Goal: Task Accomplishment & Management: Use online tool/utility

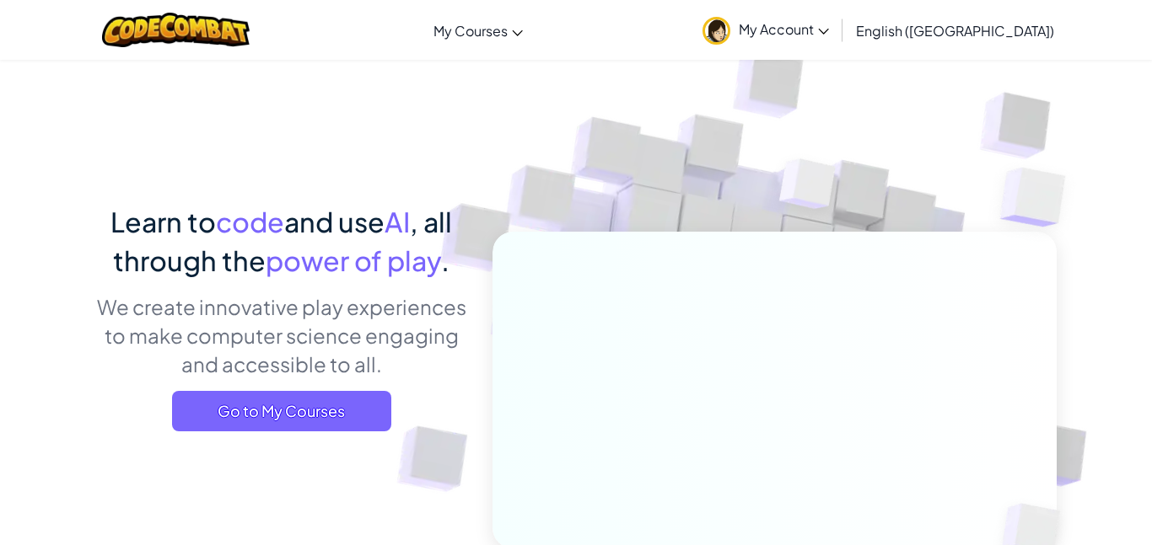
click at [354, 389] on div "Learn to code and use AI , all through the power of play . We create innovative…" at bounding box center [281, 323] width 372 height 242
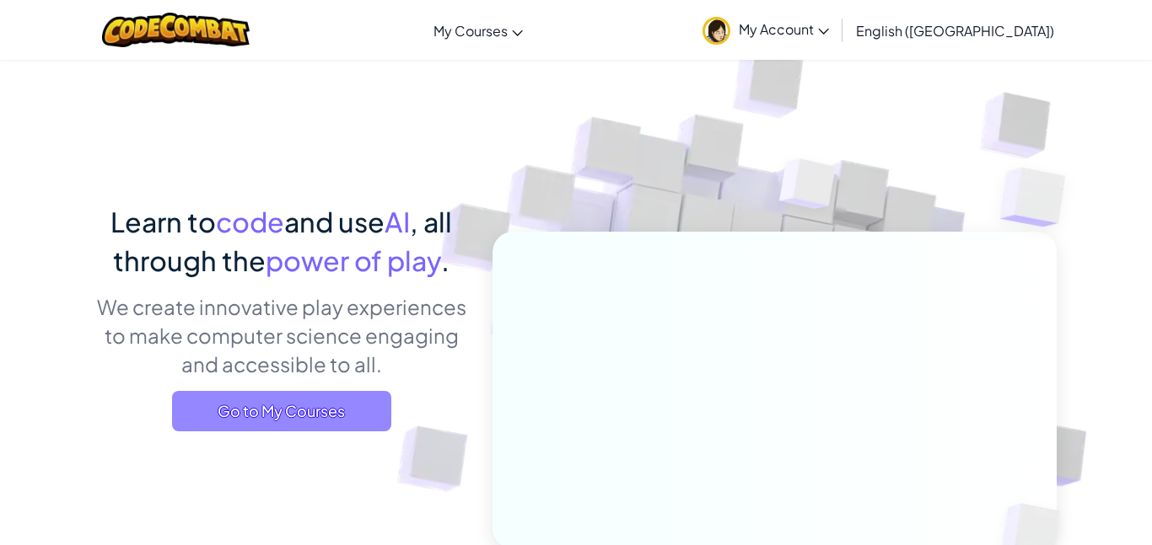
click at [370, 416] on span "Go to My Courses" at bounding box center [281, 411] width 219 height 40
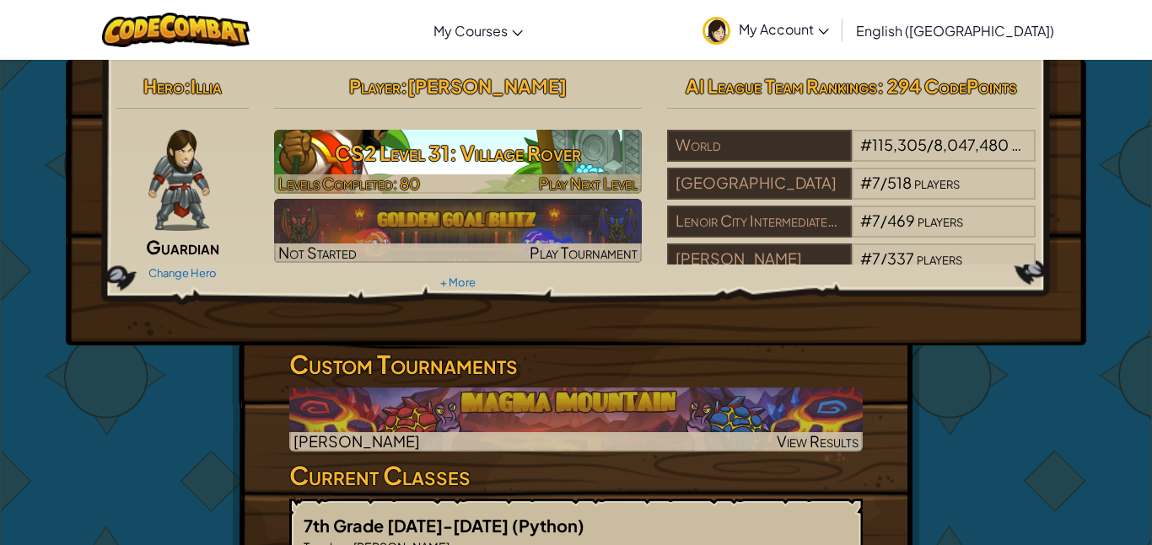
click at [459, 169] on h3 "CS2 Level 31: Village Rover" at bounding box center [458, 153] width 368 height 38
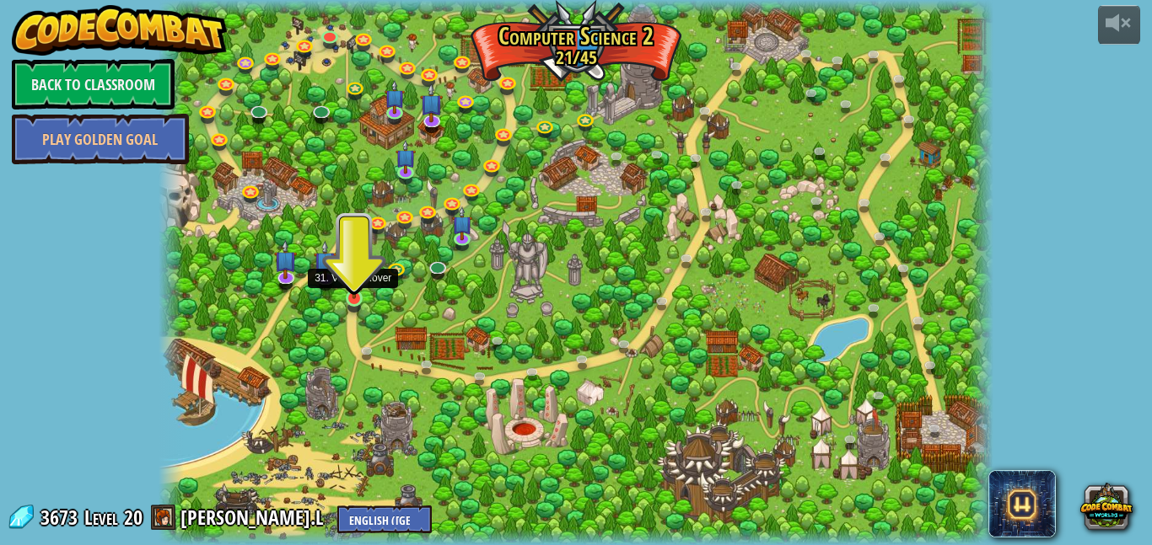
click at [352, 290] on img at bounding box center [353, 278] width 19 height 46
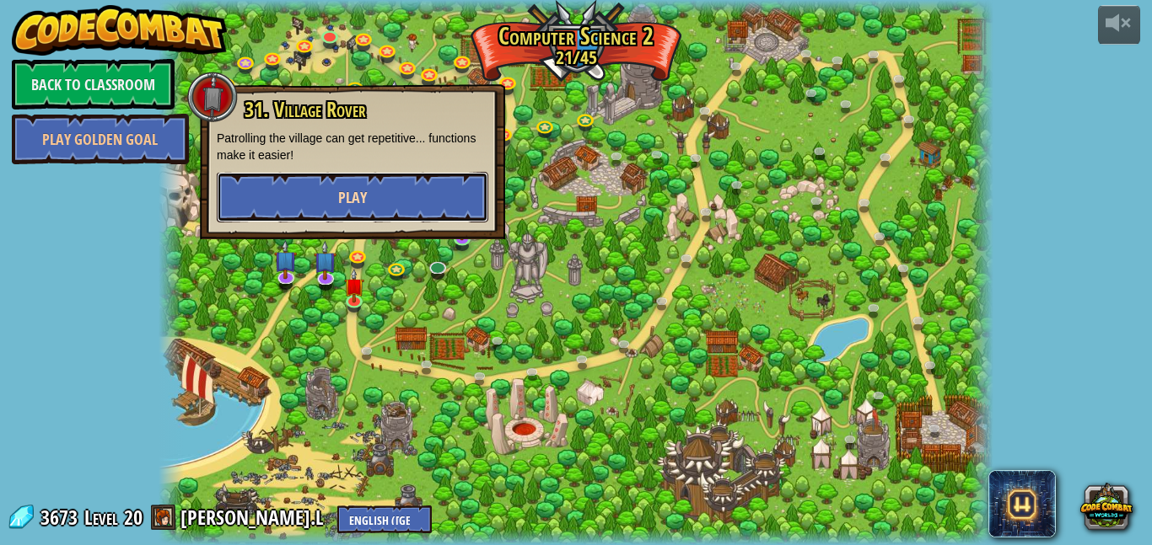
click at [373, 190] on button "Play" at bounding box center [352, 197] width 271 height 51
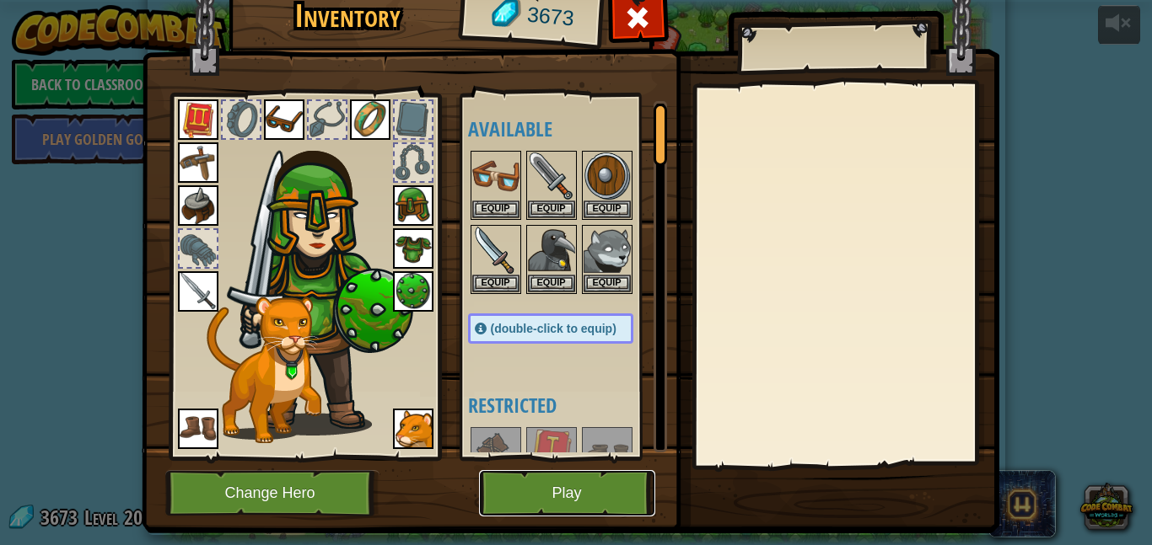
click at [600, 505] on button "Play" at bounding box center [567, 493] width 176 height 46
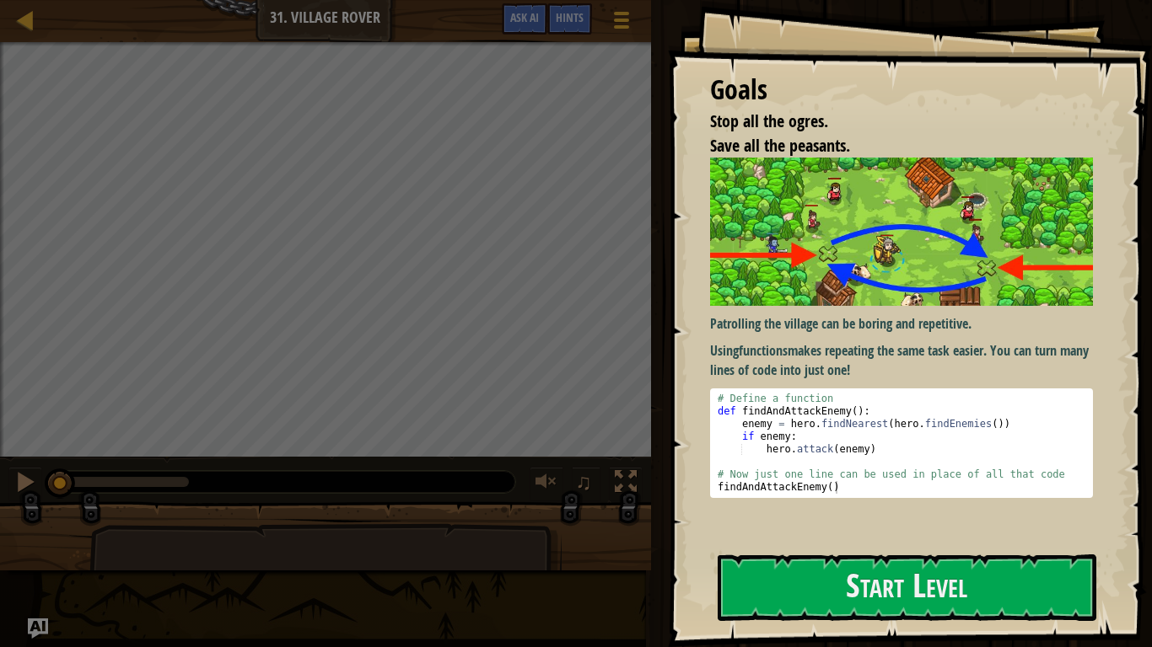
click at [770, 502] on div "Patrolling the village can be boring and repetitive. Using functions makes repe…" at bounding box center [901, 348] width 383 height 380
click at [779, 545] on button "Start Level" at bounding box center [906, 588] width 379 height 67
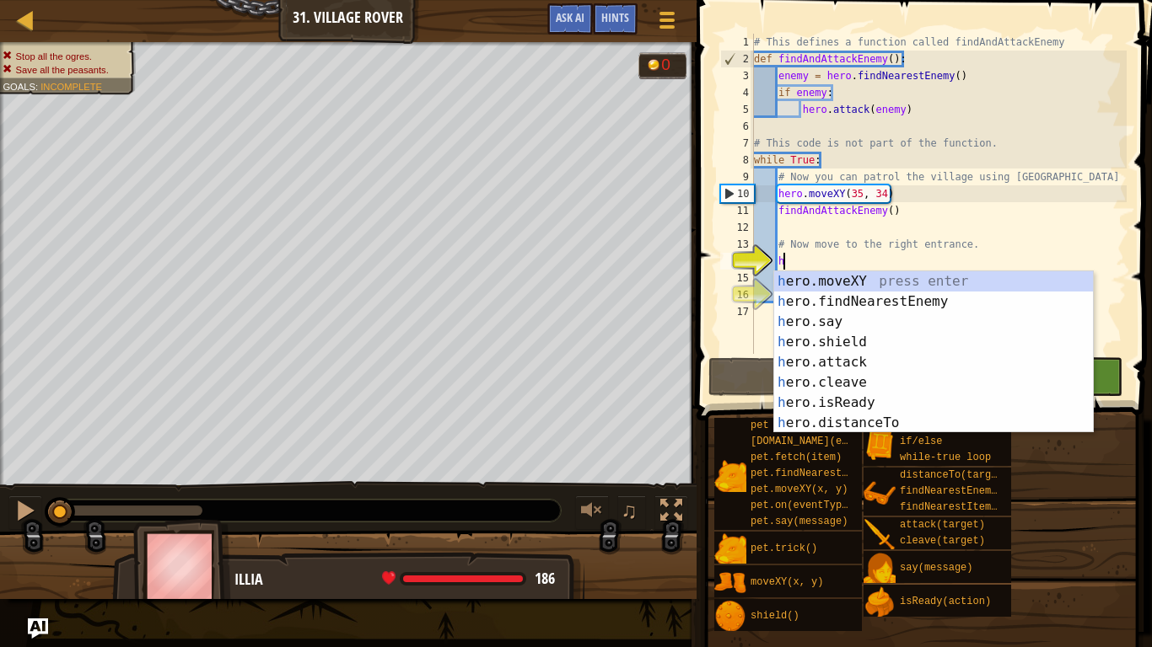
scroll to position [8, 3]
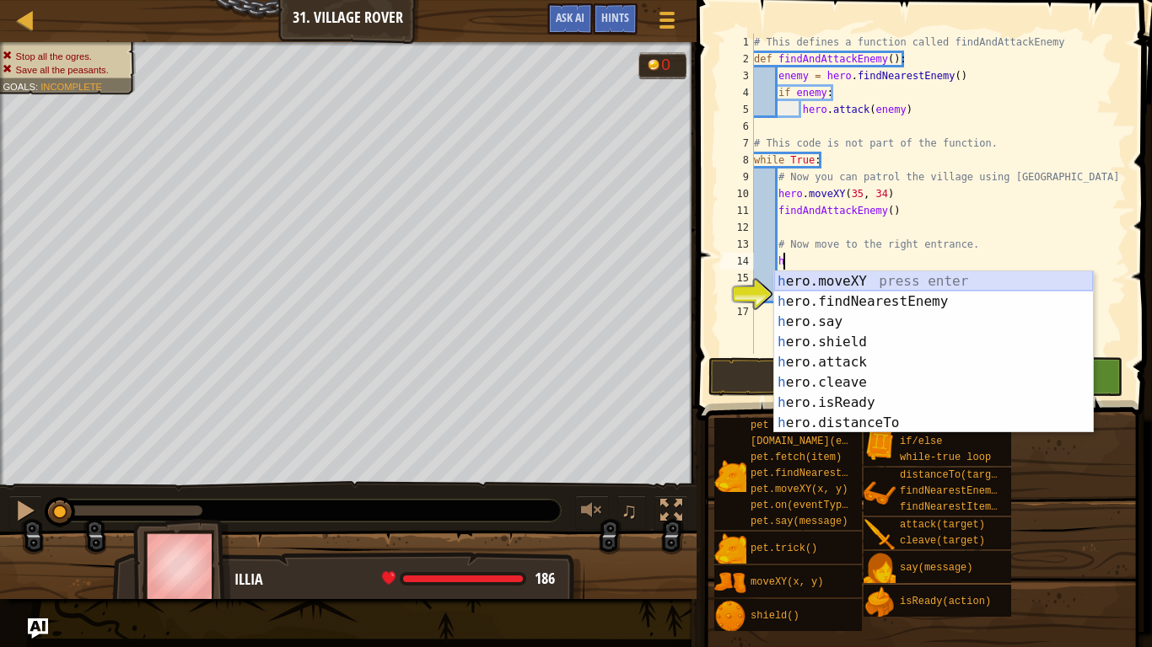
click at [817, 286] on div "h ero.moveXY press enter h ero.findNearestEnemy press enter h ero.say press ent…" at bounding box center [933, 372] width 319 height 202
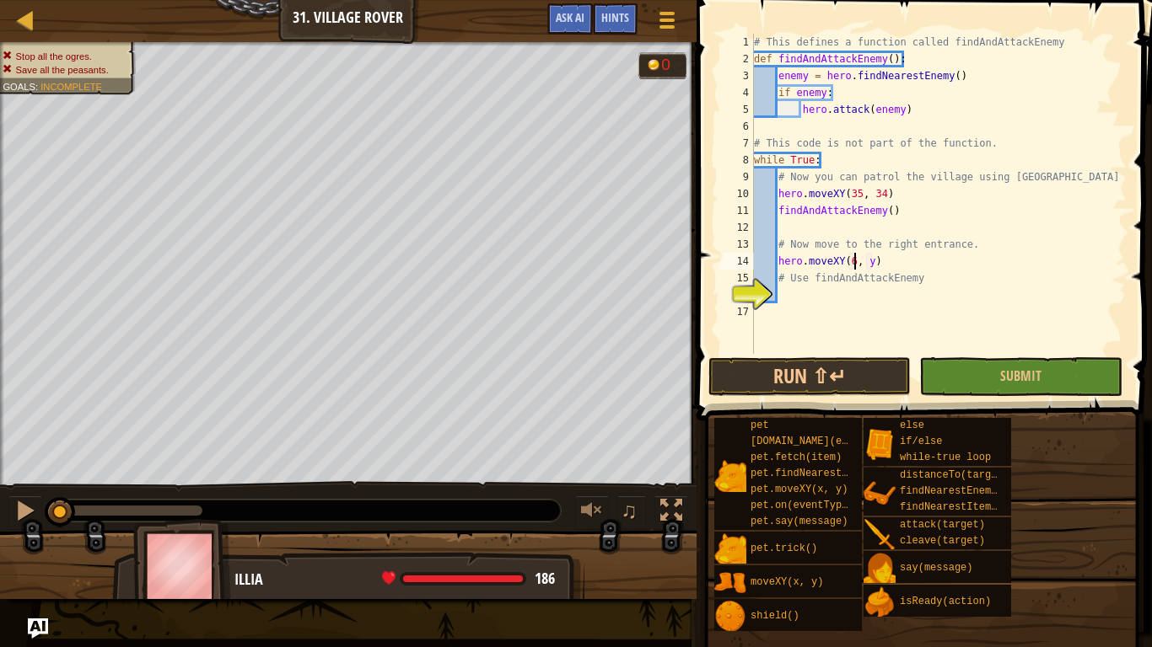
scroll to position [8, 15]
click at [880, 260] on div "# This defines a function called findAndAttackEnemy def findAndAttackEnemy ( ) …" at bounding box center [938, 211] width 376 height 354
type textarea "hero.moveXY(60, 31)"
click at [836, 293] on div "# This defines a function called findAndAttackEnemy def findAndAttackEnemy ( ) …" at bounding box center [938, 211] width 376 height 354
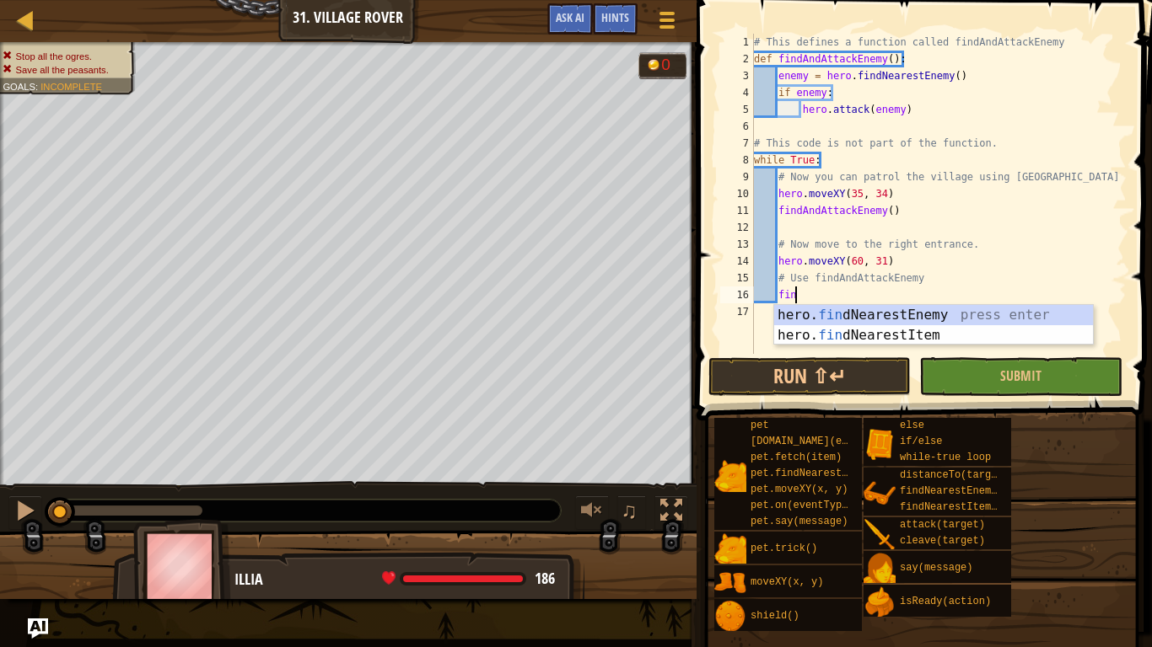
scroll to position [8, 6]
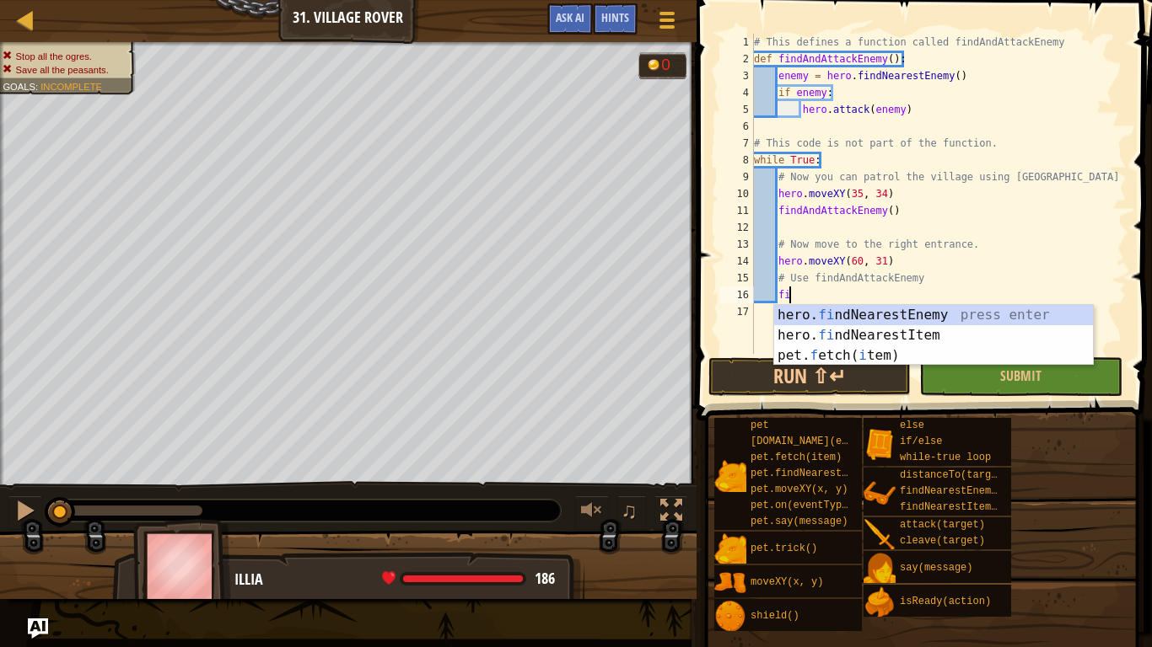
type textarea "f"
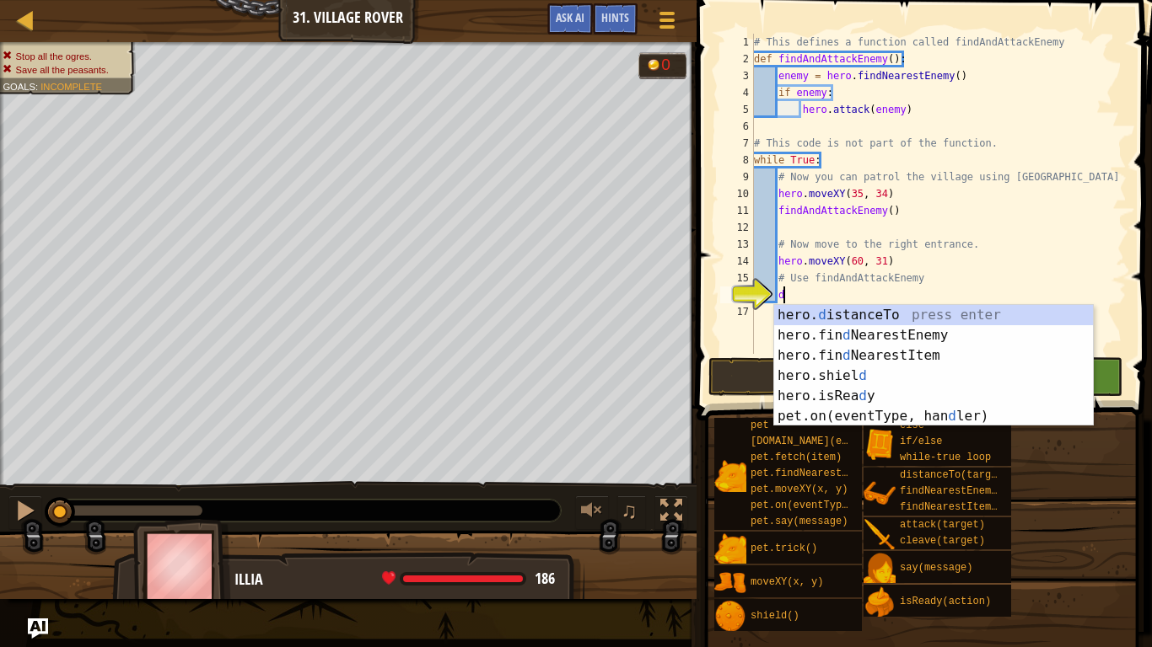
scroll to position [8, 4]
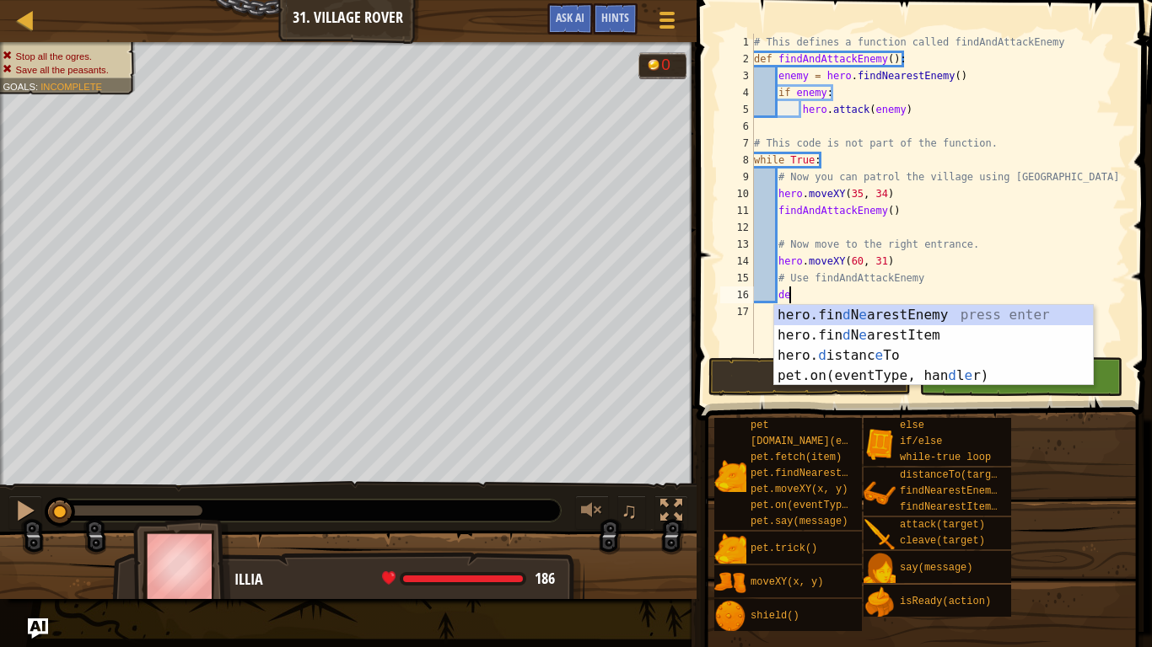
type textarea "d"
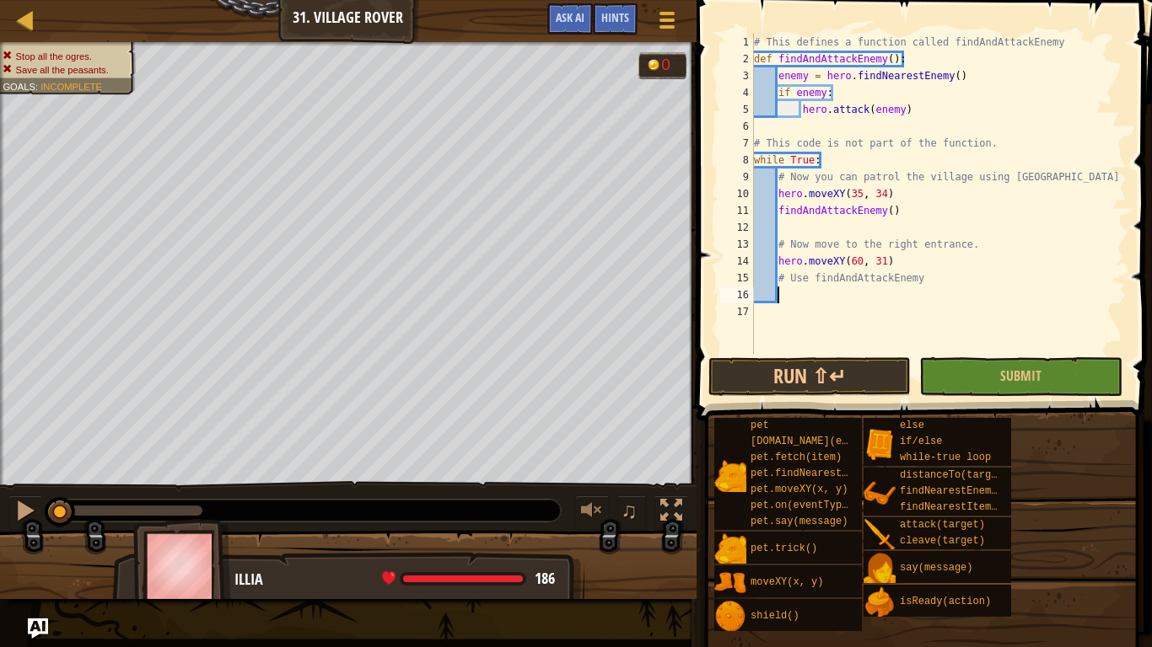
scroll to position [8, 3]
drag, startPoint x: 754, startPoint y: 59, endPoint x: 899, endPoint y: 56, distance: 145.9
click at [899, 56] on div "# This defines a function called findAndAttackEnemy def findAndAttackEnemy ( ) …" at bounding box center [938, 211] width 376 height 354
type textarea "def findAndAttackEnemy():"
click at [897, 287] on div "# This defines a function called findAndAttackEnemy def findAndAttackEnemy ( ) …" at bounding box center [938, 211] width 376 height 354
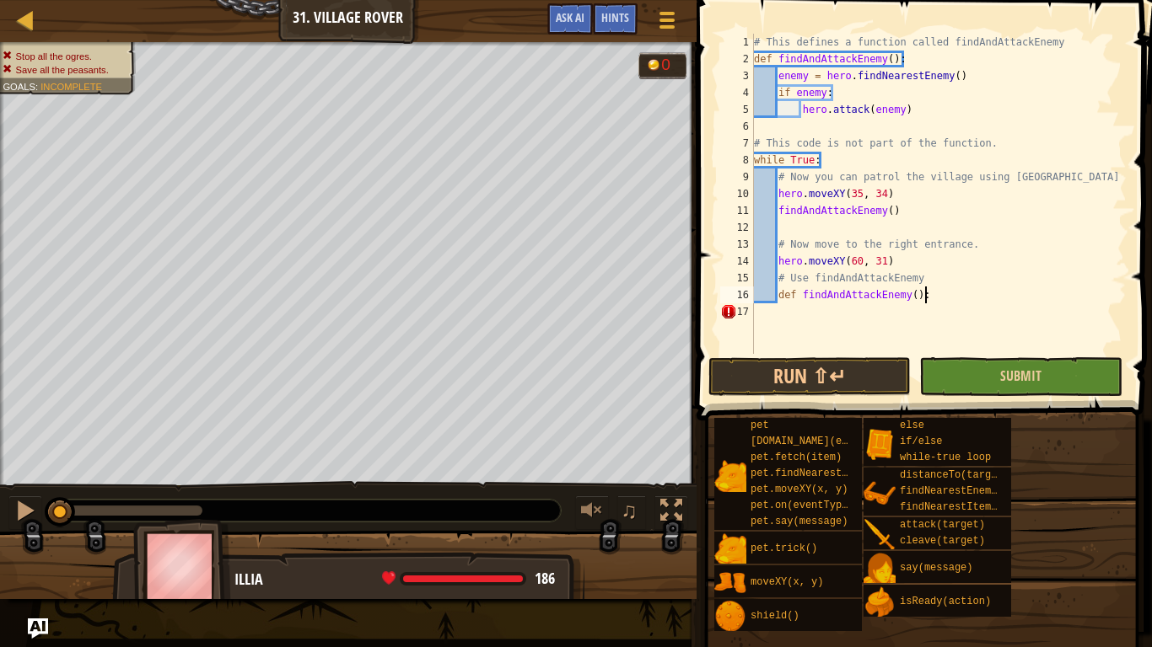
type textarea "def findAndAttackEnemy():"
click at [957, 372] on button "Submit" at bounding box center [1020, 376] width 202 height 39
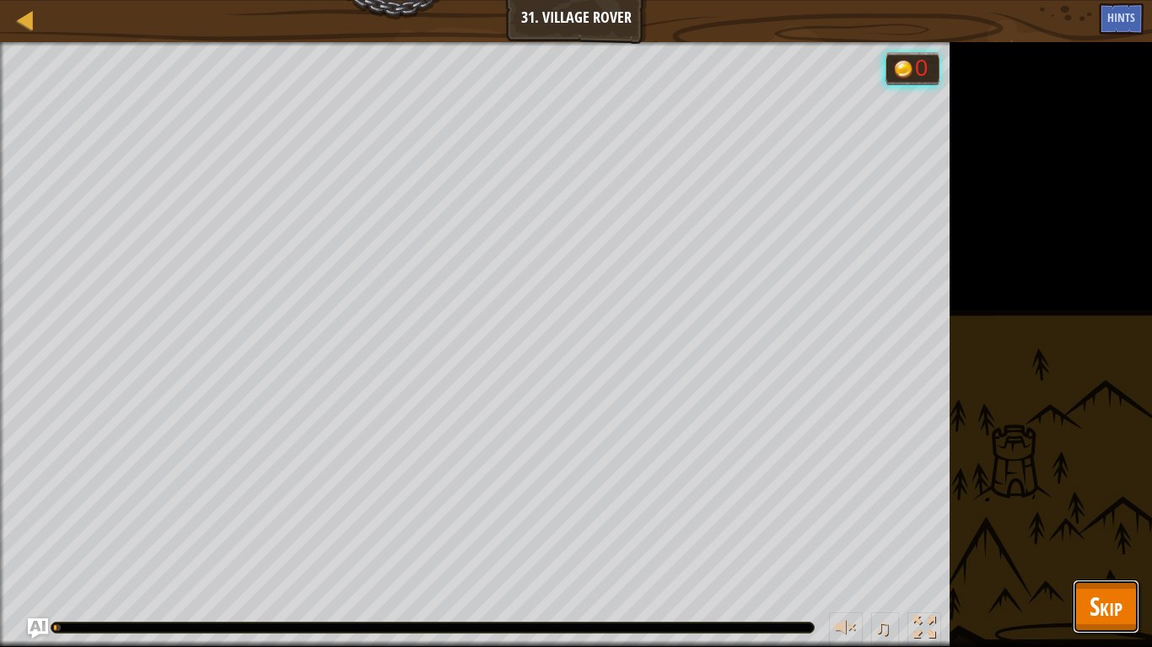
click at [1117, 545] on button "Skip" at bounding box center [1105, 607] width 67 height 54
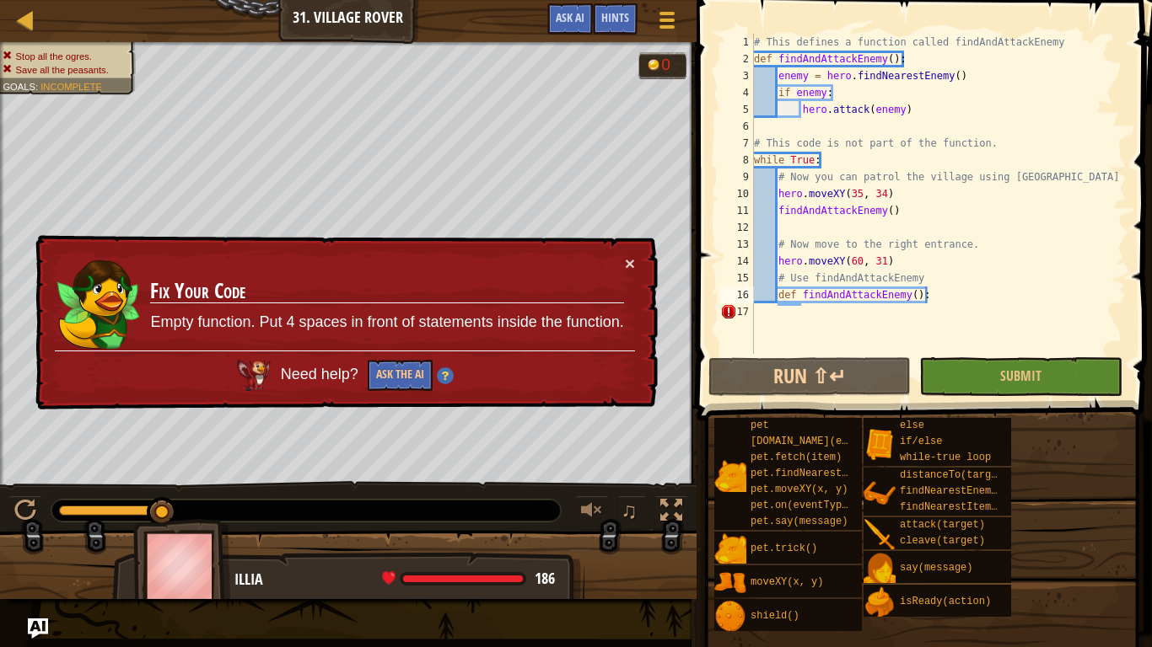
click at [977, 314] on div "# This defines a function called findAndAttackEnemy def findAndAttackEnemy ( ) …" at bounding box center [938, 211] width 376 height 354
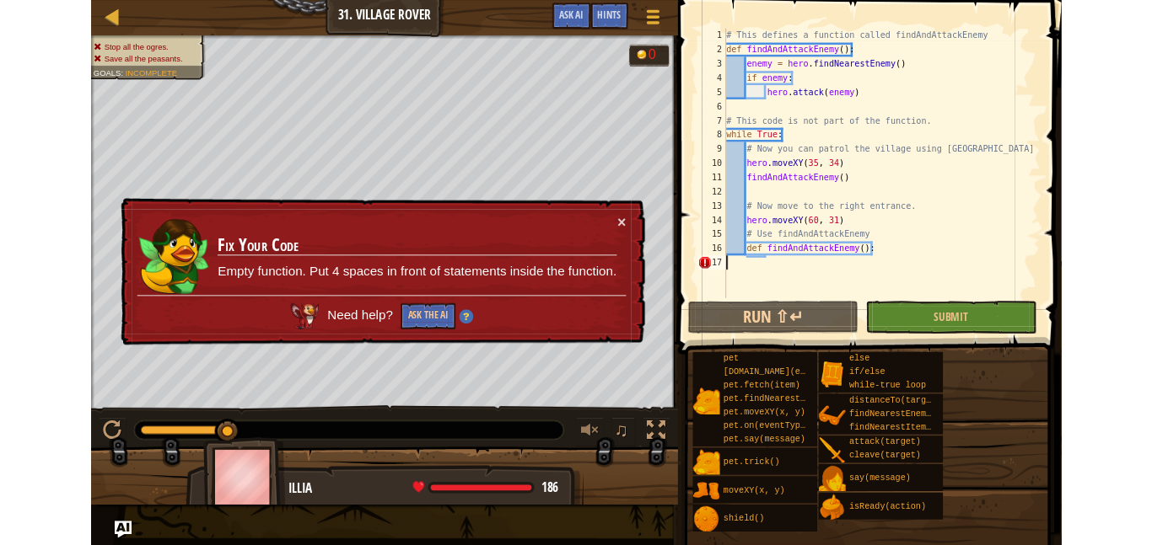
scroll to position [8, 0]
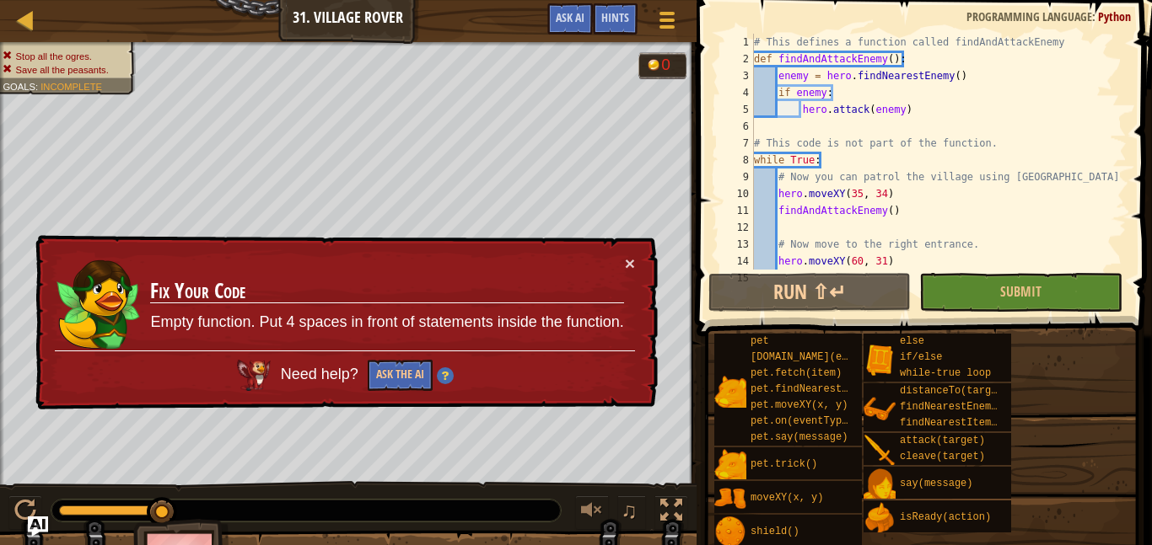
click at [89, 486] on div "♫" at bounding box center [348, 506] width 696 height 51
click at [99, 512] on div at bounding box center [111, 511] width 104 height 10
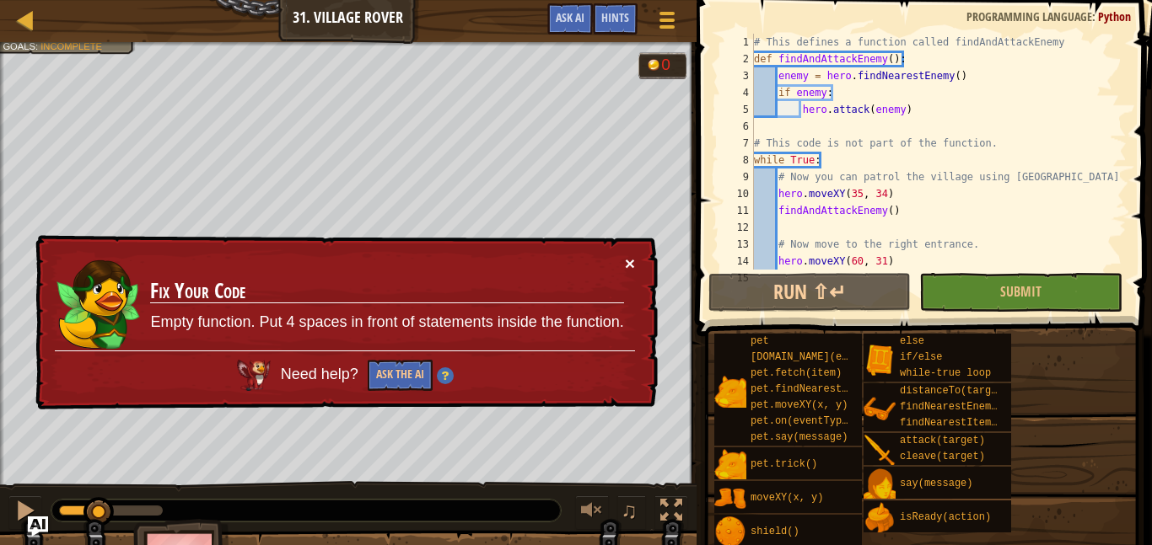
click at [625, 255] on button "×" at bounding box center [630, 264] width 10 height 18
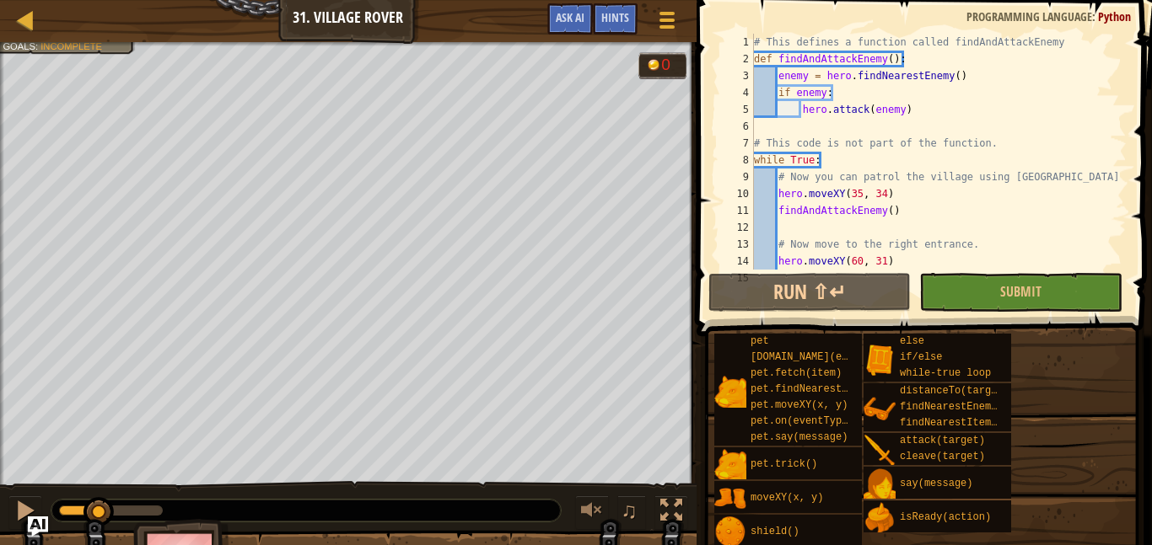
click at [828, 226] on div "# This defines a function called findAndAttackEnemy def findAndAttackEnemy ( ) …" at bounding box center [938, 169] width 376 height 270
click at [899, 260] on div "# This defines a function called findAndAttackEnemy def findAndAttackEnemy ( ) …" at bounding box center [938, 169] width 376 height 270
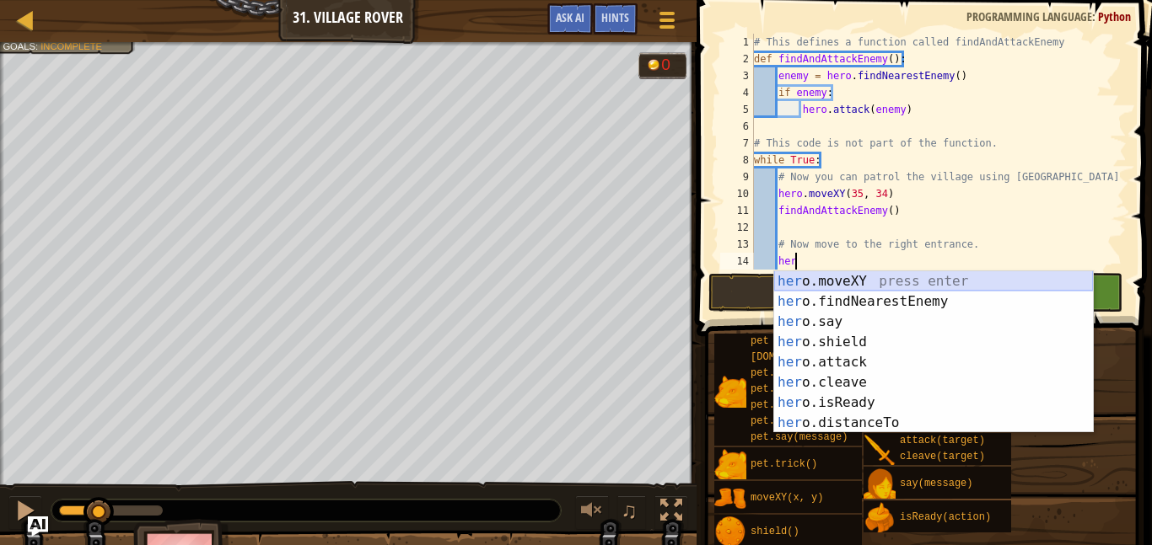
click at [908, 278] on div "her o.moveXY press enter her o.findNearestEnemy press enter her o.say press ent…" at bounding box center [933, 372] width 319 height 202
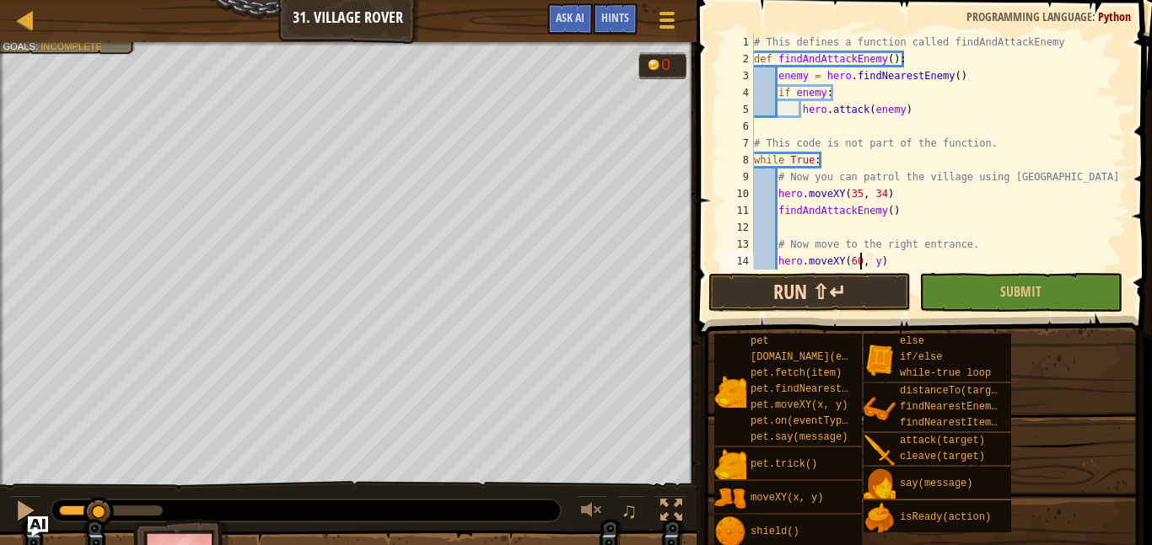
scroll to position [8, 15]
click at [877, 258] on div "# This defines a function called findAndAttackEnemy def findAndAttackEnemy ( ) …" at bounding box center [938, 169] width 376 height 270
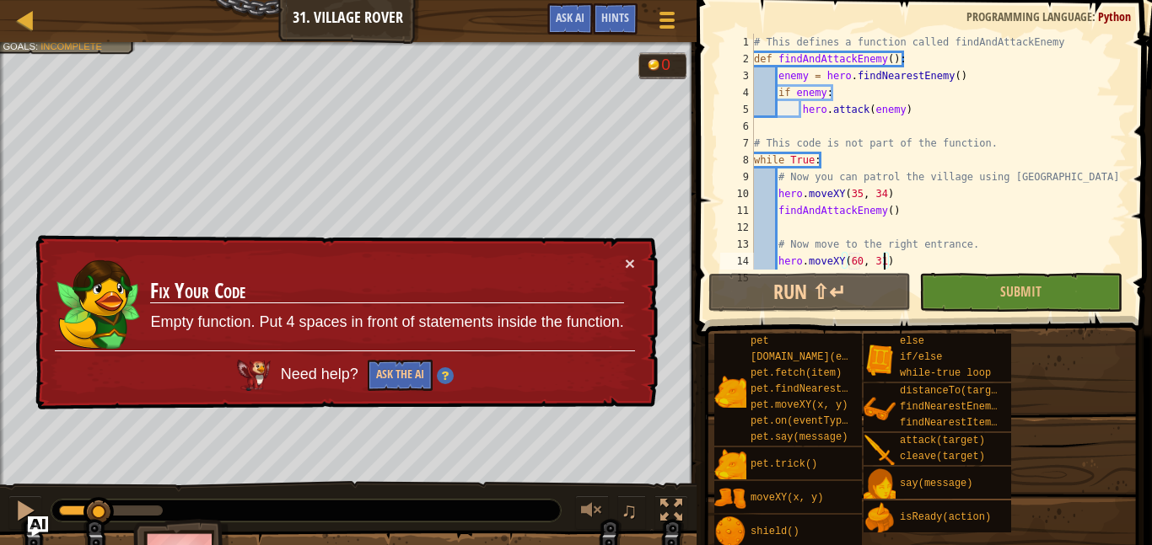
scroll to position [51, 0]
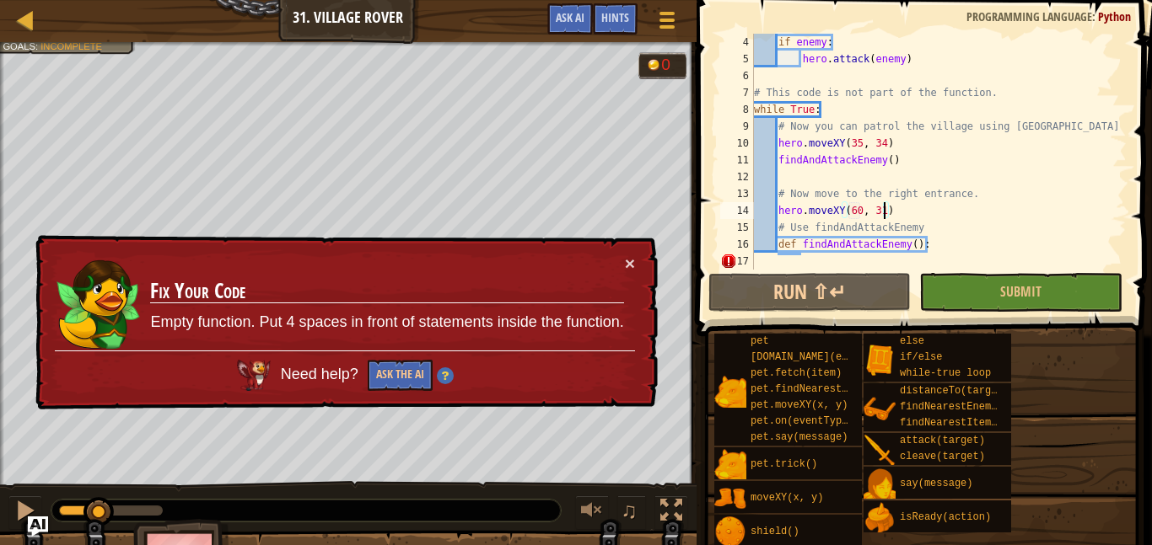
click at [957, 251] on div "if enemy : hero . attack ( enemy ) # This code is not part of the function. whi…" at bounding box center [938, 169] width 376 height 270
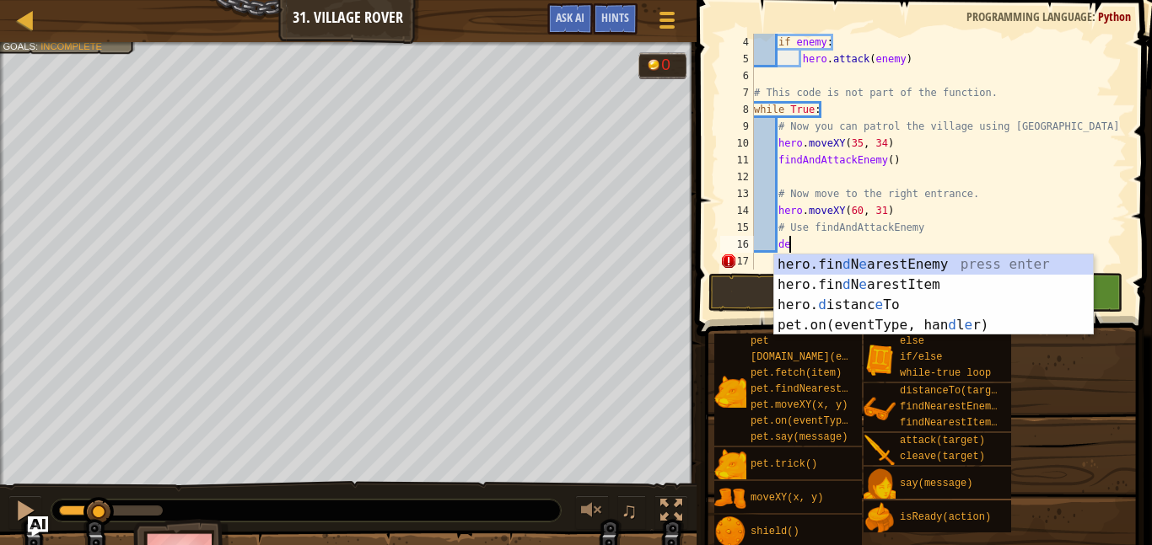
type textarea "d"
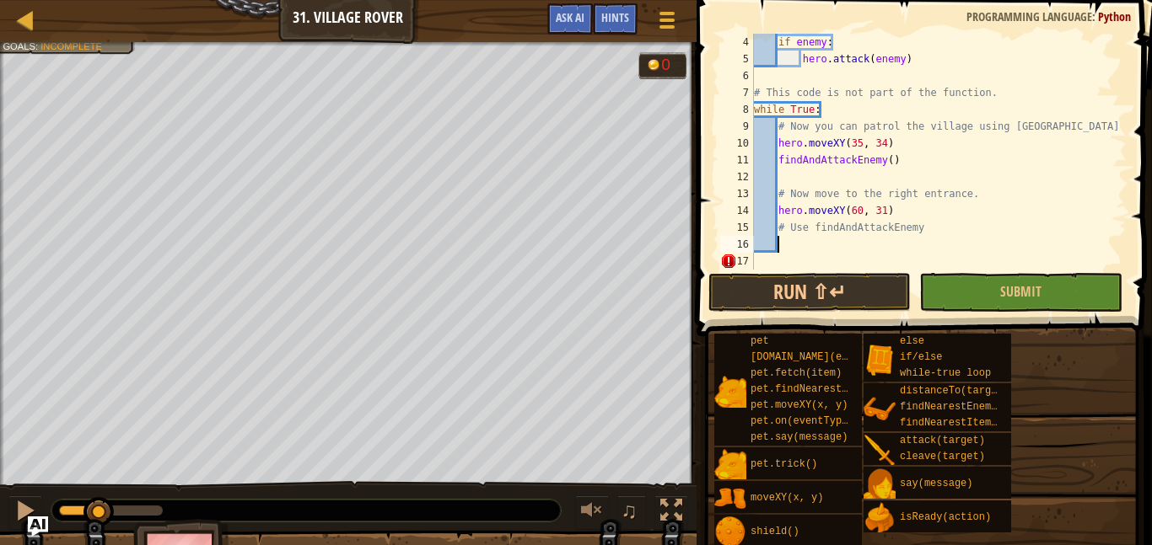
scroll to position [8, 3]
click at [664, 31] on div at bounding box center [666, 20] width 23 height 24
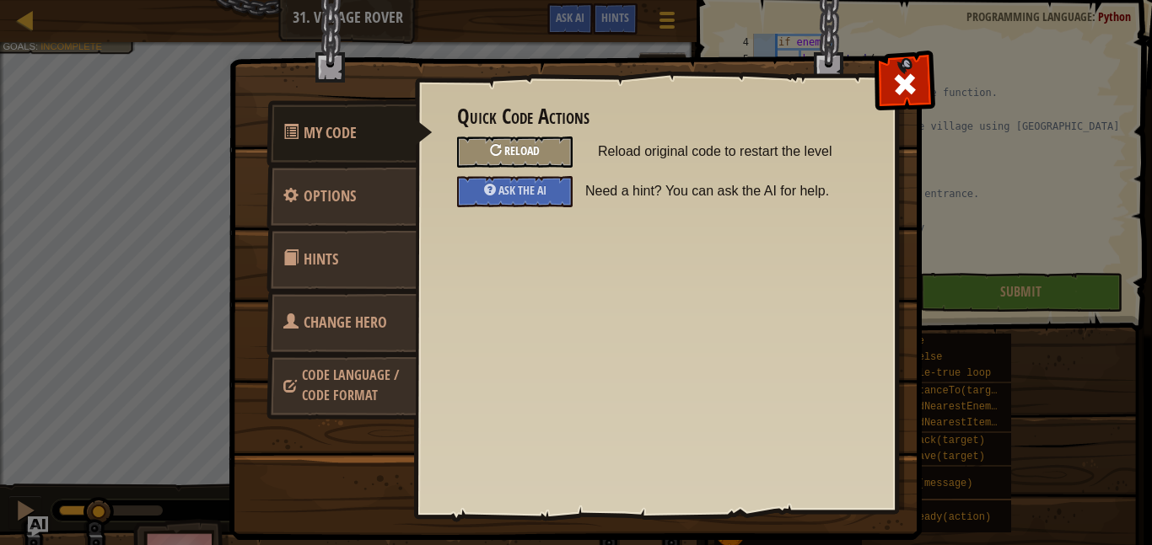
click at [526, 149] on span "Reload" at bounding box center [521, 150] width 35 height 16
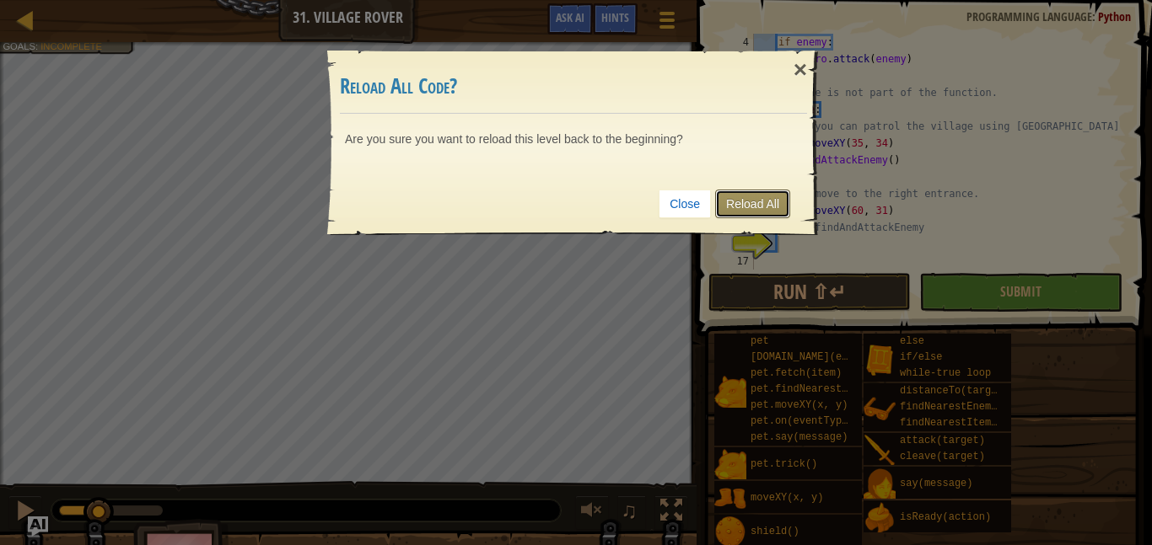
click at [758, 208] on link "Reload All" at bounding box center [752, 204] width 75 height 29
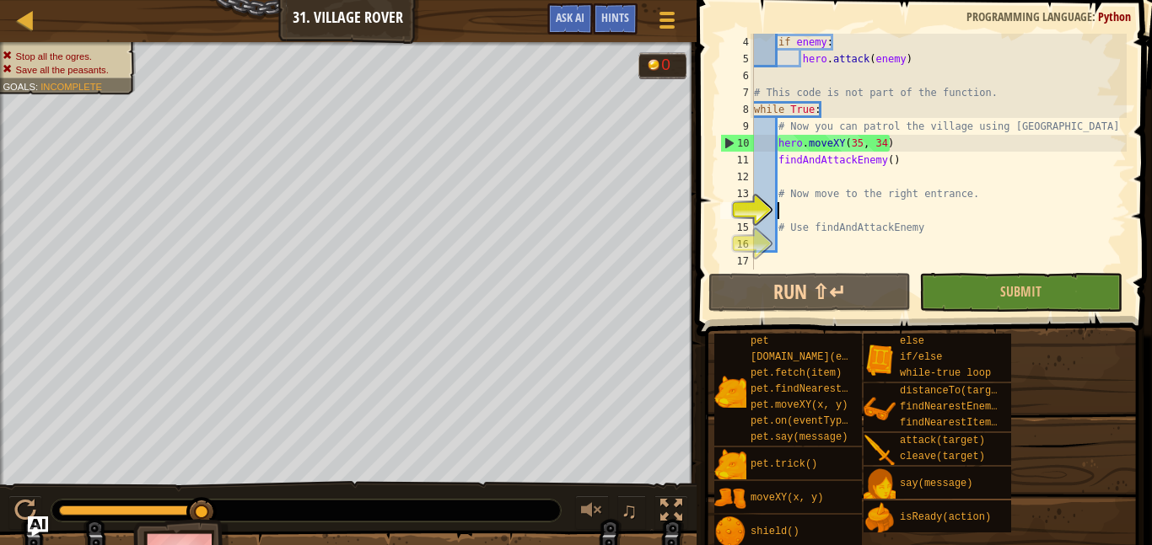
click at [809, 208] on div "if enemy : hero . attack ( enemy ) # This code is not part of the function. whi…" at bounding box center [938, 169] width 376 height 270
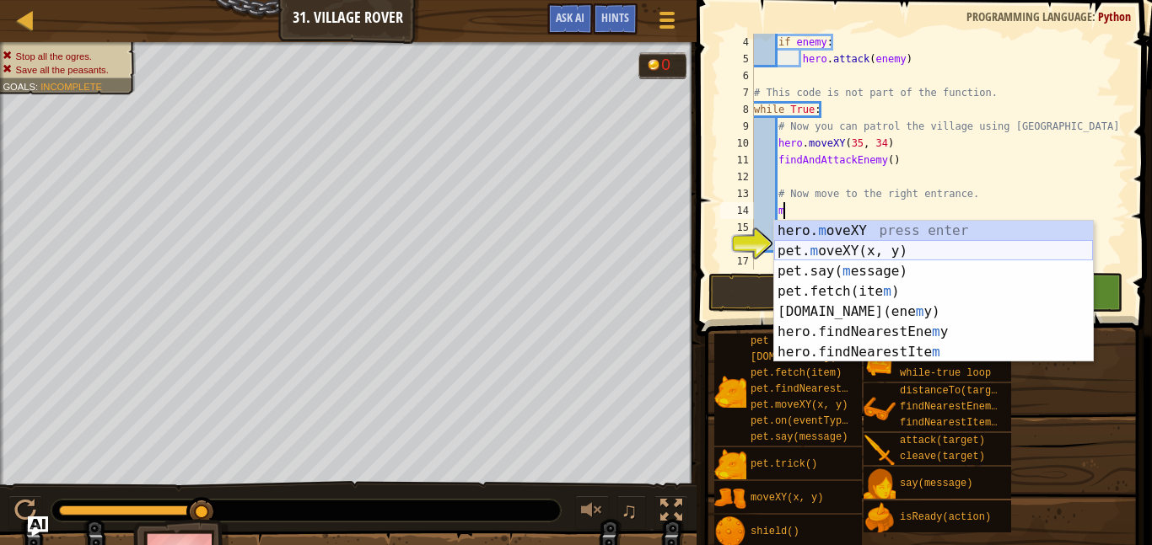
click at [842, 253] on div "hero. m oveXY press enter pet. m oveXY(x, y) press enter pet.say( m essage) pre…" at bounding box center [933, 312] width 319 height 182
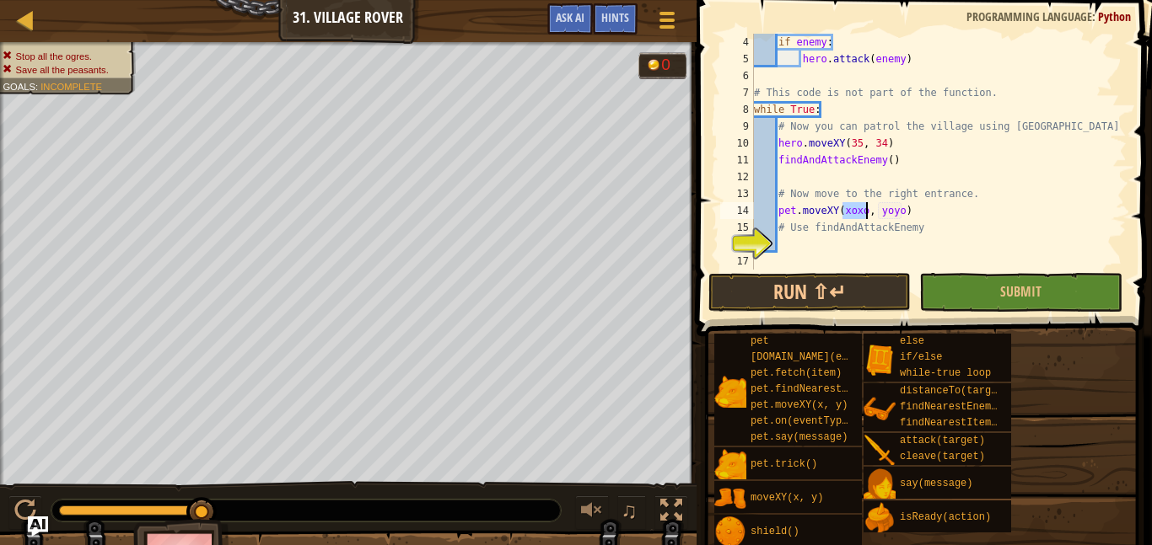
click at [939, 211] on div "if enemy : hero . attack ( enemy ) # This code is not part of the function. whi…" at bounding box center [938, 169] width 376 height 270
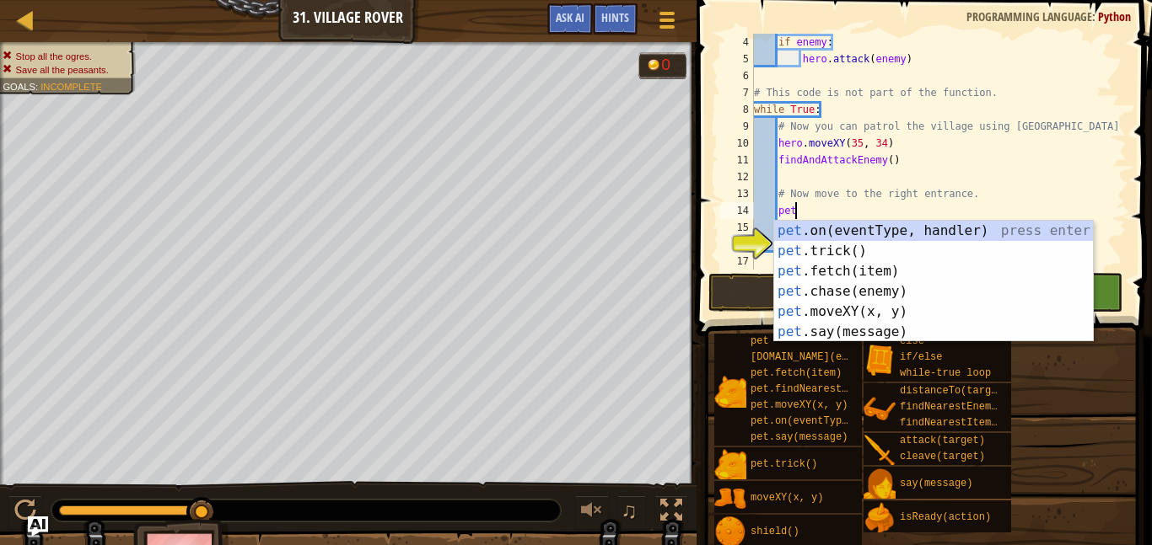
type textarea "p"
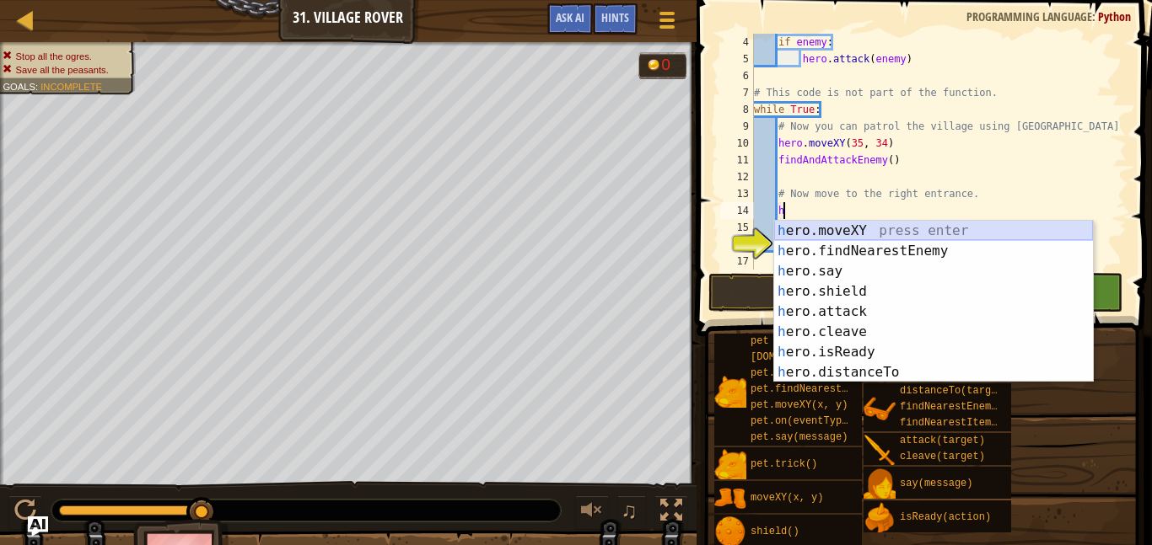
click at [949, 232] on div "h ero.moveXY press enter h ero.findNearestEnemy press enter h ero.say press ent…" at bounding box center [933, 322] width 319 height 202
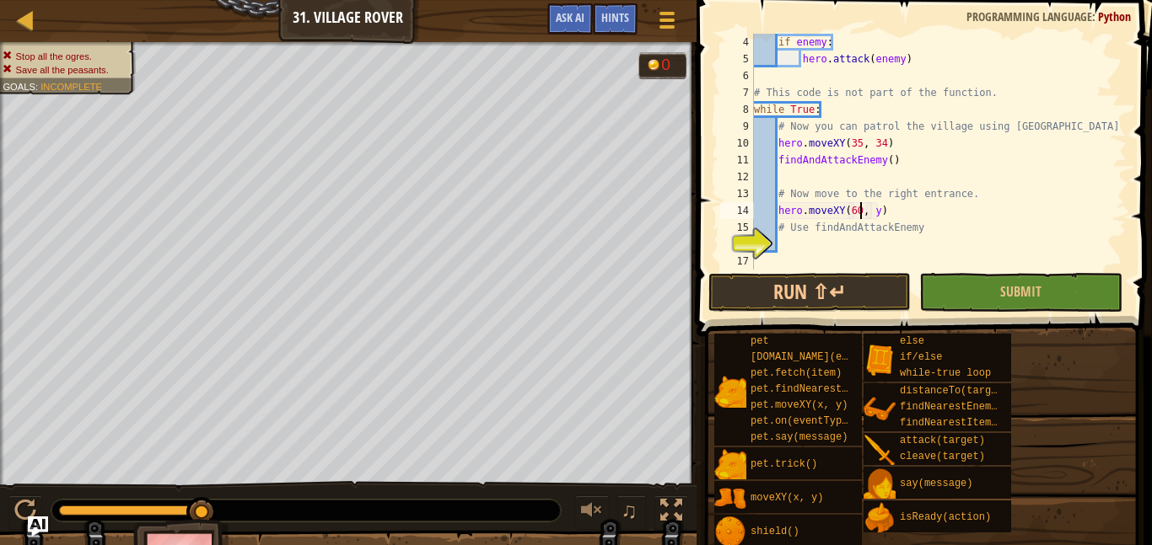
scroll to position [8, 15]
click at [878, 209] on div "if enemy : hero . attack ( enemy ) # This code is not part of the function. whi…" at bounding box center [938, 169] width 376 height 270
type textarea "hero.moveXY(60, 31)"
click at [876, 244] on div "if enemy : hero . attack ( enemy ) # This code is not part of the function. whi…" at bounding box center [938, 169] width 376 height 270
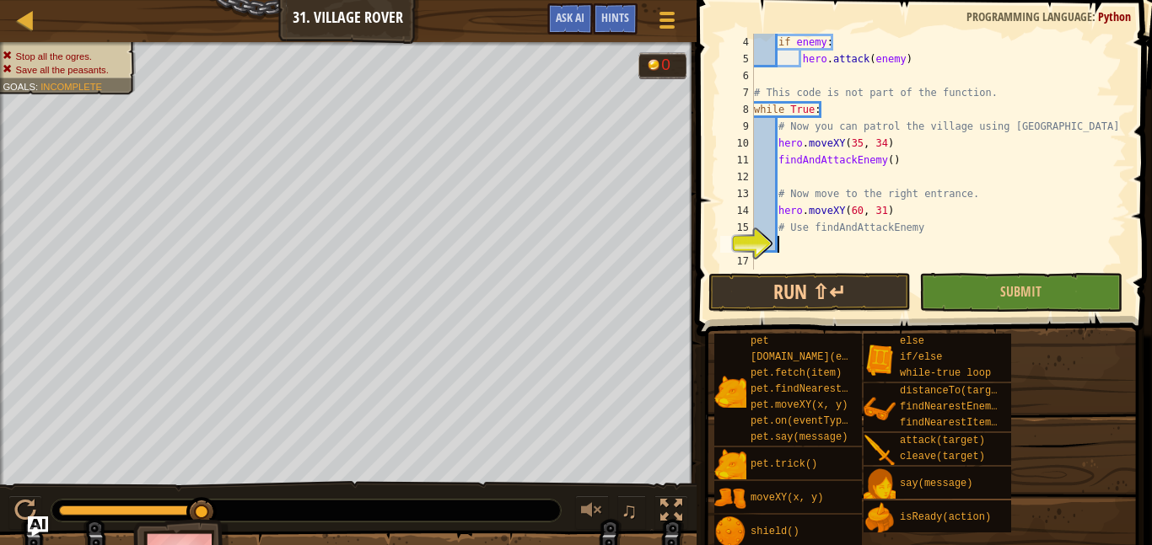
scroll to position [8, 3]
drag, startPoint x: 778, startPoint y: 157, endPoint x: 896, endPoint y: 158, distance: 118.0
click at [896, 158] on div "if enemy : hero . attack ( enemy ) # This code is not part of the function. whi…" at bounding box center [938, 169] width 376 height 270
type textarea "findAndAttackEnemy()"
click at [827, 242] on div "if enemy : hero . attack ( enemy ) # This code is not part of the function. whi…" at bounding box center [938, 169] width 376 height 270
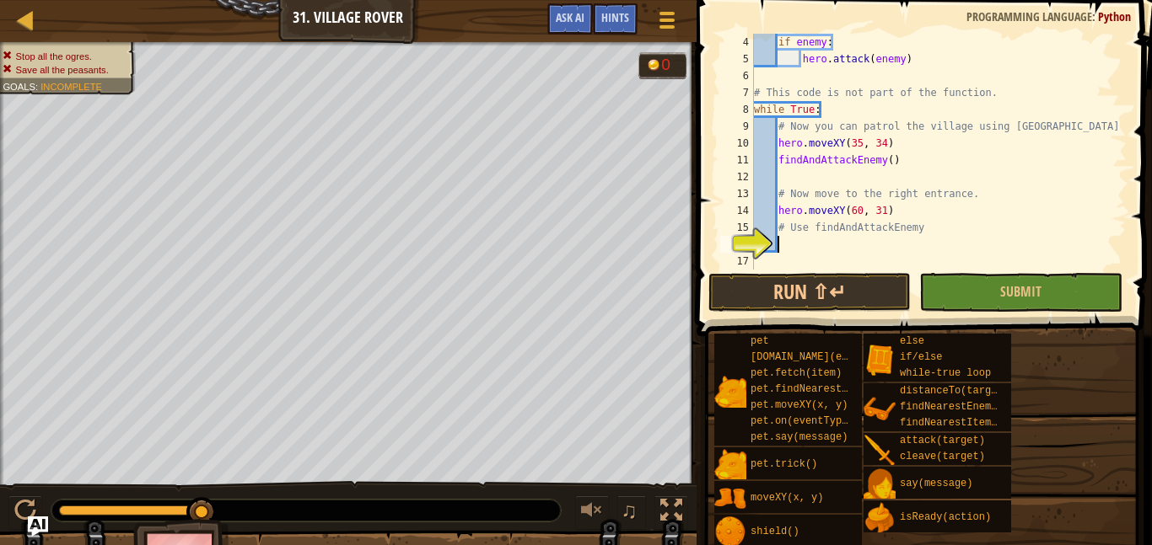
paste textarea "findAndAttackEnemy()"
type textarea "findAndAttackEnemy()"
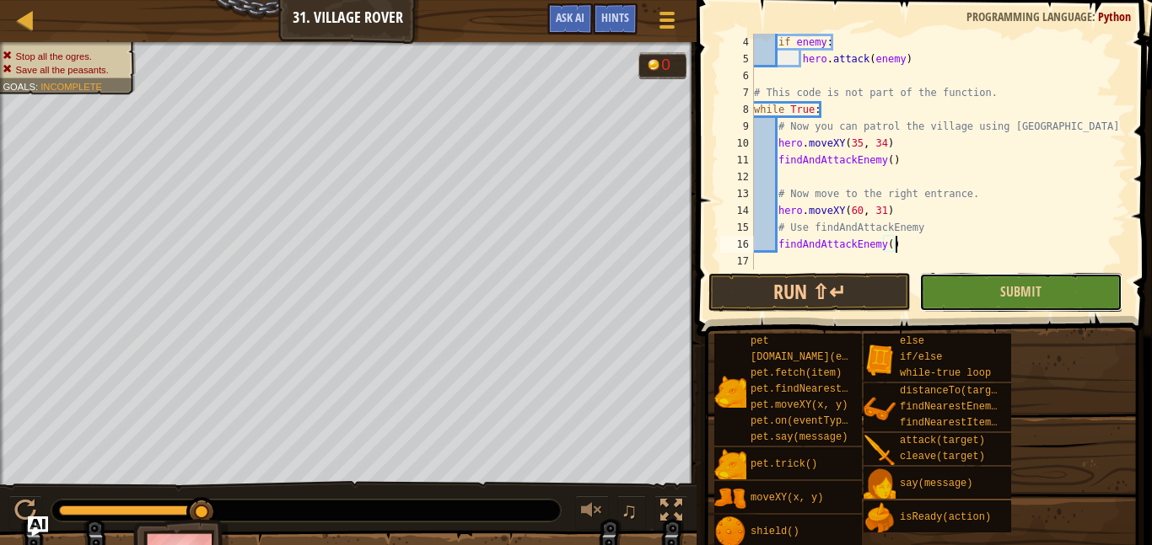
click at [988, 295] on button "Submit" at bounding box center [1020, 292] width 202 height 39
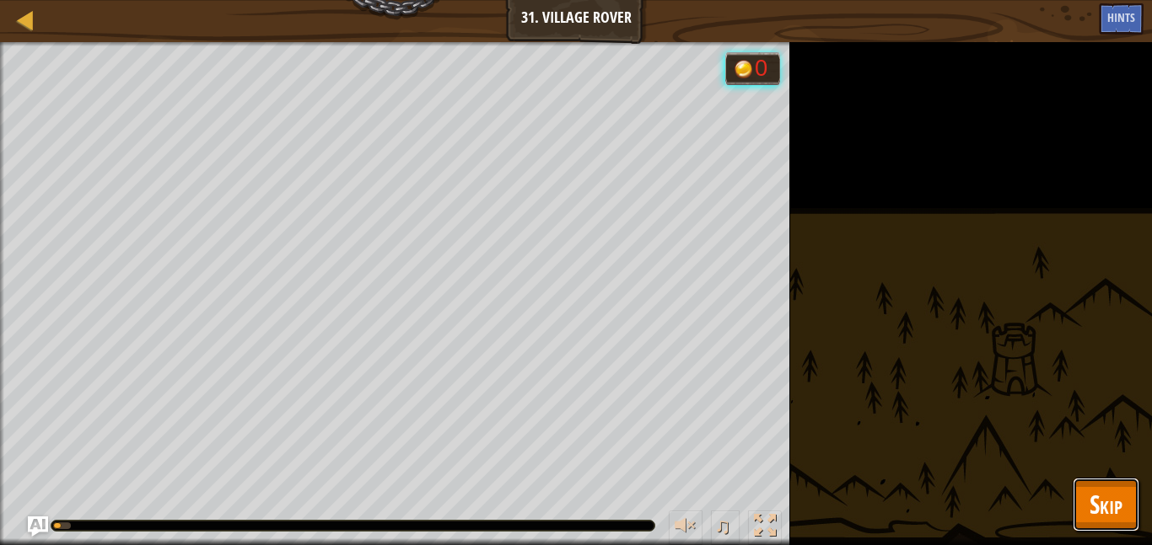
click at [1090, 499] on span "Skip" at bounding box center [1105, 504] width 33 height 35
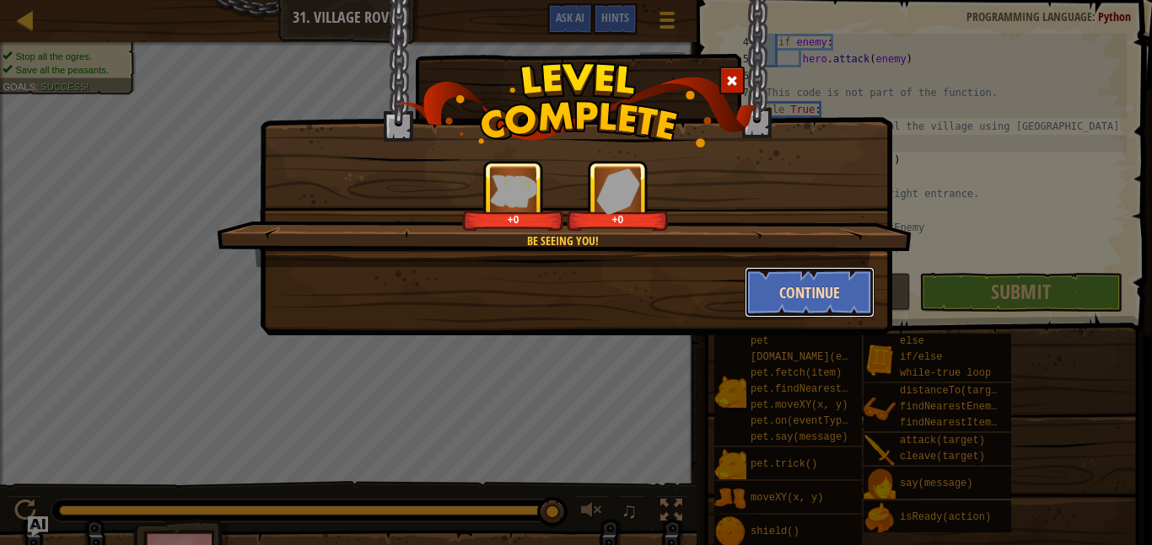
click at [773, 287] on button "Continue" at bounding box center [809, 292] width 131 height 51
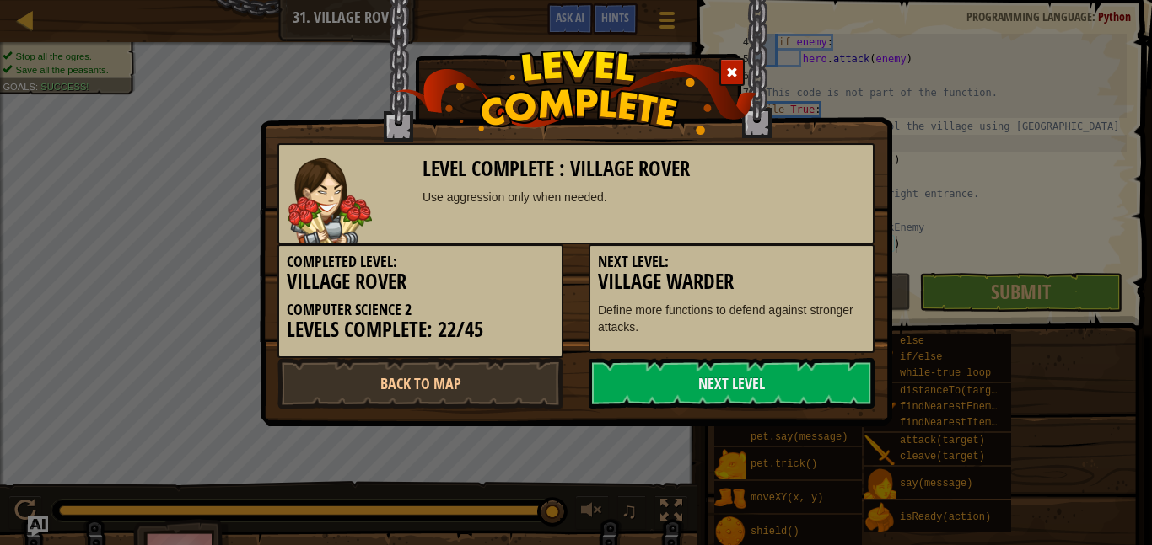
click at [771, 294] on div "Next Level: Village Warder Define more functions to defend against stronger att…" at bounding box center [731, 298] width 286 height 109
click at [626, 373] on link "Next Level" at bounding box center [731, 383] width 286 height 51
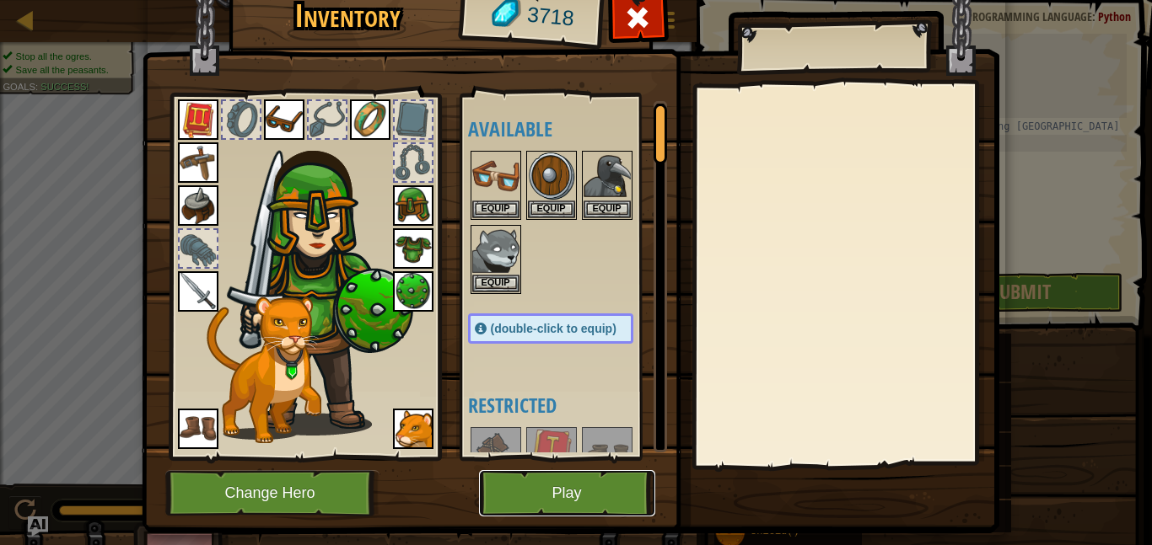
click at [568, 503] on button "Play" at bounding box center [567, 493] width 176 height 46
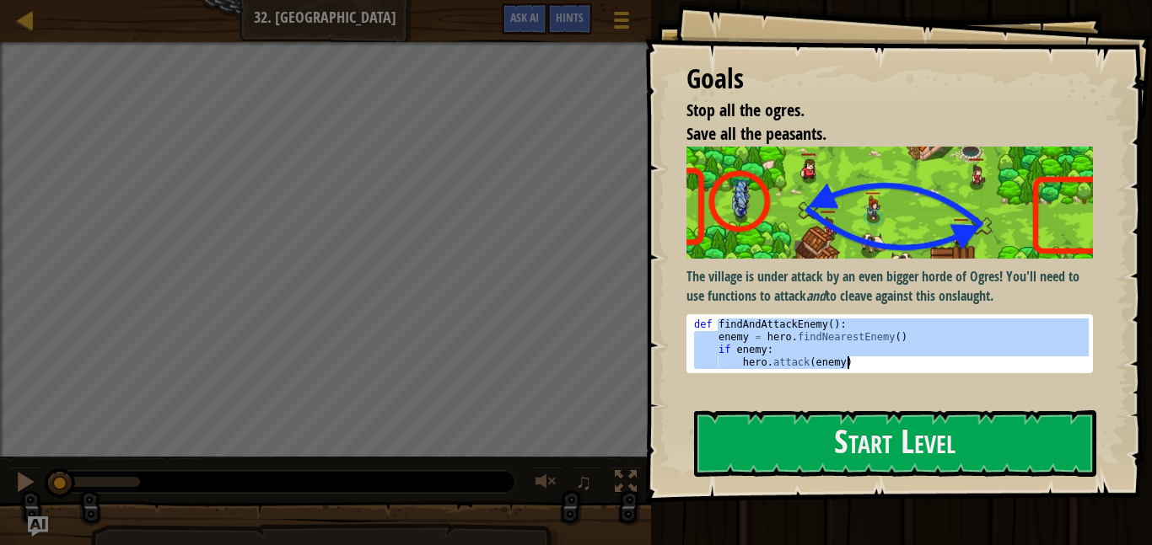
drag, startPoint x: 715, startPoint y: 321, endPoint x: 846, endPoint y: 360, distance: 137.1
click at [846, 360] on div "def findAndAttackEnemy ( ) : enemy = hero . findNearestEnemy ( ) if enemy : her…" at bounding box center [889, 357] width 398 height 76
type textarea "if enemy: hero.attack(enemy)"
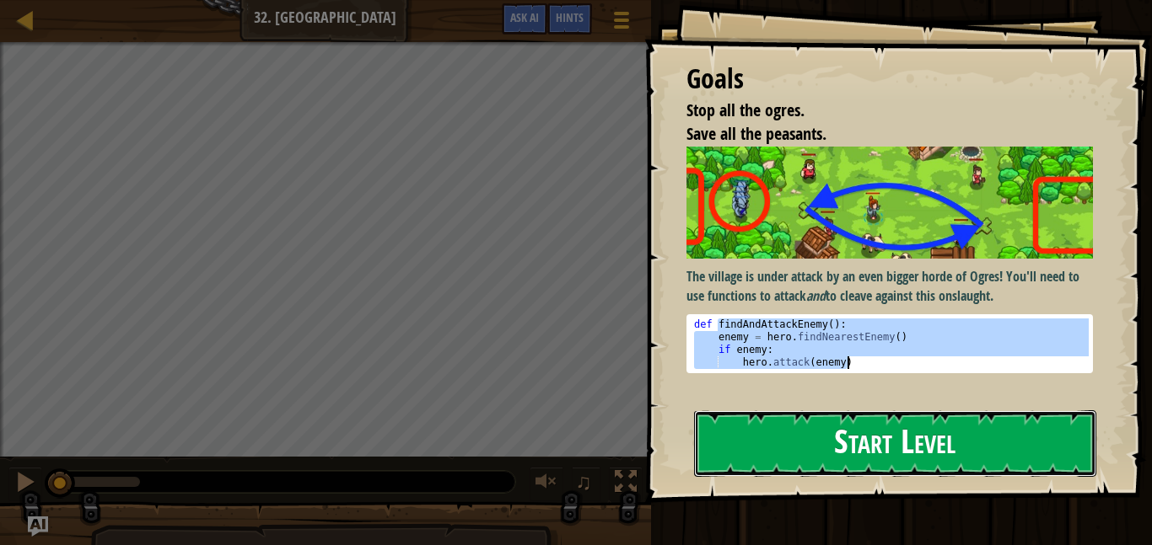
click at [958, 432] on button "Start Level" at bounding box center [895, 444] width 402 height 67
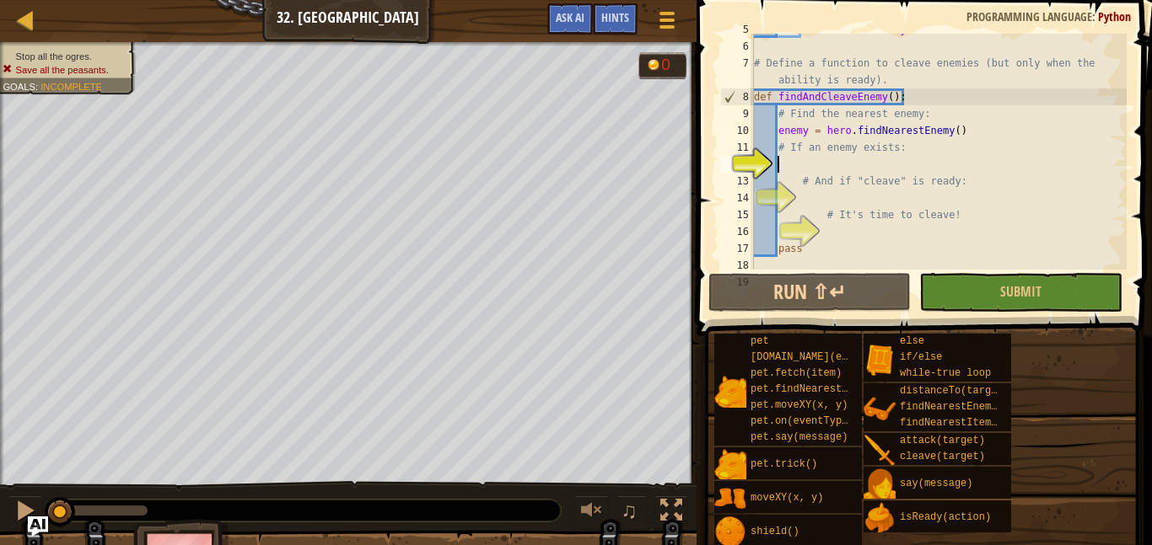
scroll to position [84, 0]
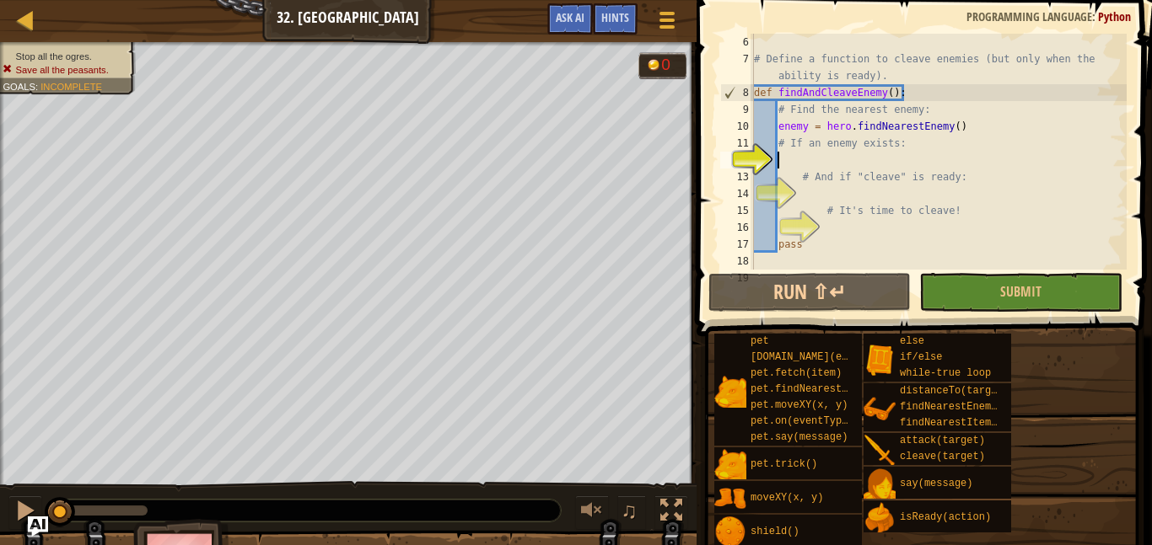
click at [830, 158] on div "# Define a function to cleave enemies (but only when the ability is ready). def…" at bounding box center [938, 169] width 376 height 270
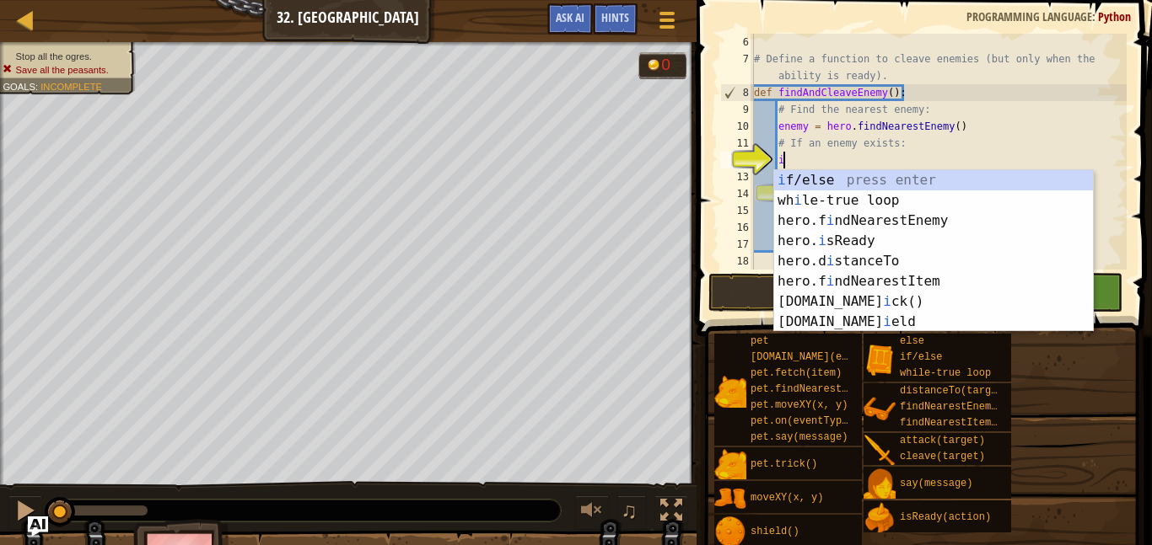
scroll to position [8, 3]
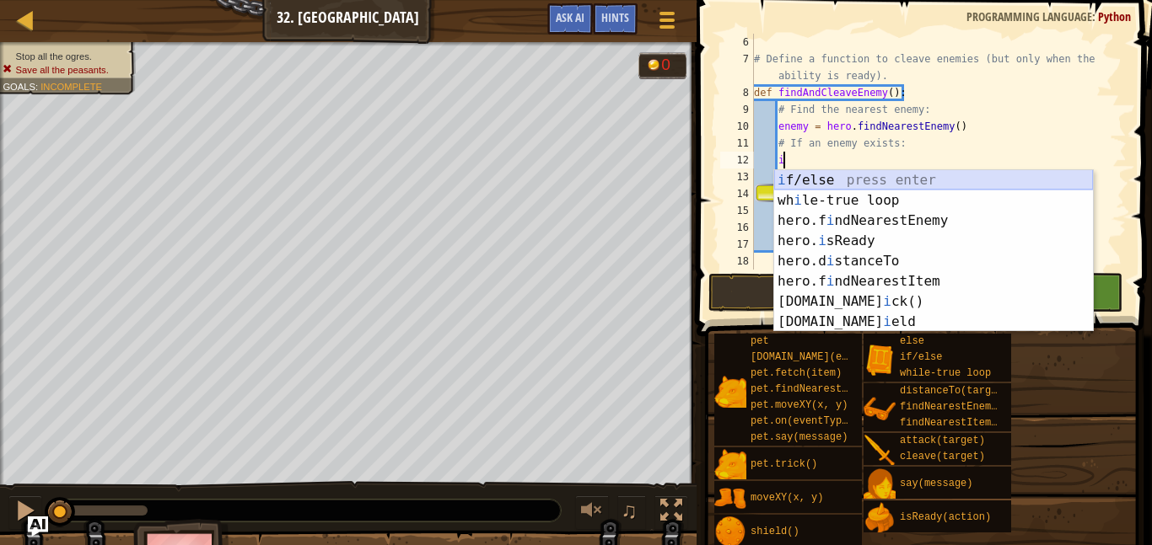
click at [840, 178] on div "i f/else press enter wh i le-true loop press enter hero.f i ndNearestEnemy pres…" at bounding box center [933, 271] width 319 height 202
type textarea "if enemy:"
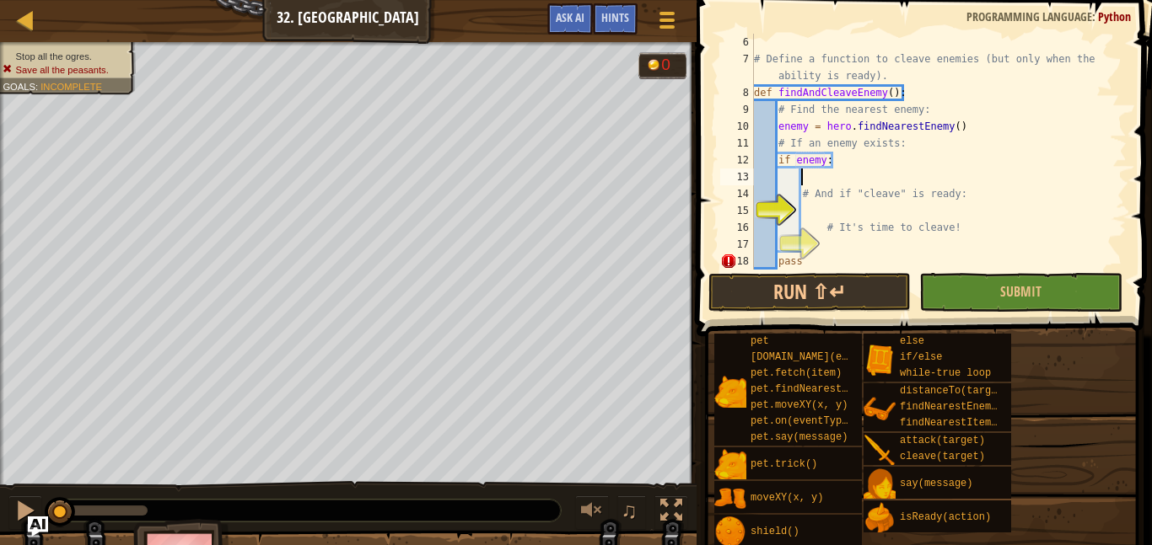
click at [850, 169] on div "# Define a function to cleave enemies (but only when the ability is ready). def…" at bounding box center [938, 169] width 376 height 270
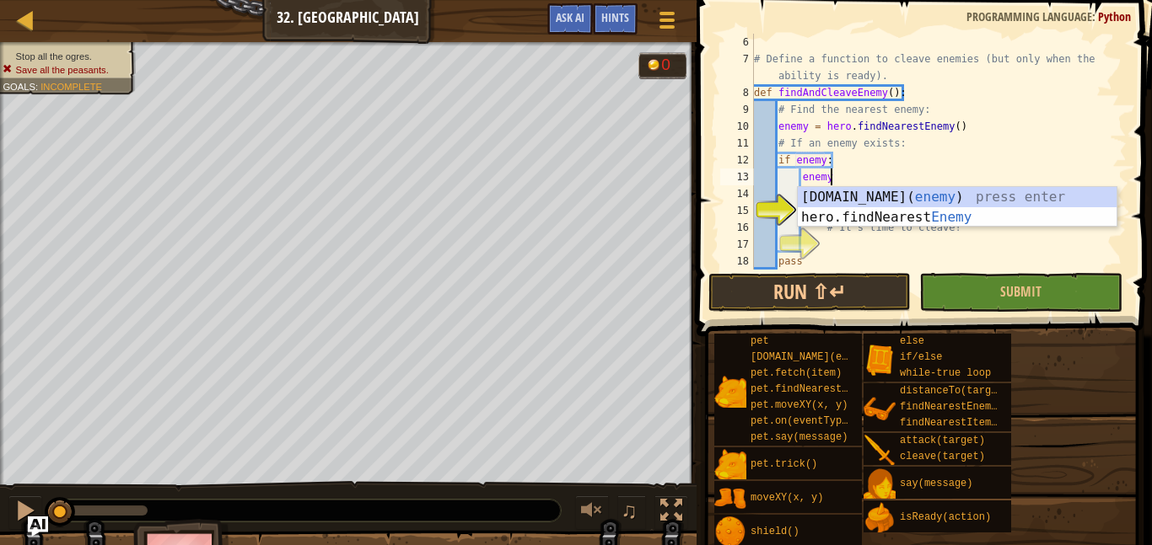
scroll to position [8, 10]
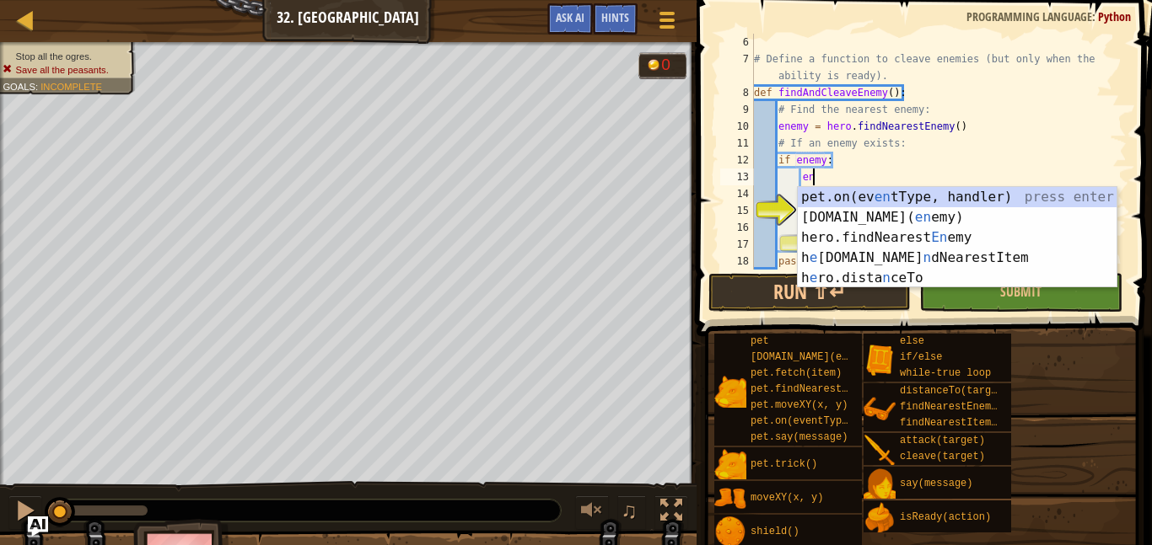
type textarea "e"
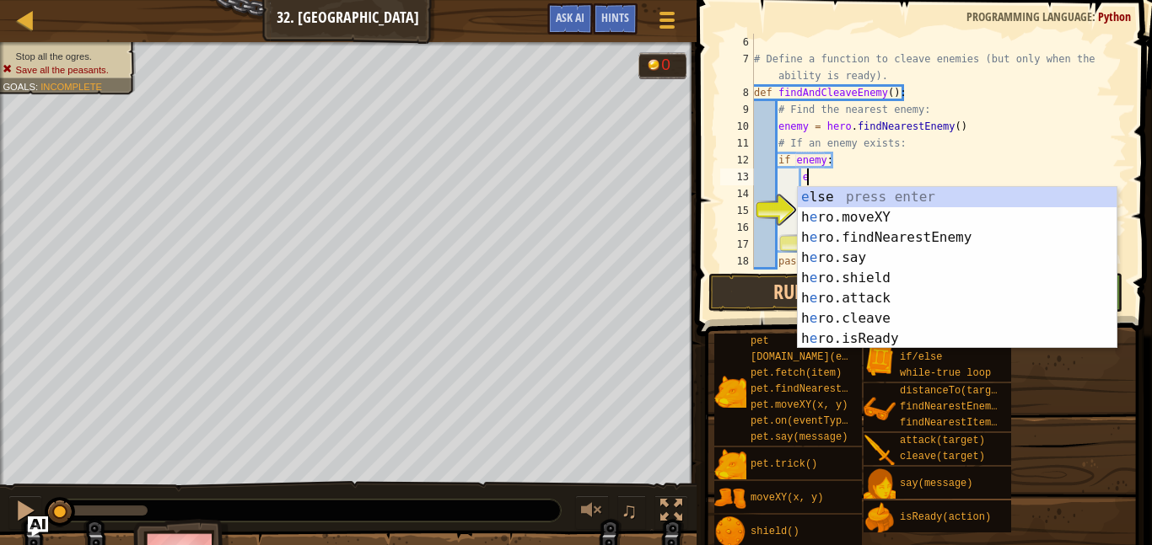
scroll to position [8, 6]
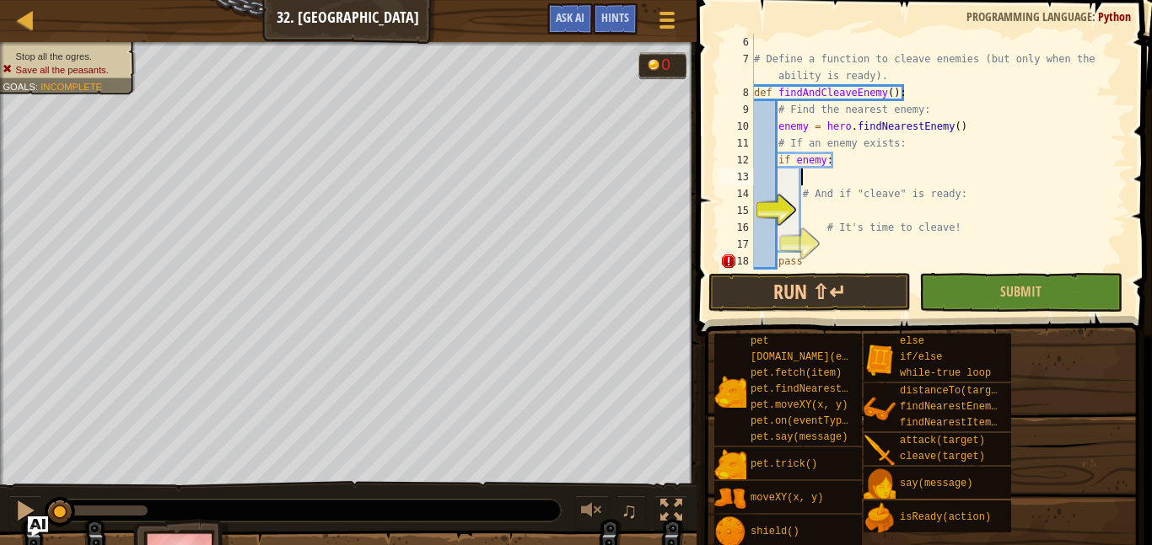
click at [880, 173] on div "# Define a function to cleave enemies (but only when the ability is ready). def…" at bounding box center [938, 169] width 376 height 270
click at [879, 172] on div "# Define a function to cleave enemies (but only when the ability is ready). def…" at bounding box center [938, 169] width 376 height 270
click at [862, 160] on div "# Define a function to cleave enemies (but only when the ability is ready). def…" at bounding box center [938, 169] width 376 height 270
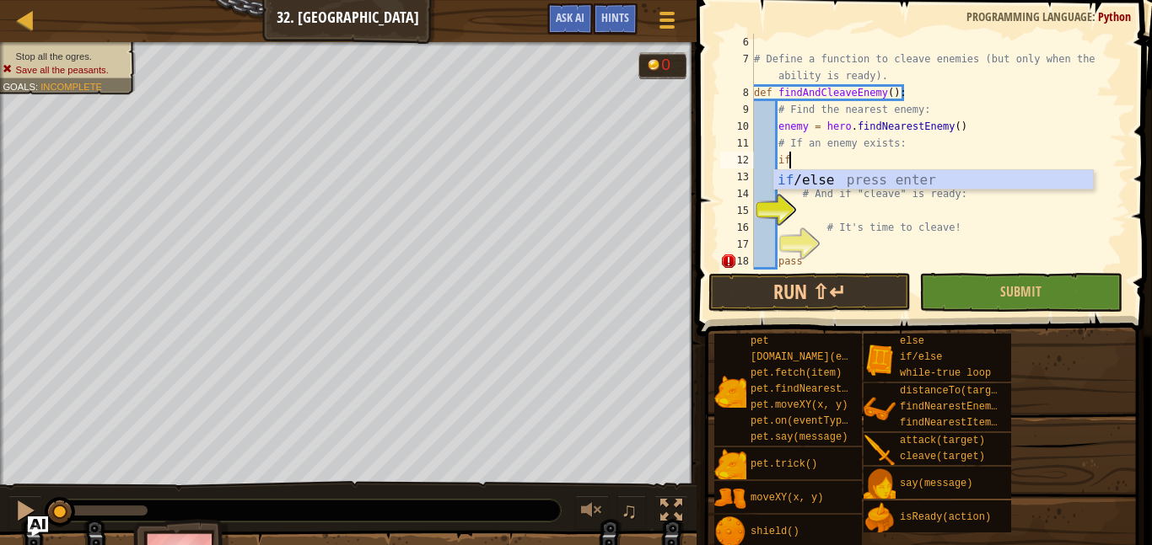
type textarea "i"
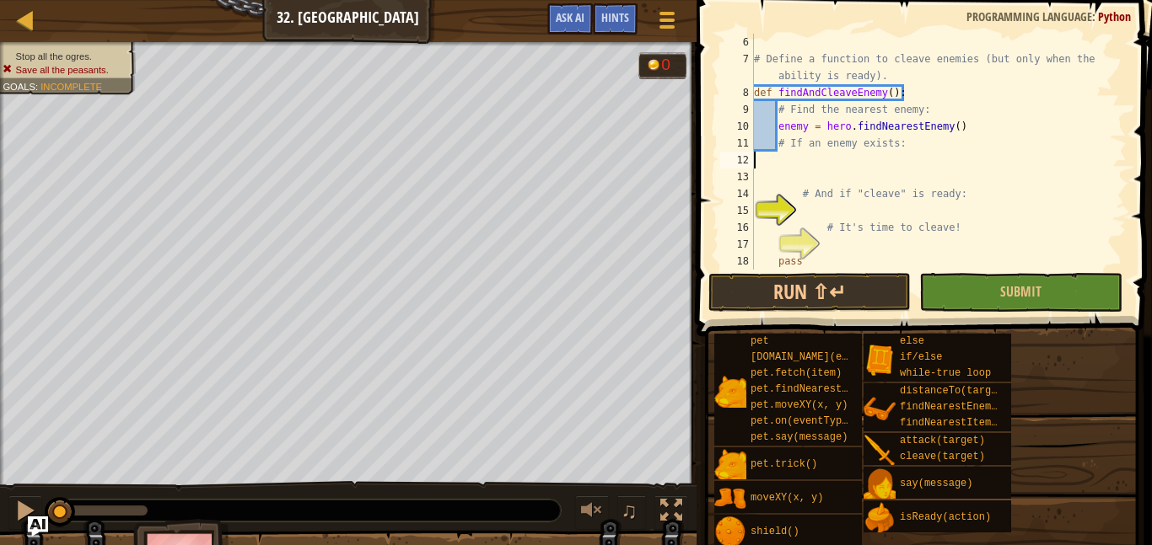
type textarea "# If an enemy exists:"
click at [604, 18] on span "Hints" at bounding box center [615, 17] width 28 height 16
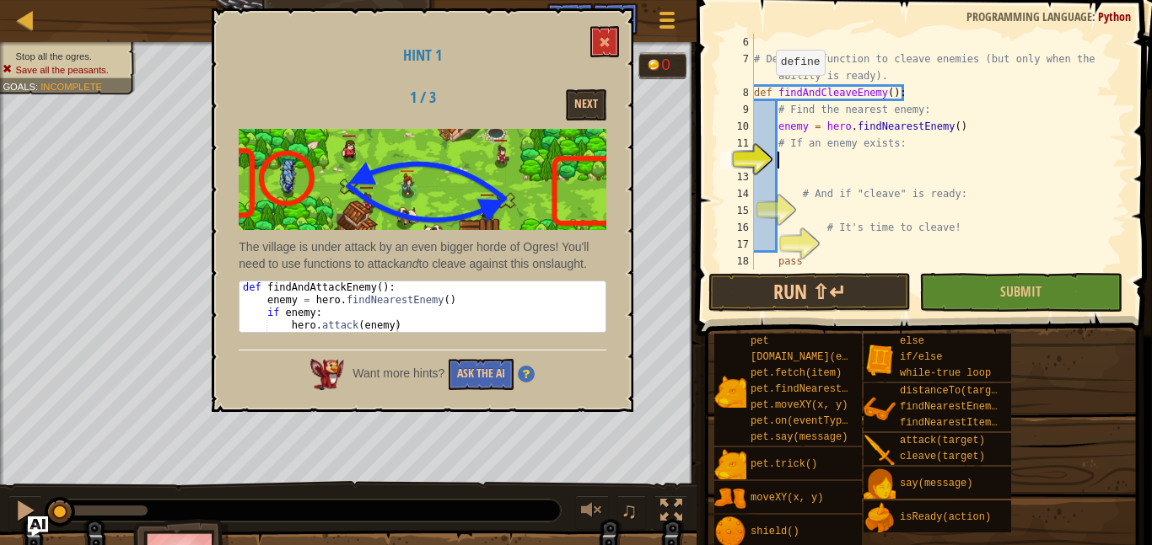
type textarea "def findAndAttackEnemy():"
drag, startPoint x: 266, startPoint y: 287, endPoint x: 389, endPoint y: 288, distance: 123.1
click at [389, 288] on div "def findAndAttackEnemy ( ) : enemy = hero . findNearestEnemy ( ) if enemy : her…" at bounding box center [422, 320] width 366 height 76
click at [583, 97] on button "Next" at bounding box center [586, 104] width 40 height 31
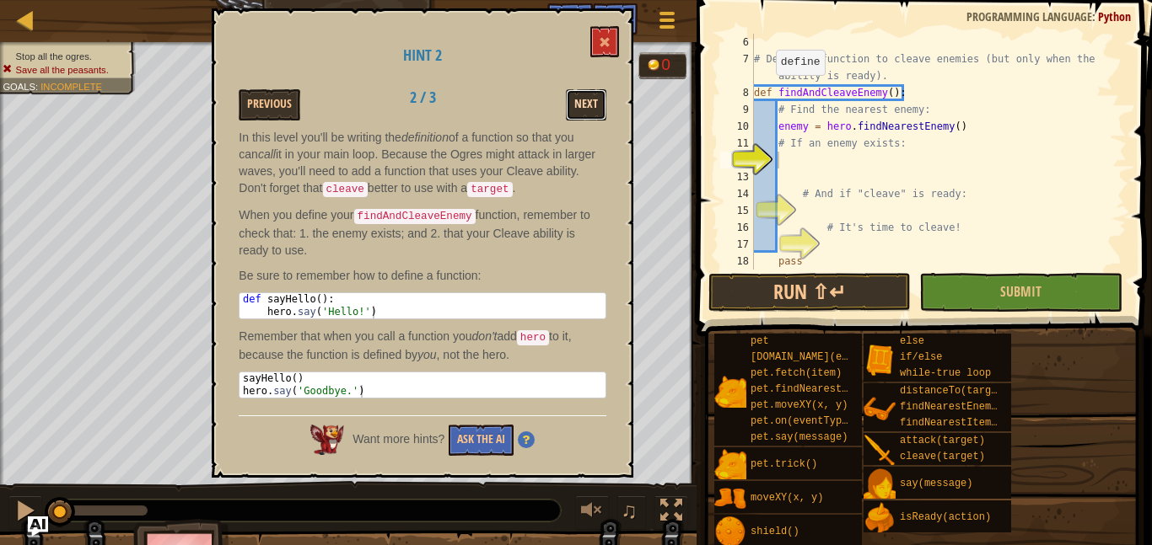
click at [590, 107] on button "Next" at bounding box center [586, 104] width 40 height 31
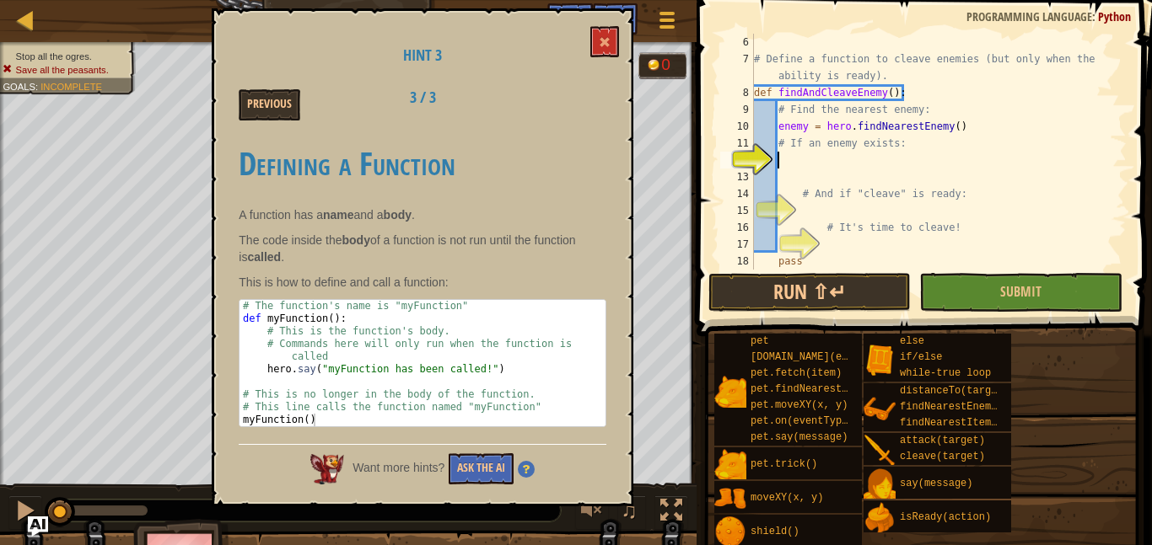
click at [804, 158] on div "# Define a function to cleave enemies (but only when the ability is ready). def…" at bounding box center [938, 169] width 376 height 270
paste textarea "findAndAttackEnemy():"
type textarea "findAndAttackEnemy():"
click at [842, 214] on div "# Define a function to cleave enemies (but only when the ability is ready). def…" at bounding box center [938, 169] width 376 height 270
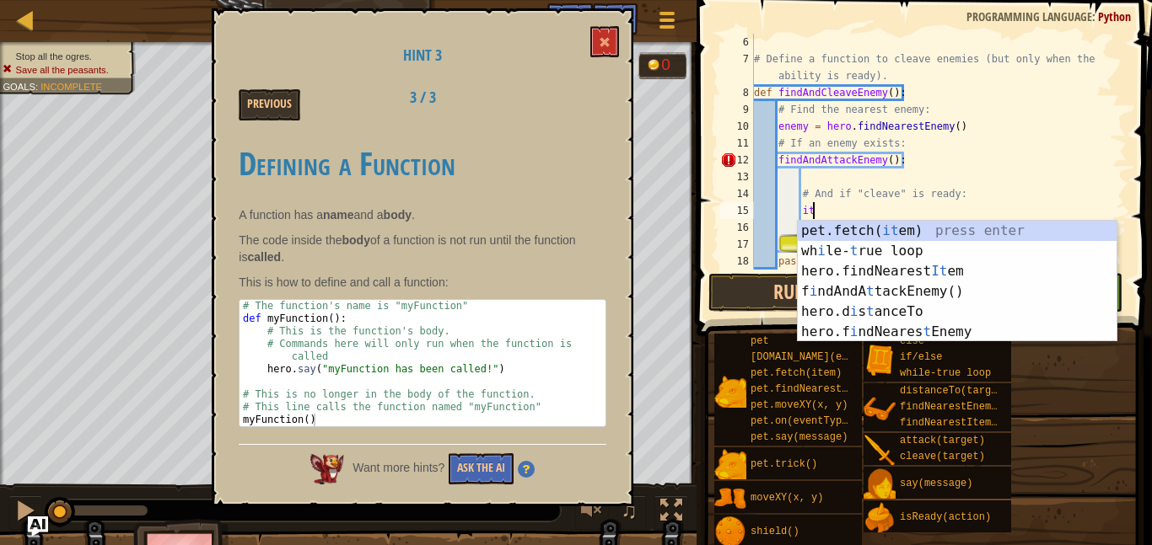
scroll to position [8, 8]
type textarea "i"
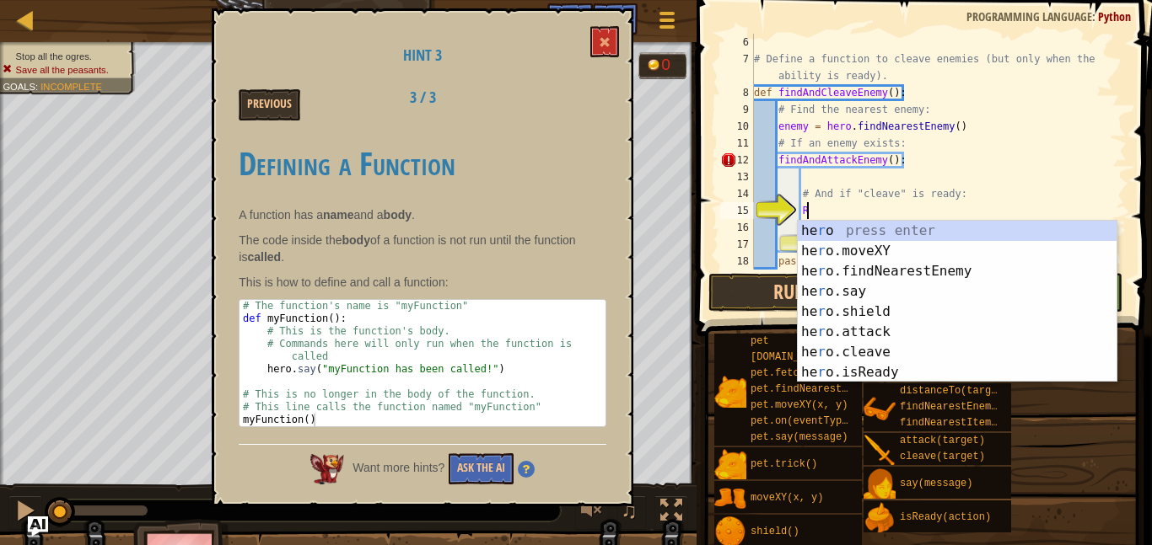
scroll to position [8, 7]
click at [876, 379] on div "he r o press enter he r o.moveXY press enter he r o.findNearestEnemy press ente…" at bounding box center [956, 322] width 319 height 202
type textarea "ready = hero.isReady("cleave")"
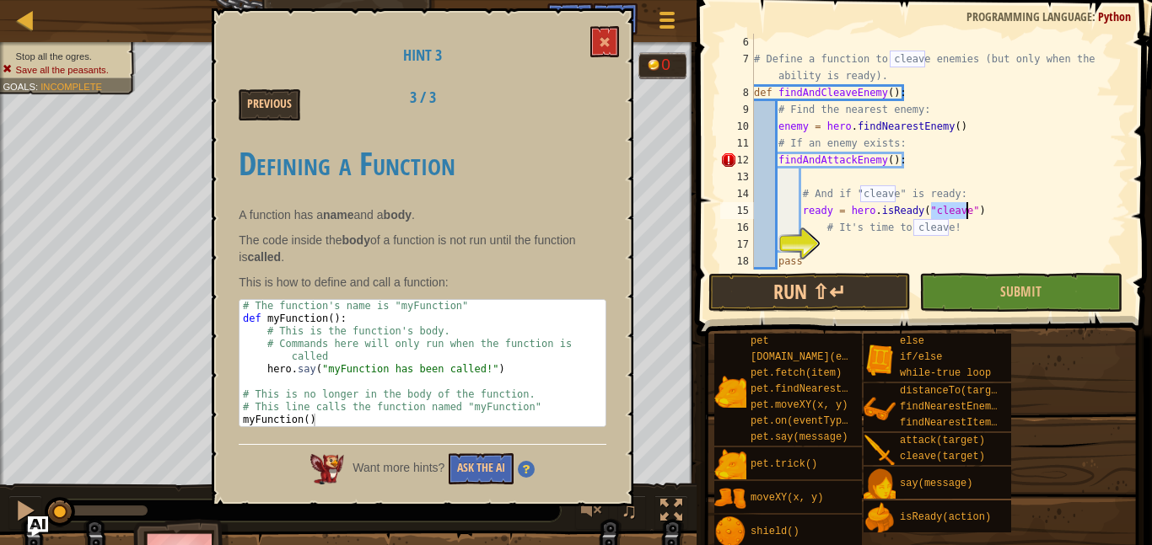
click at [1010, 215] on div "# Define a function to cleave enemies (but only when the ability is ready). def…" at bounding box center [938, 169] width 376 height 270
click at [914, 241] on div "# Define a function to cleave enemies (but only when the ability is ready). def…" at bounding box center [938, 169] width 376 height 270
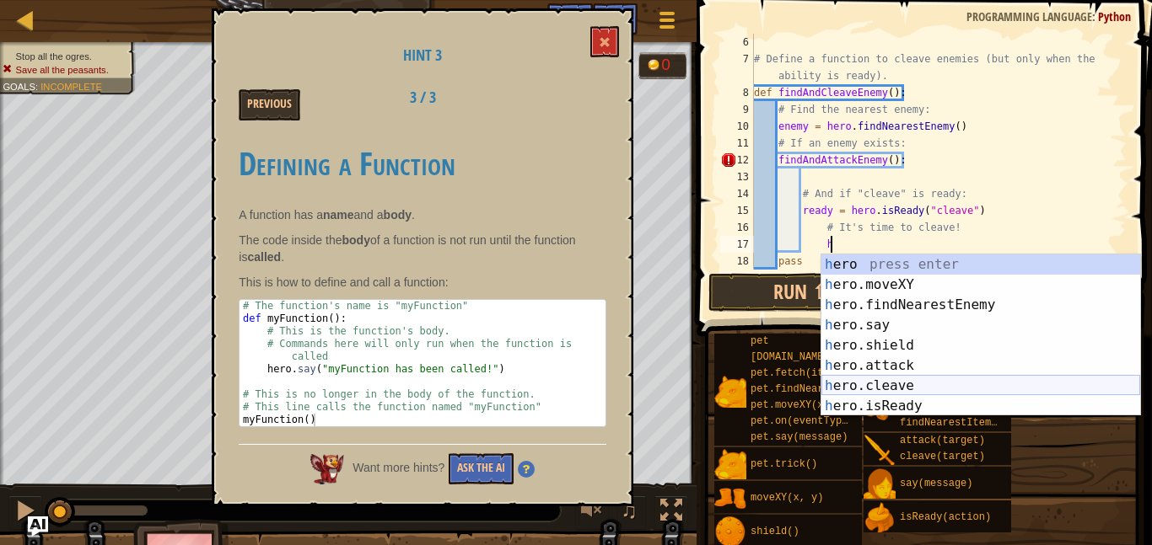
click at [974, 387] on div "h ero press enter h ero.moveXY press enter h ero.findNearestEnemy press enter h…" at bounding box center [980, 356] width 319 height 202
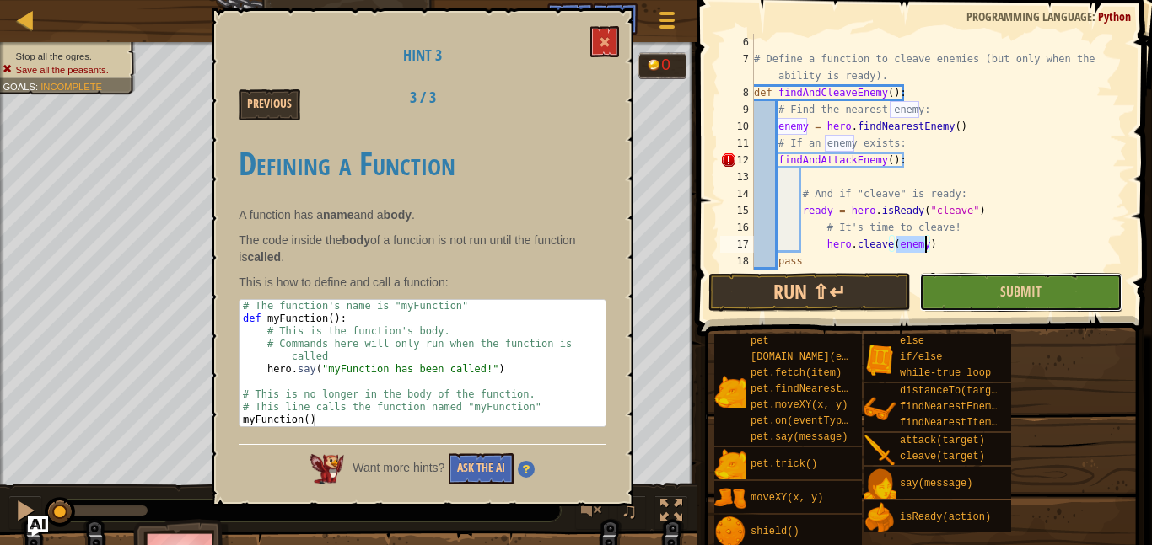
click at [986, 291] on button "Submit" at bounding box center [1020, 292] width 202 height 39
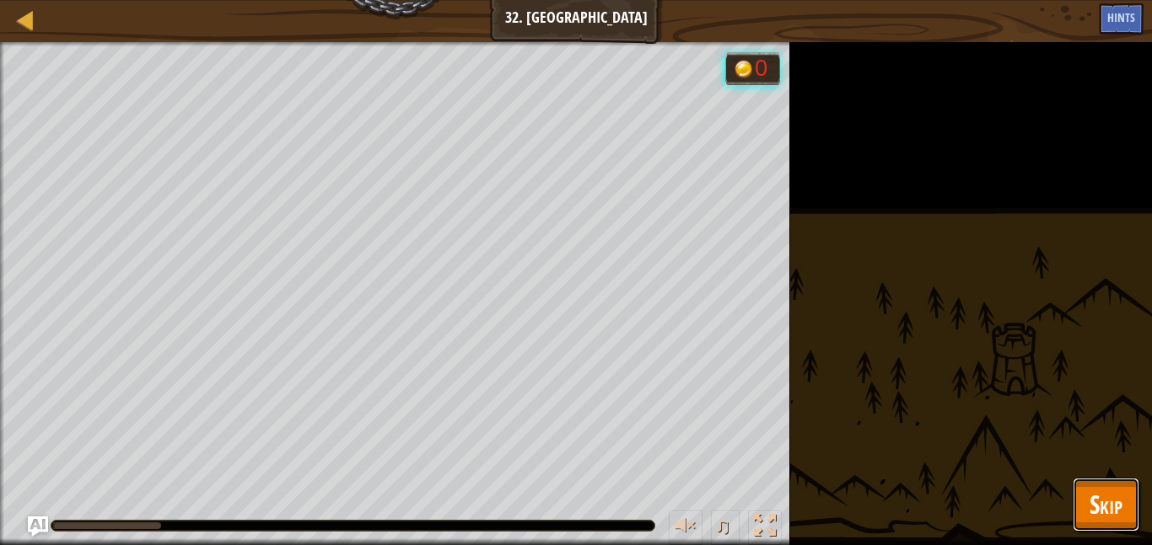
click at [1086, 498] on button "Skip" at bounding box center [1105, 505] width 67 height 54
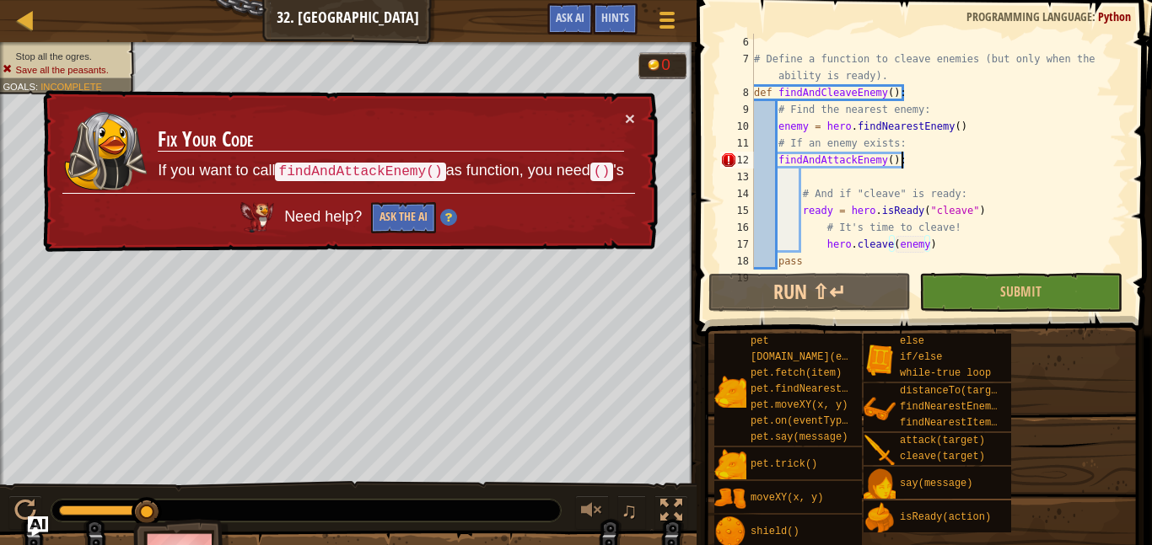
click at [919, 160] on div "# Define a function to cleave enemies (but only when the ability is ready). def…" at bounding box center [938, 169] width 376 height 270
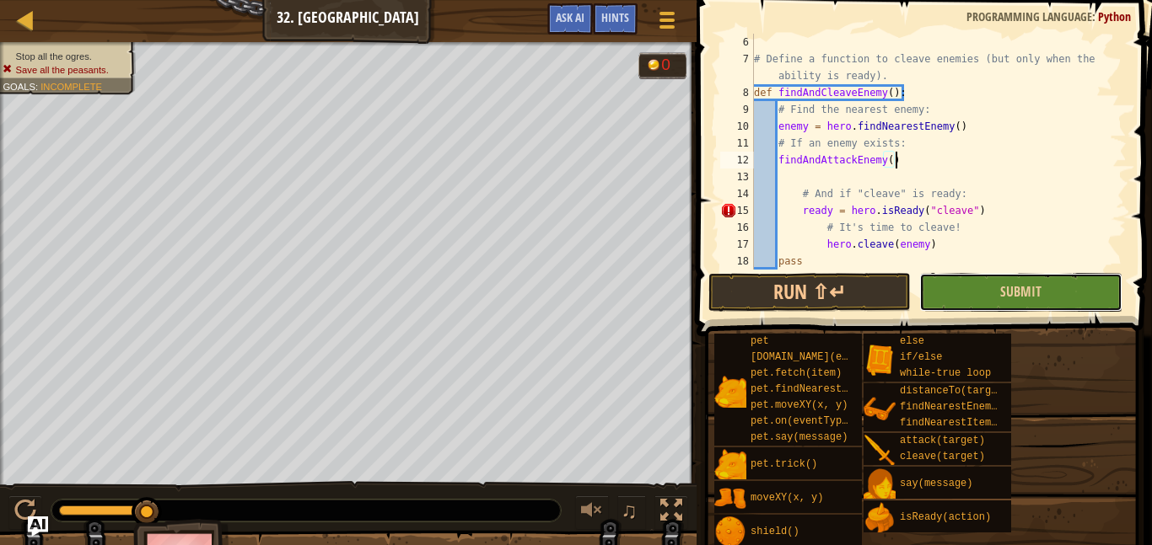
click at [1039, 279] on button "Submit" at bounding box center [1020, 292] width 202 height 39
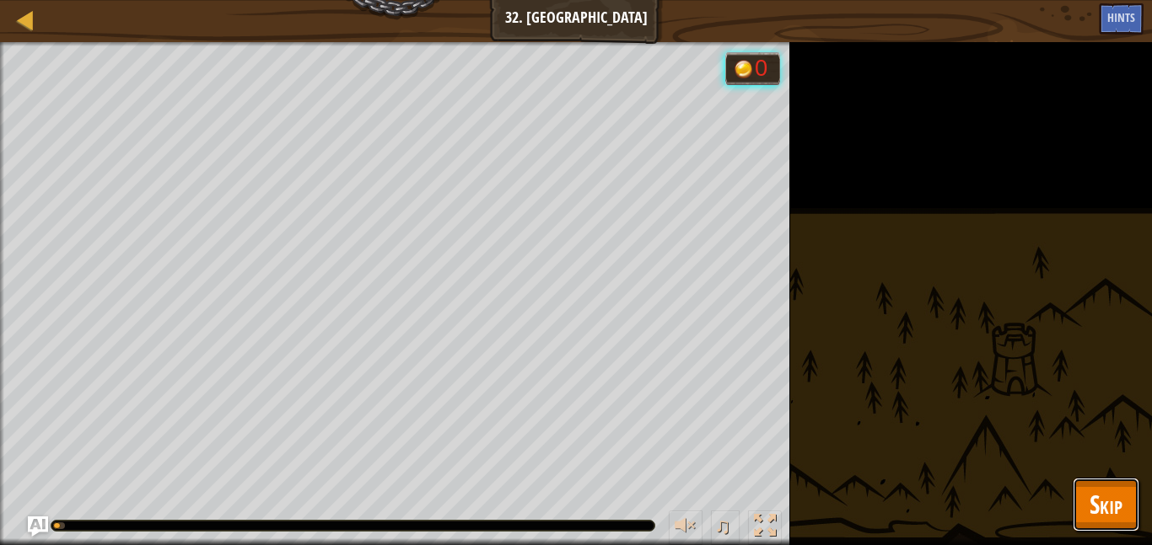
click at [1122, 502] on button "Skip" at bounding box center [1105, 505] width 67 height 54
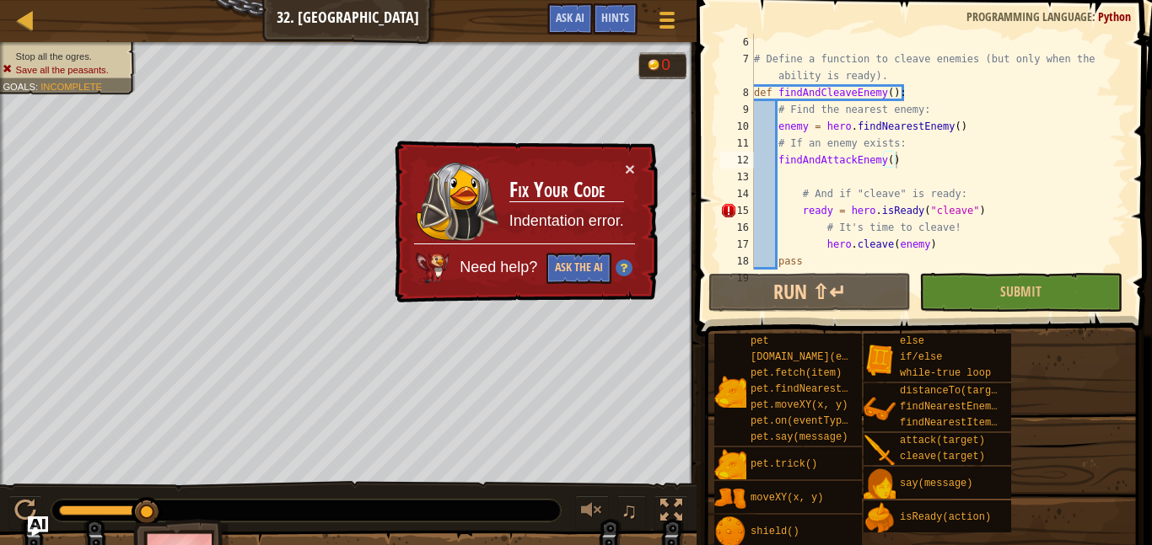
click at [797, 206] on div "# Define a function to cleave enemies (but only when the ability is ready). def…" at bounding box center [938, 169] width 376 height 270
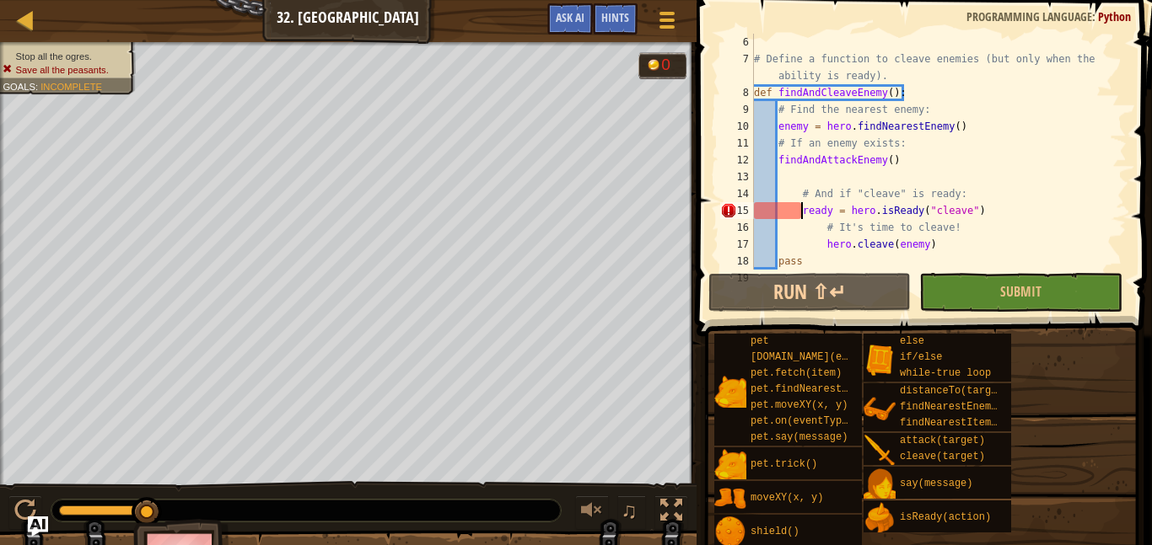
type textarea "ready = hero.isReady("cleave")"
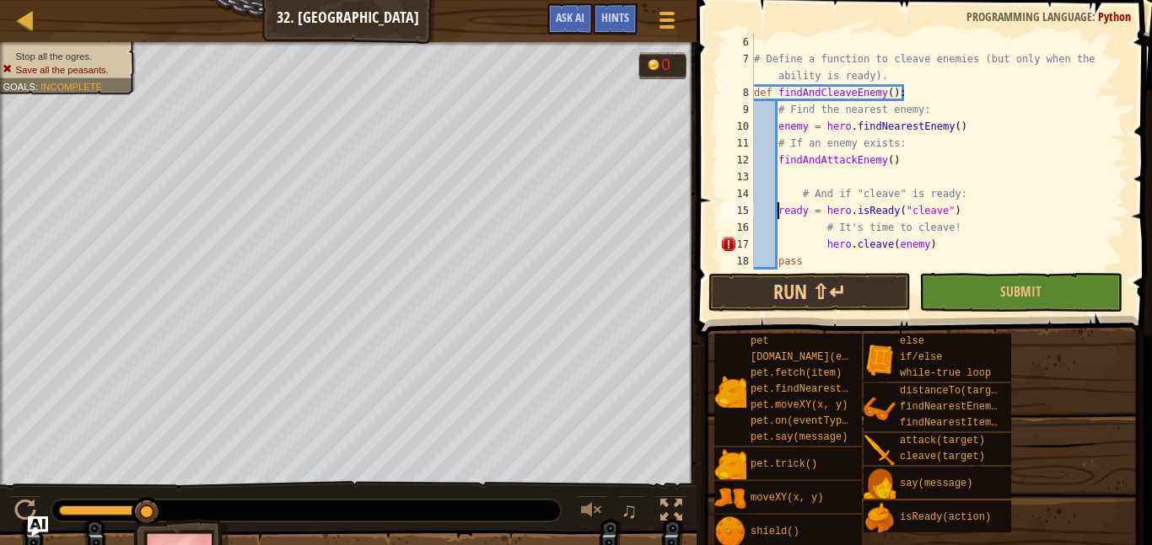
click at [986, 203] on div "# Define a function to cleave enemies (but only when the ability is ready). def…" at bounding box center [938, 169] width 376 height 270
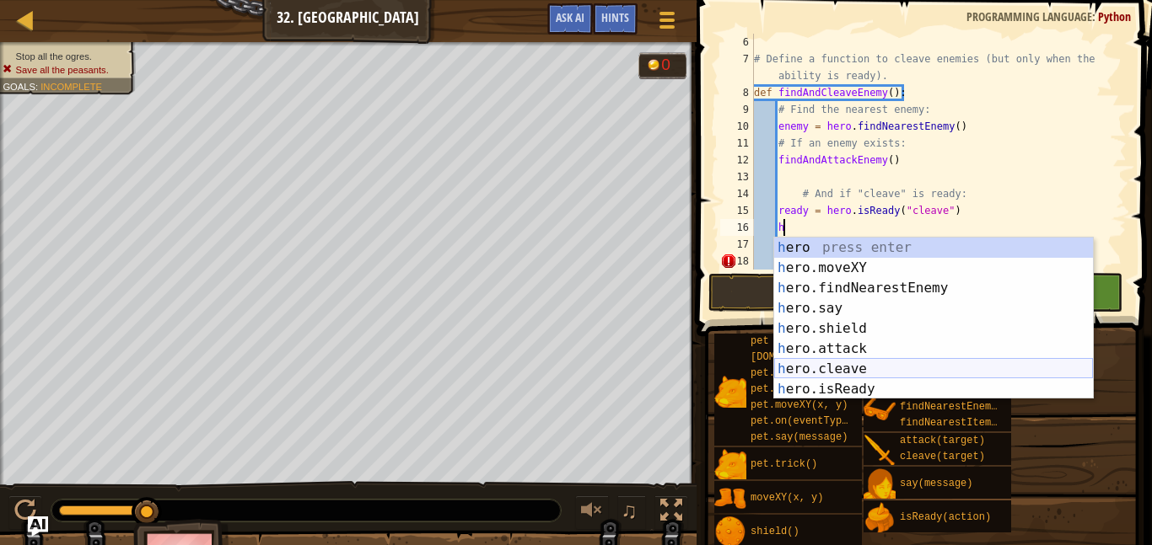
click at [946, 364] on div "h ero press enter h ero.moveXY press enter h ero.findNearestEnemy press enter h…" at bounding box center [933, 339] width 319 height 202
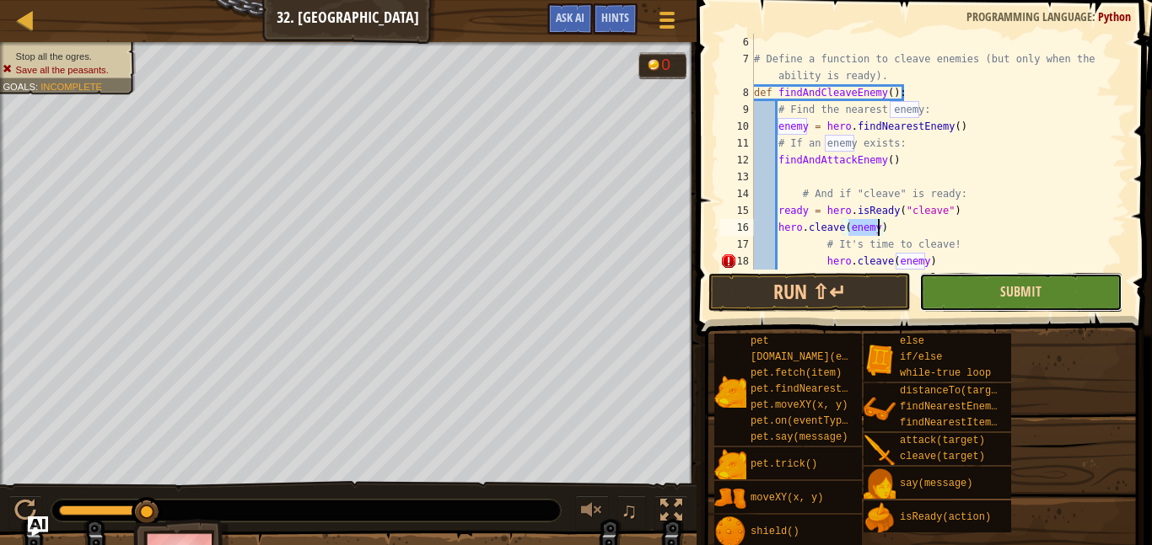
click at [1023, 282] on button "Submit" at bounding box center [1020, 292] width 202 height 39
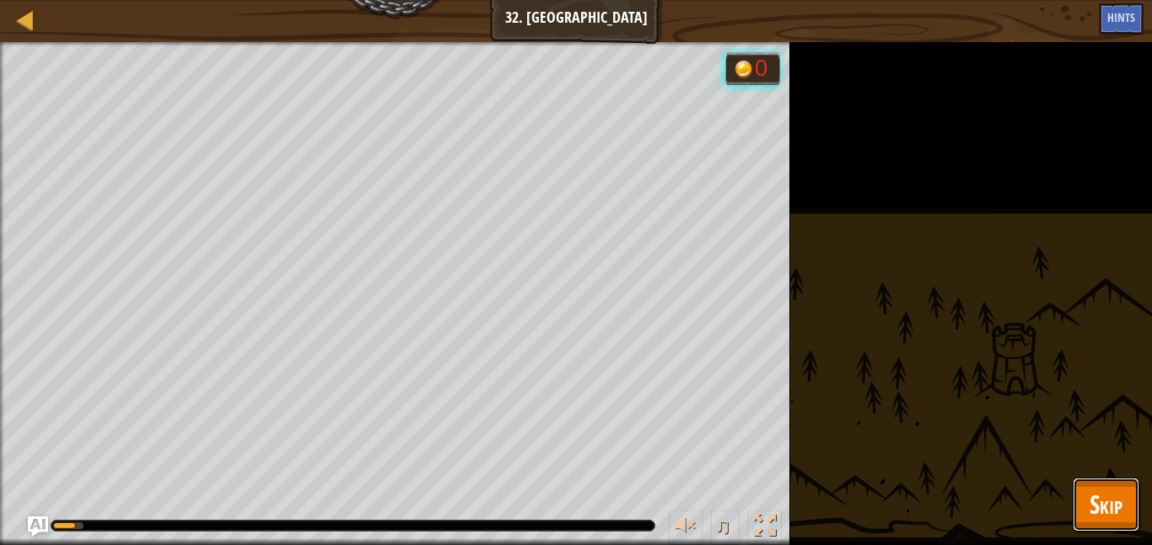
click at [1102, 508] on span "Skip" at bounding box center [1105, 504] width 33 height 35
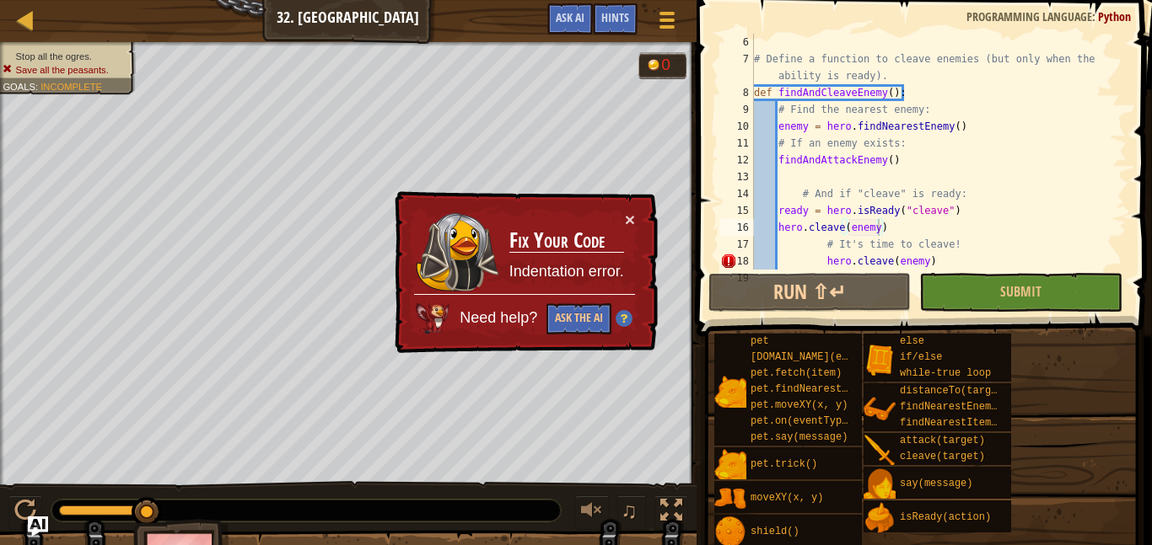
click at [953, 267] on div "# Define a function to cleave enemies (but only when the ability is ready). def…" at bounding box center [938, 169] width 376 height 270
click at [912, 220] on div "# Define a function to cleave enemies (but only when the ability is ready). def…" at bounding box center [938, 169] width 376 height 270
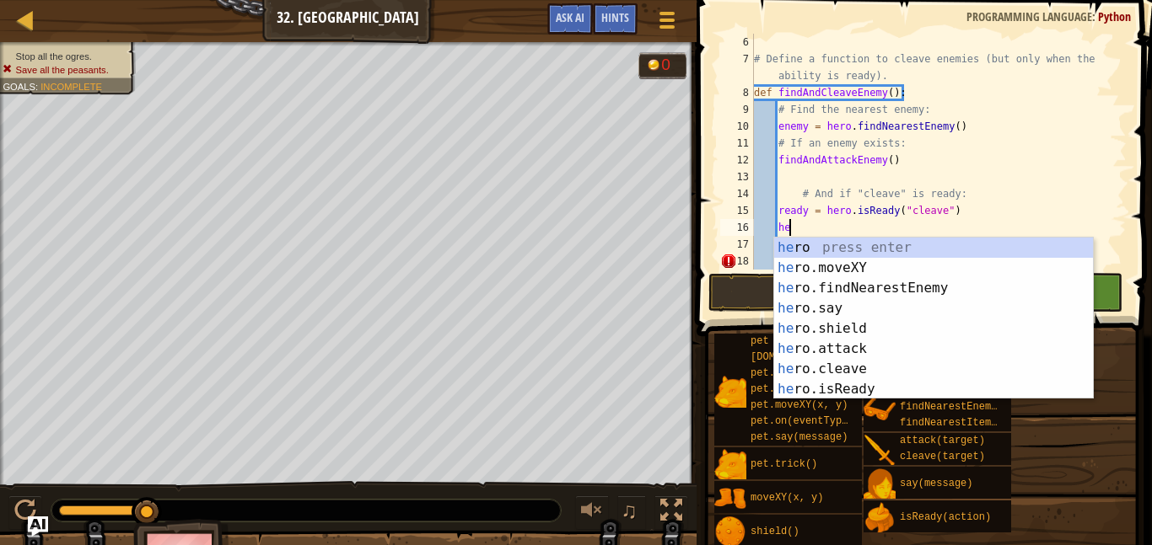
type textarea "h"
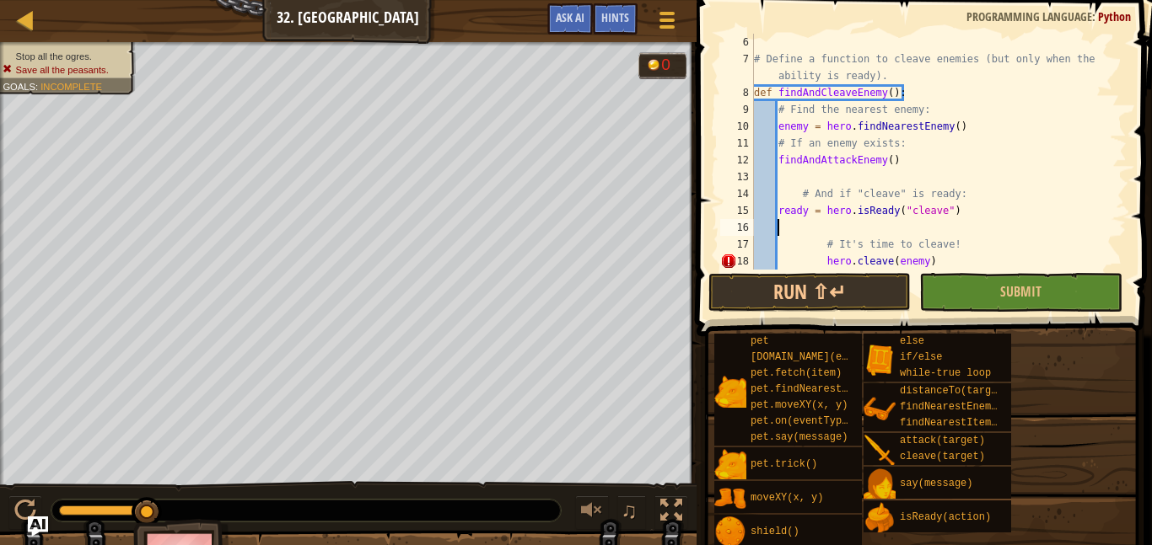
scroll to position [8, 3]
click at [987, 193] on div "# Define a function to cleave enemies (but only when the ability is ready). def…" at bounding box center [938, 169] width 376 height 270
type textarea "# And if "cleave" is ready:"
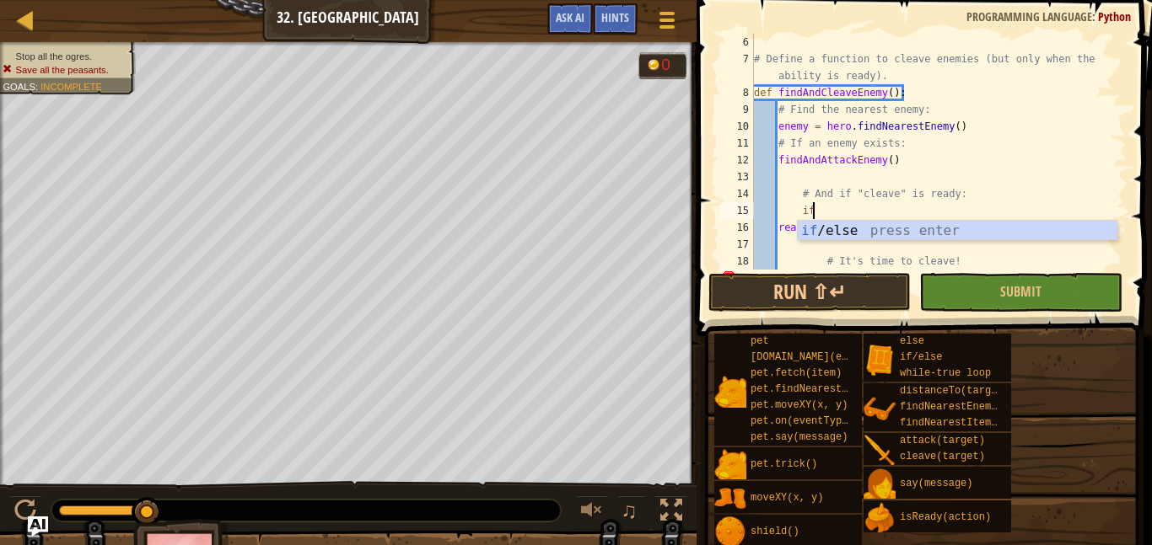
scroll to position [8, 8]
click at [1007, 229] on div "if /else press enter" at bounding box center [956, 251] width 319 height 61
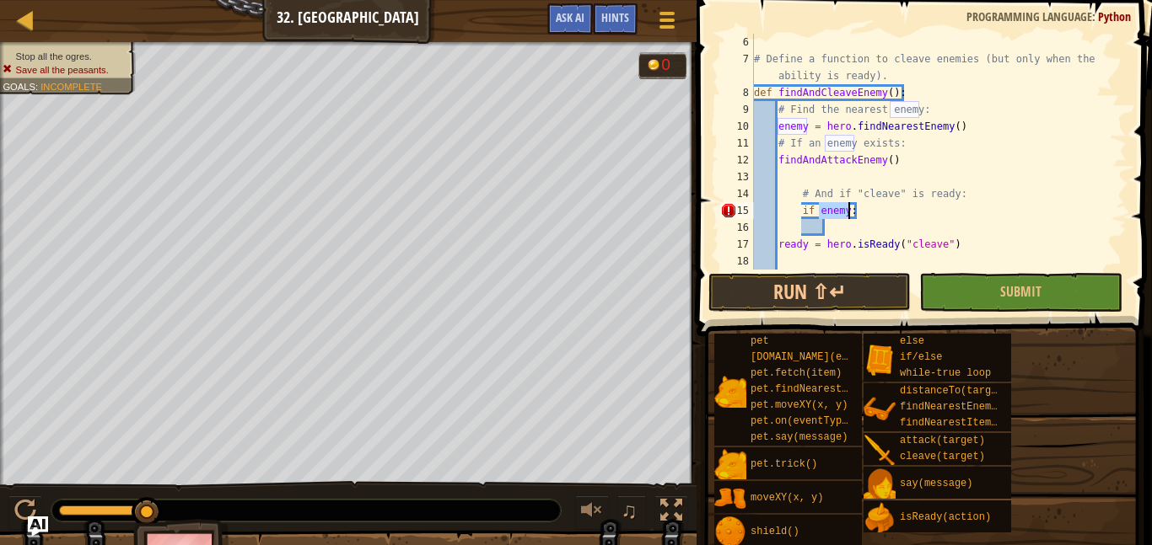
click at [792, 212] on div "# Define a function to cleave enemies (but only when the ability is ready). def…" at bounding box center [938, 169] width 376 height 270
click at [777, 242] on div "# Define a function to cleave enemies (but only when the ability is ready). def…" at bounding box center [938, 169] width 376 height 270
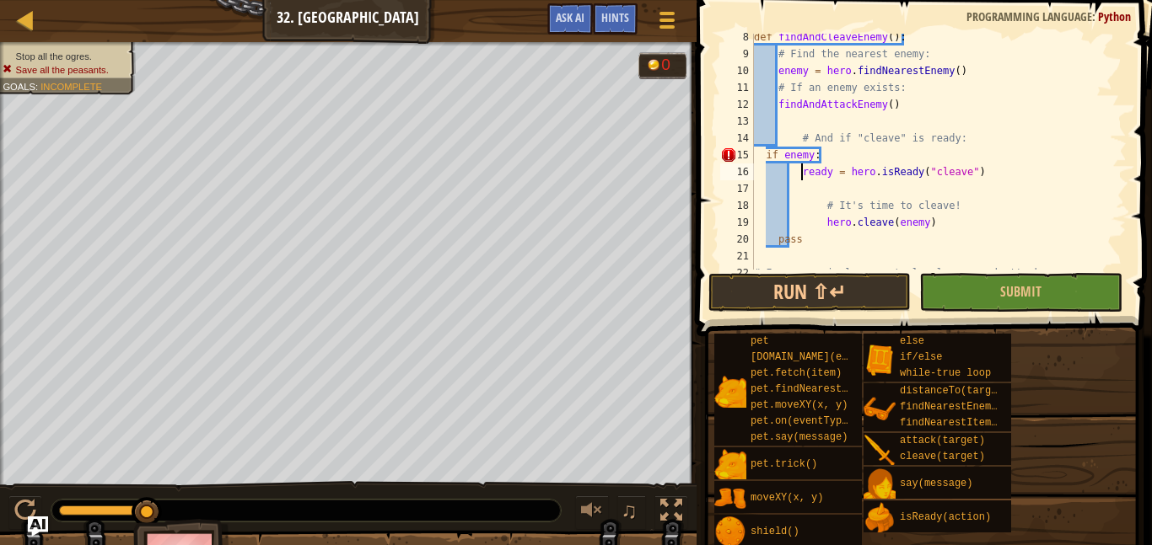
scroll to position [137, 0]
click at [914, 95] on div "def findAndCleaveEnemy ( ) : # Find the nearest enemy: enemy = hero . findNeare…" at bounding box center [938, 166] width 376 height 270
type textarea "# If an enemy exists:"
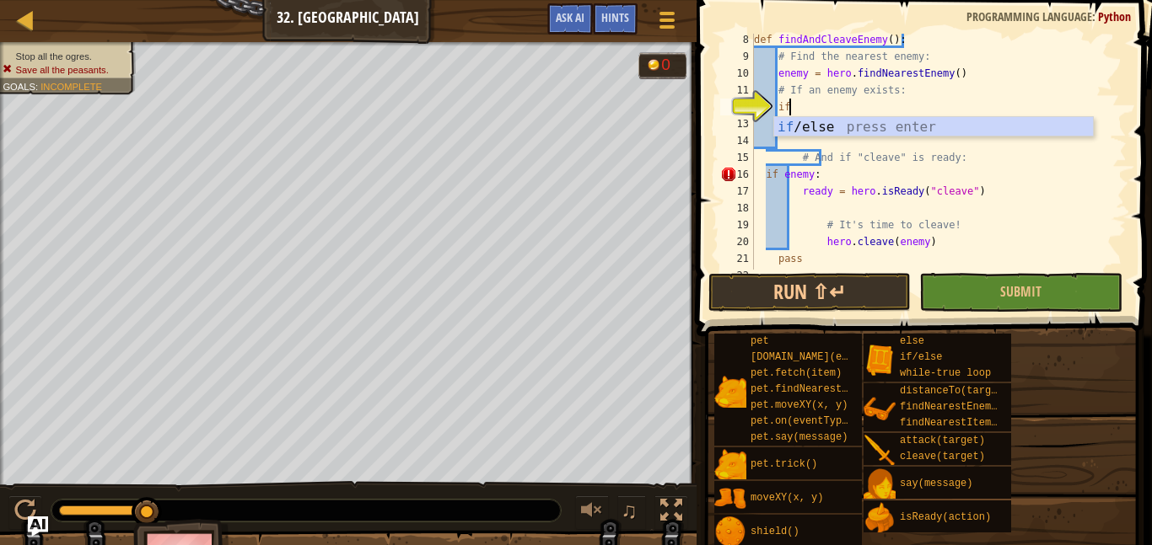
scroll to position [8, 4]
click at [938, 123] on div "if /else press enter" at bounding box center [933, 147] width 319 height 61
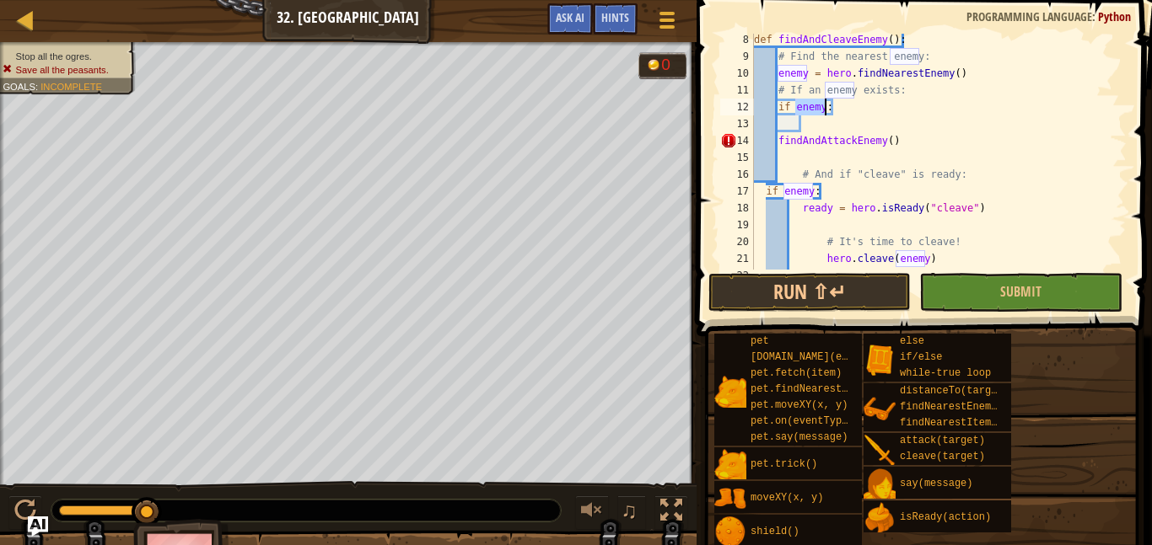
click at [778, 139] on div "def findAndCleaveEnemy ( ) : # Find the nearest enemy: enemy = hero . findNeare…" at bounding box center [938, 166] width 376 height 270
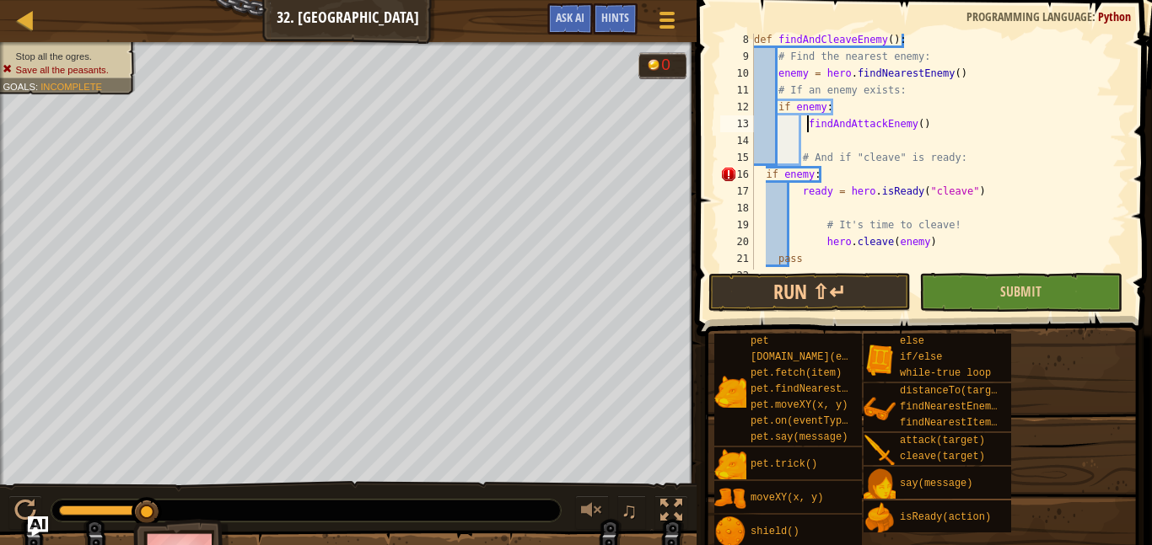
type textarea "findAndAttackEnemy()"
click at [1019, 278] on button "Submit" at bounding box center [1020, 292] width 202 height 39
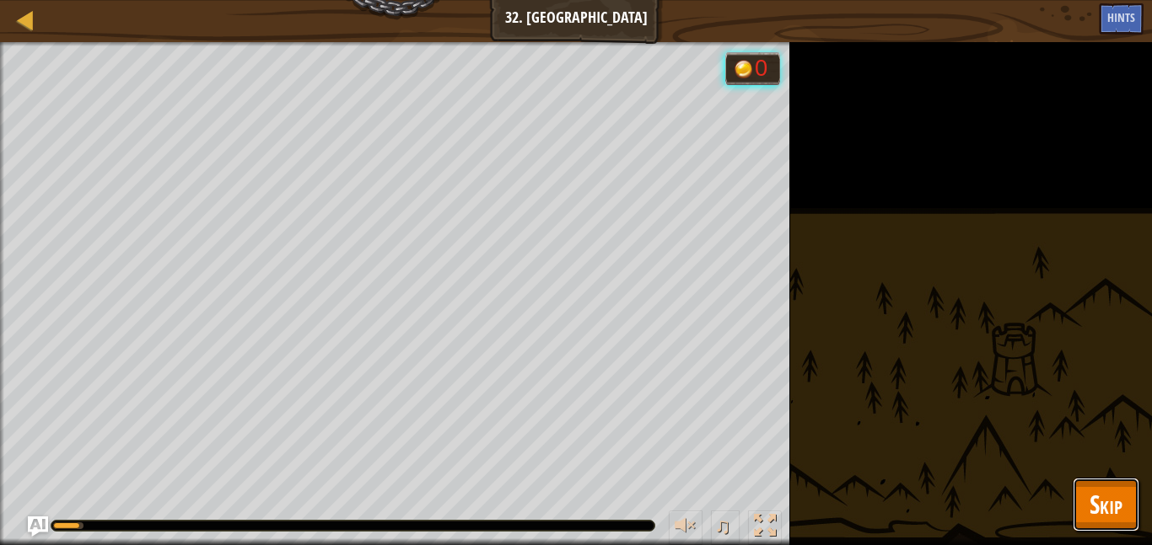
click at [1111, 503] on span "Skip" at bounding box center [1105, 504] width 33 height 35
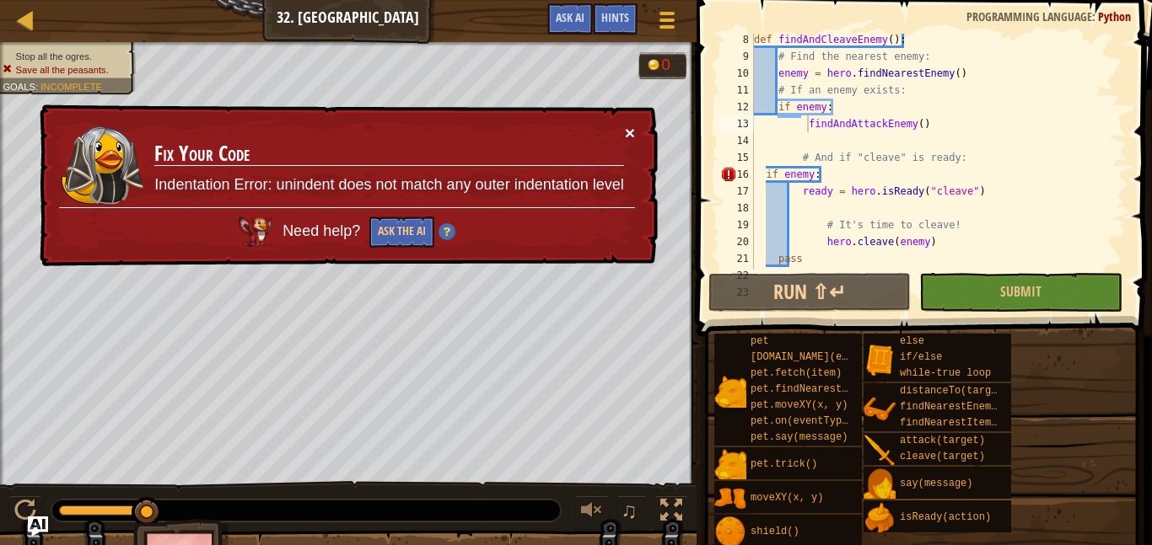
click at [634, 128] on button "×" at bounding box center [630, 133] width 10 height 18
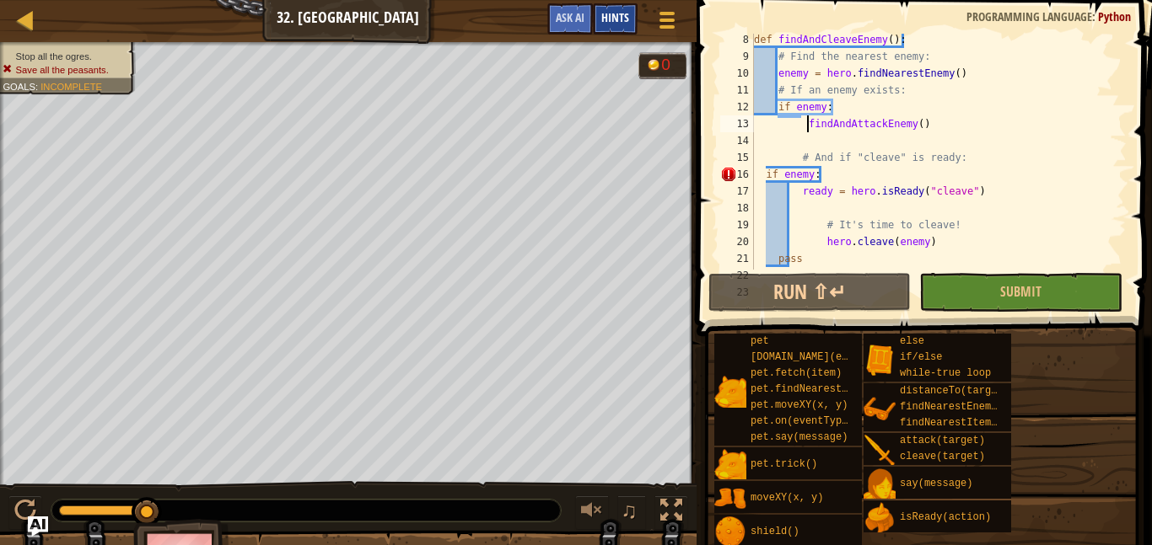
click at [623, 24] on span "Hints" at bounding box center [615, 17] width 28 height 16
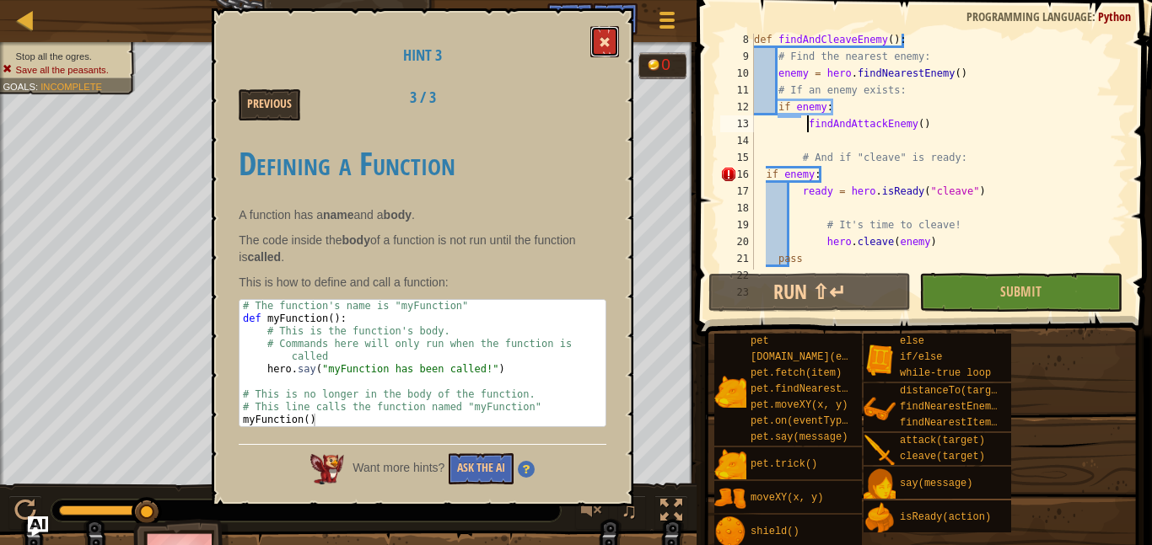
click at [593, 46] on button at bounding box center [604, 41] width 29 height 31
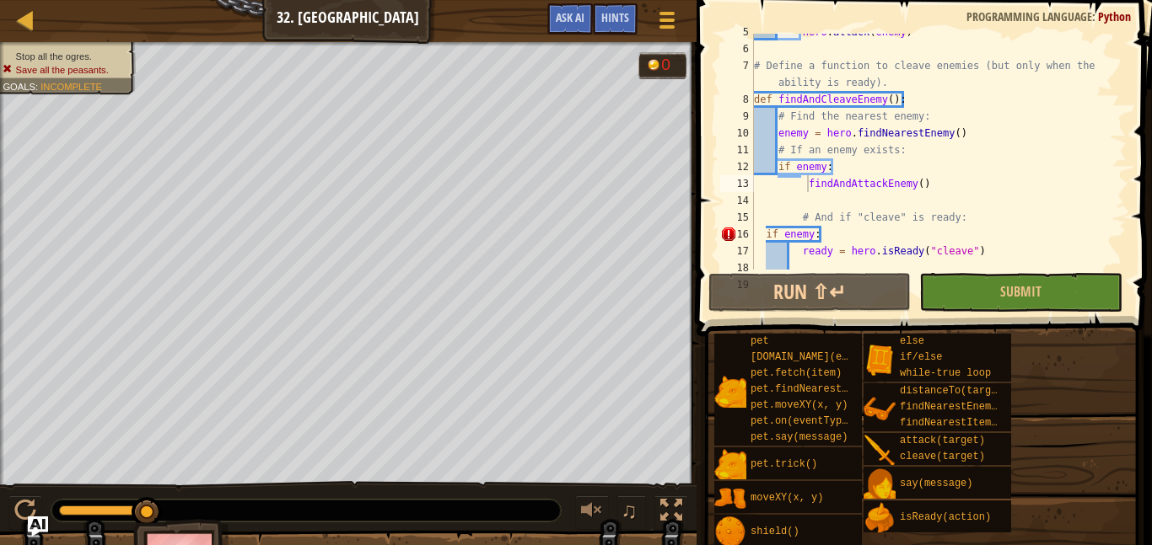
scroll to position [77, 0]
click at [19, 14] on div at bounding box center [25, 19] width 21 height 21
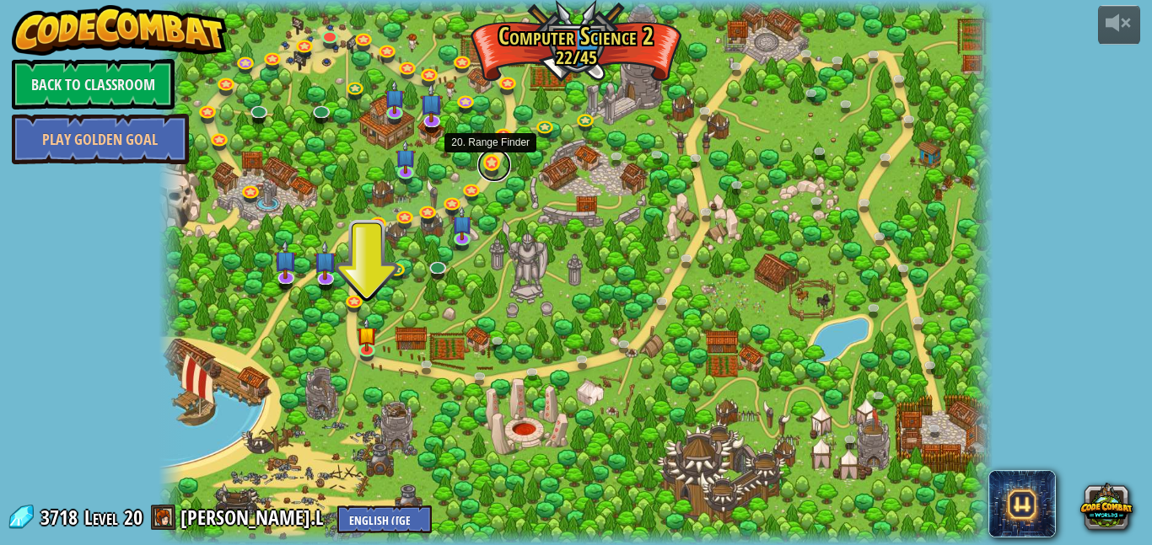
click at [491, 167] on link at bounding box center [494, 165] width 34 height 34
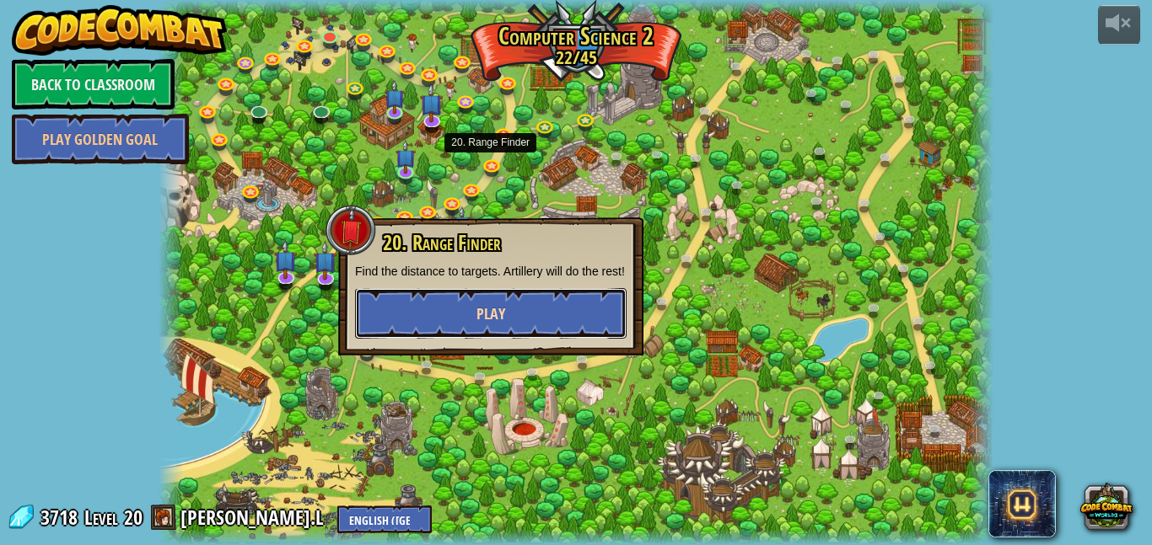
click at [560, 325] on button "Play" at bounding box center [490, 313] width 271 height 51
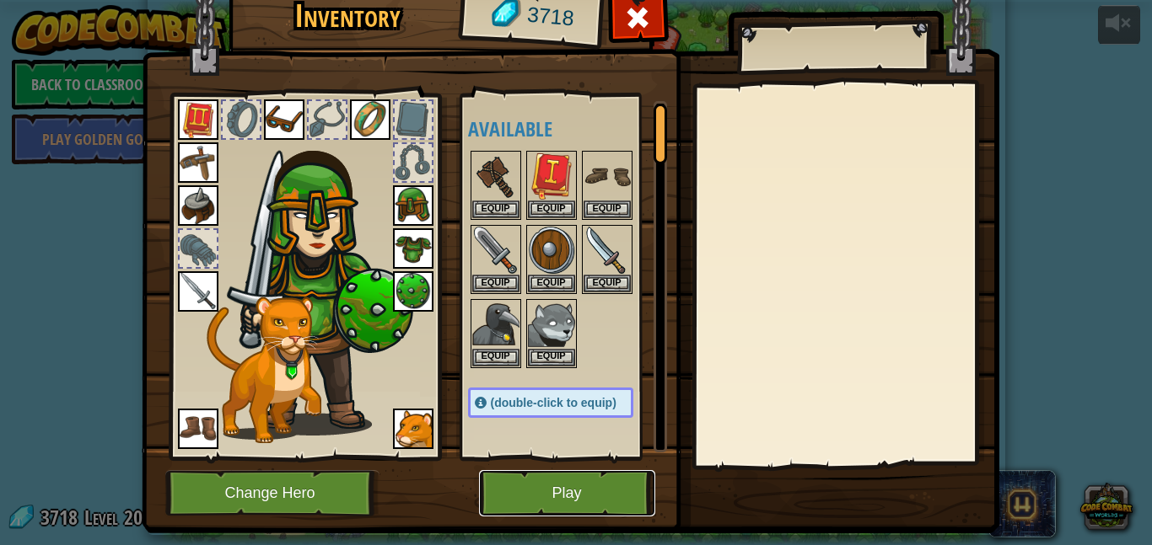
click at [600, 480] on button "Play" at bounding box center [567, 493] width 176 height 46
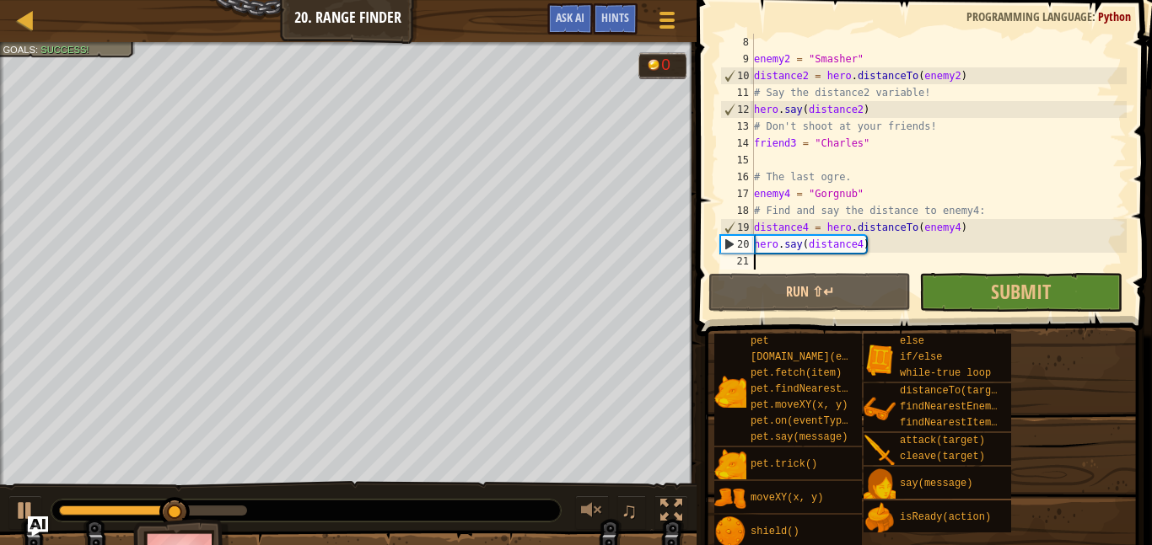
scroll to position [135, 0]
click at [19, 25] on div at bounding box center [25, 19] width 21 height 21
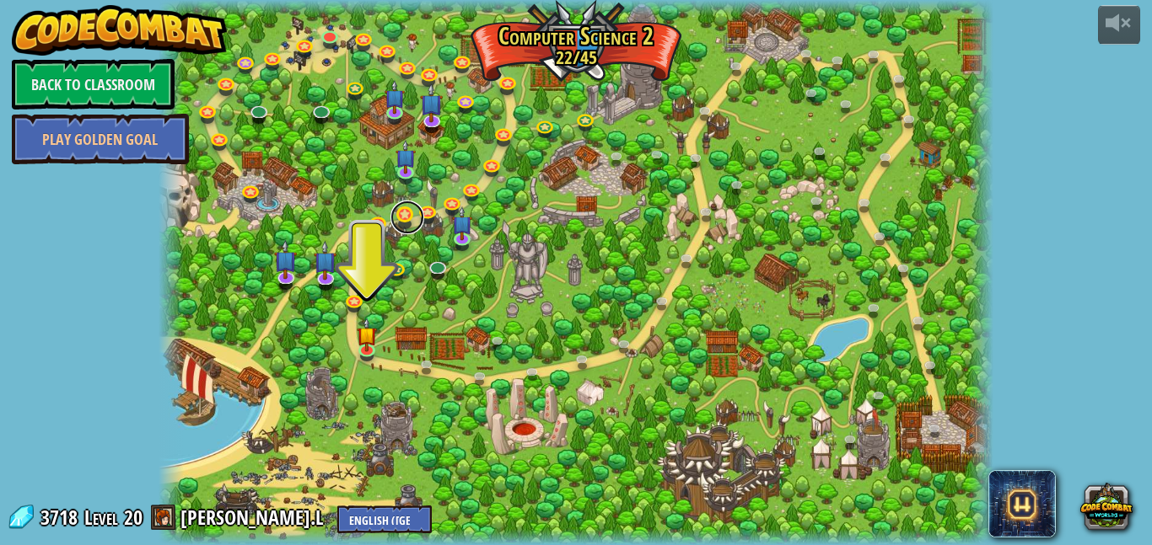
click at [417, 209] on link at bounding box center [407, 218] width 34 height 34
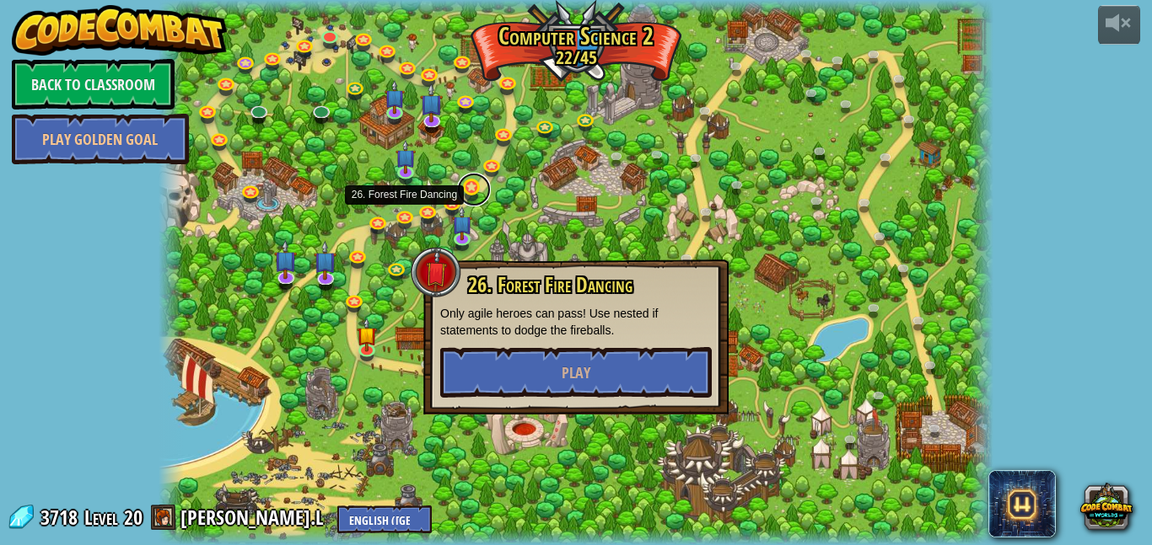
click at [470, 193] on link at bounding box center [474, 190] width 34 height 34
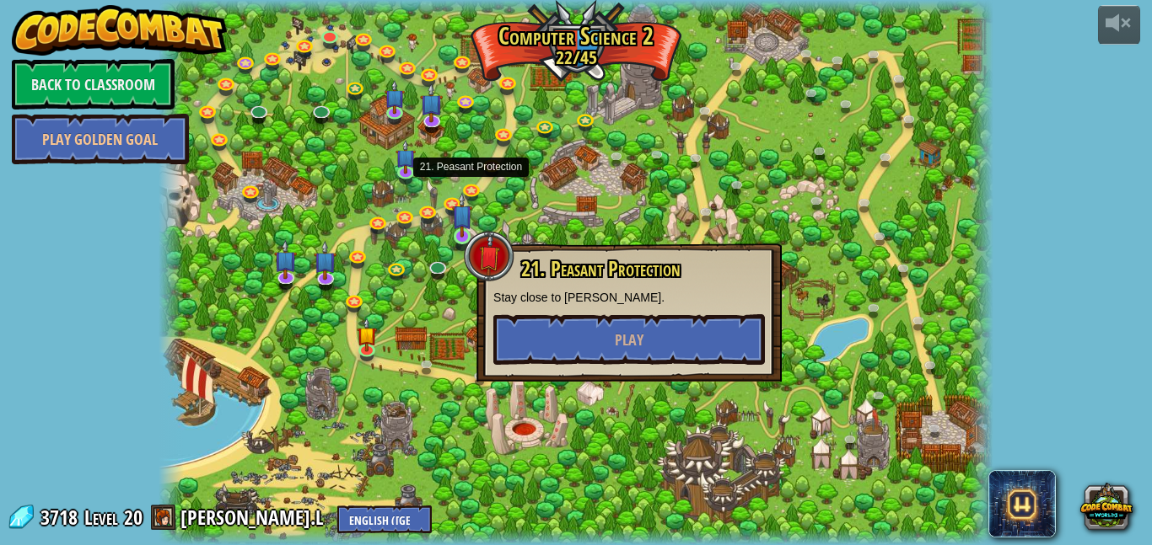
click at [456, 209] on img at bounding box center [461, 215] width 19 height 46
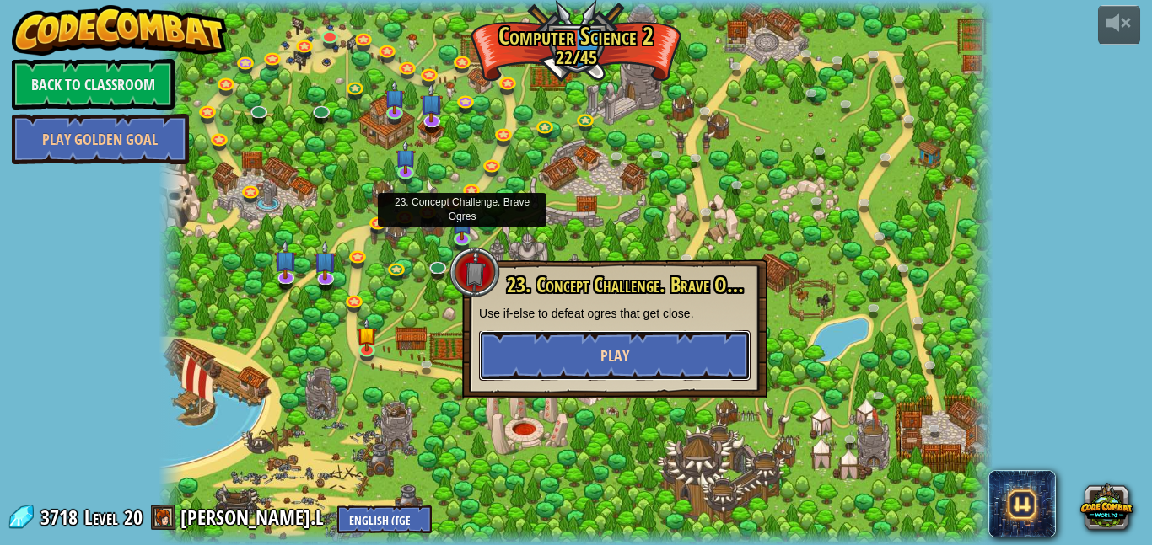
click at [547, 354] on button "Play" at bounding box center [614, 355] width 271 height 51
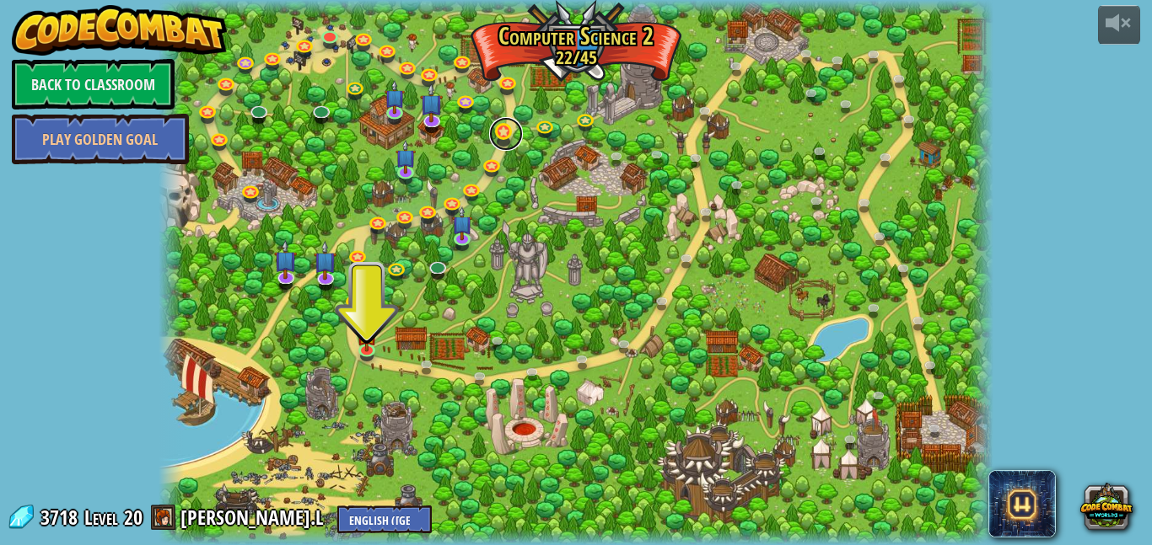
click at [494, 140] on link at bounding box center [506, 134] width 34 height 34
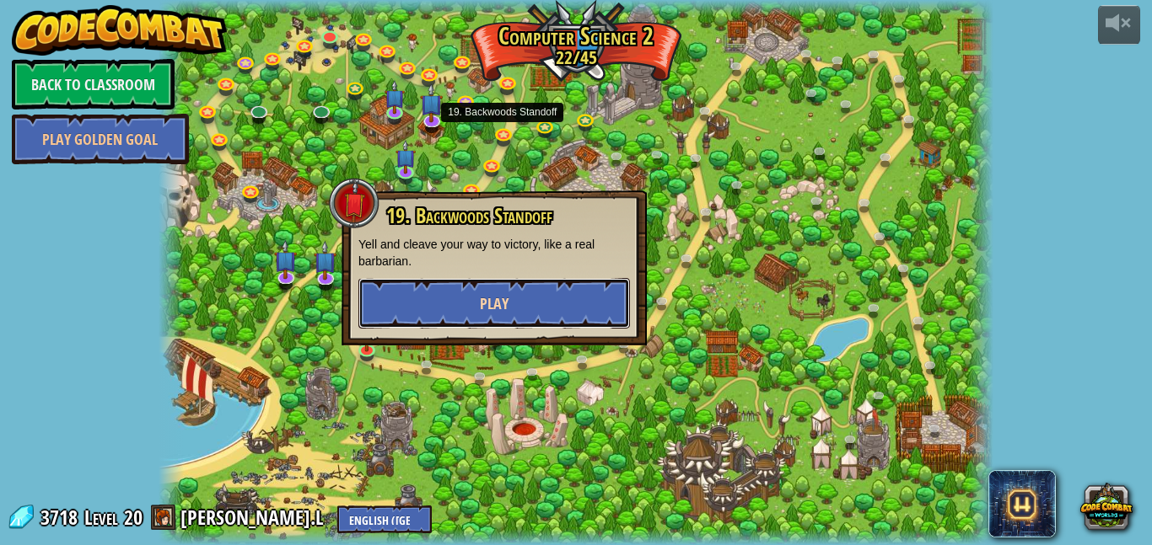
click at [588, 318] on button "Play" at bounding box center [493, 303] width 271 height 51
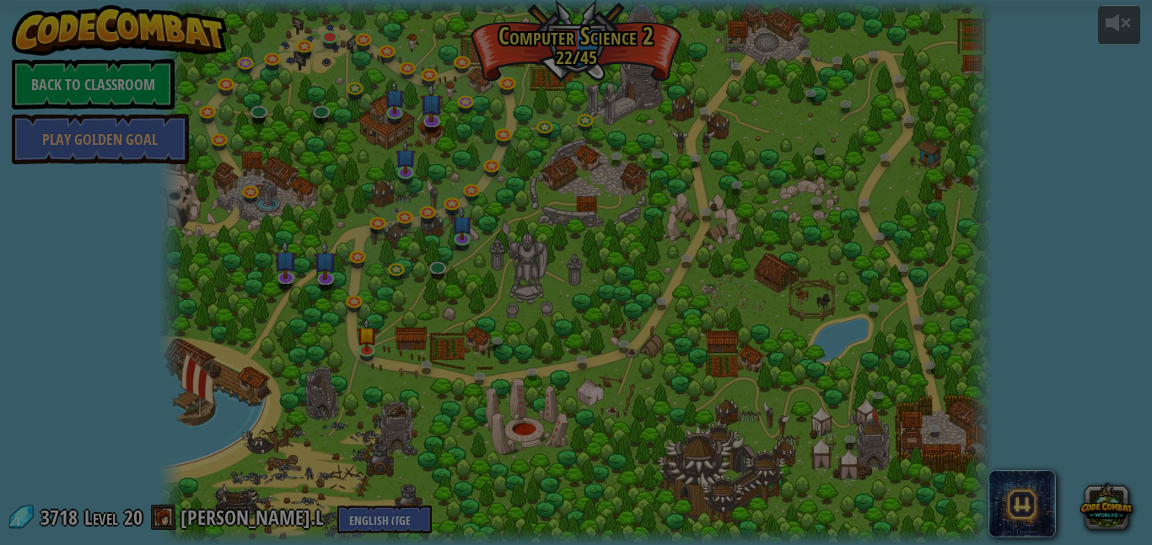
click at [0, 0] on div at bounding box center [0, 0] width 0 height 0
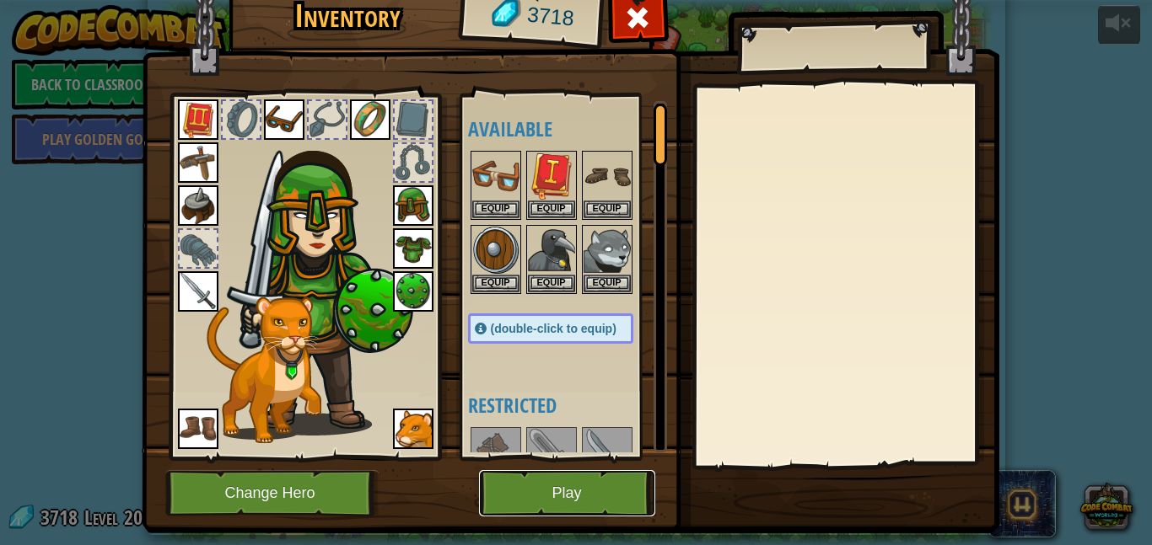
click at [596, 491] on button "Play" at bounding box center [567, 493] width 176 height 46
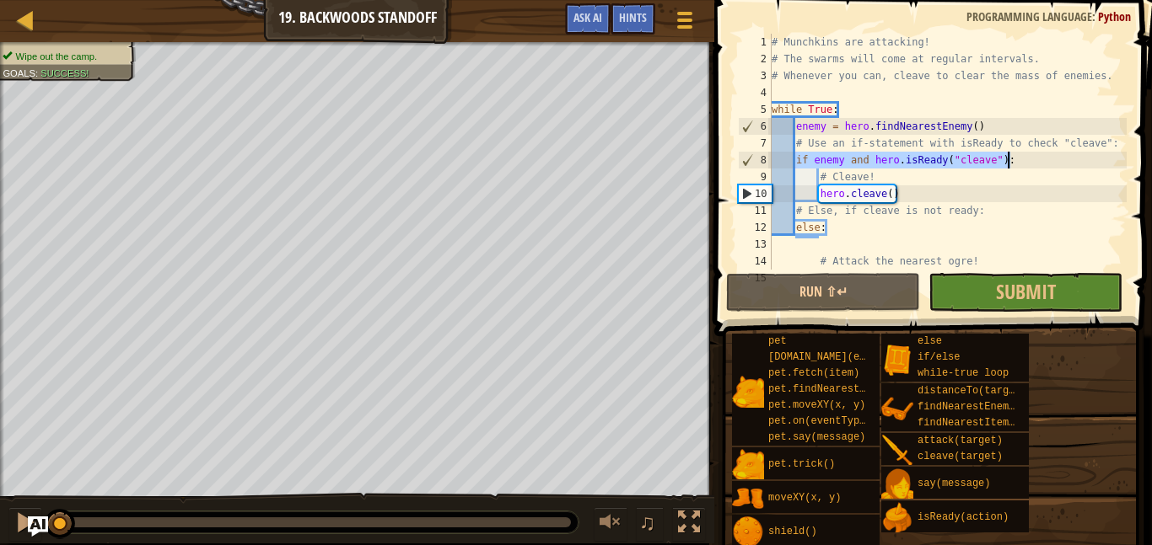
drag, startPoint x: 796, startPoint y: 158, endPoint x: 1007, endPoint y: 158, distance: 210.8
click at [1007, 158] on div "# Munchkins are attacking! # The swarms will come at regular intervals. # Whene…" at bounding box center [947, 169] width 358 height 270
type textarea "if enemy and hero.isReady("cleave"):"
click at [36, 18] on link "Map" at bounding box center [38, 20] width 8 height 23
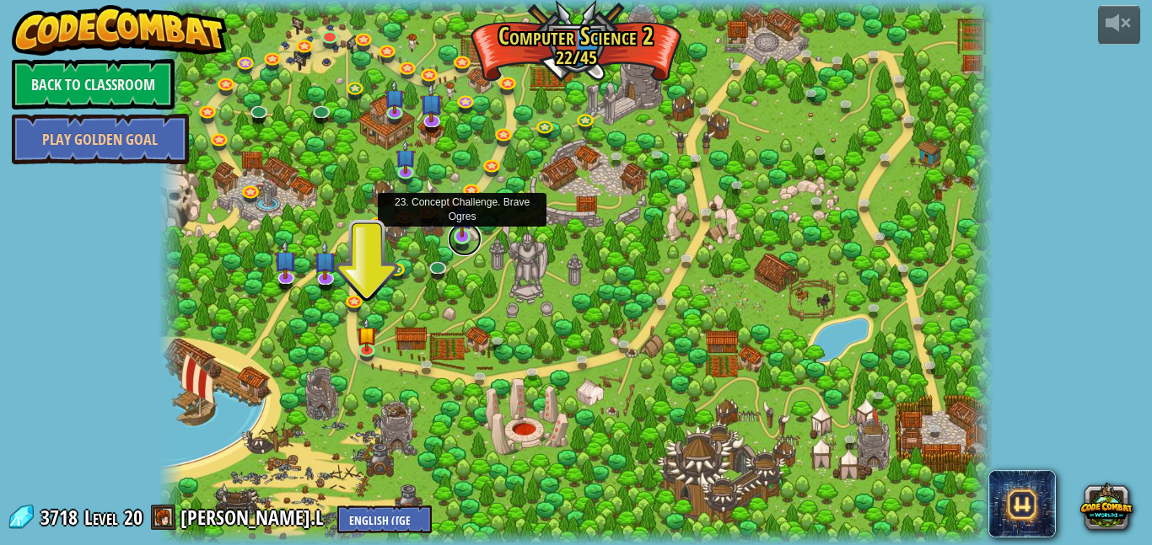
click at [463, 243] on link at bounding box center [465, 240] width 34 height 34
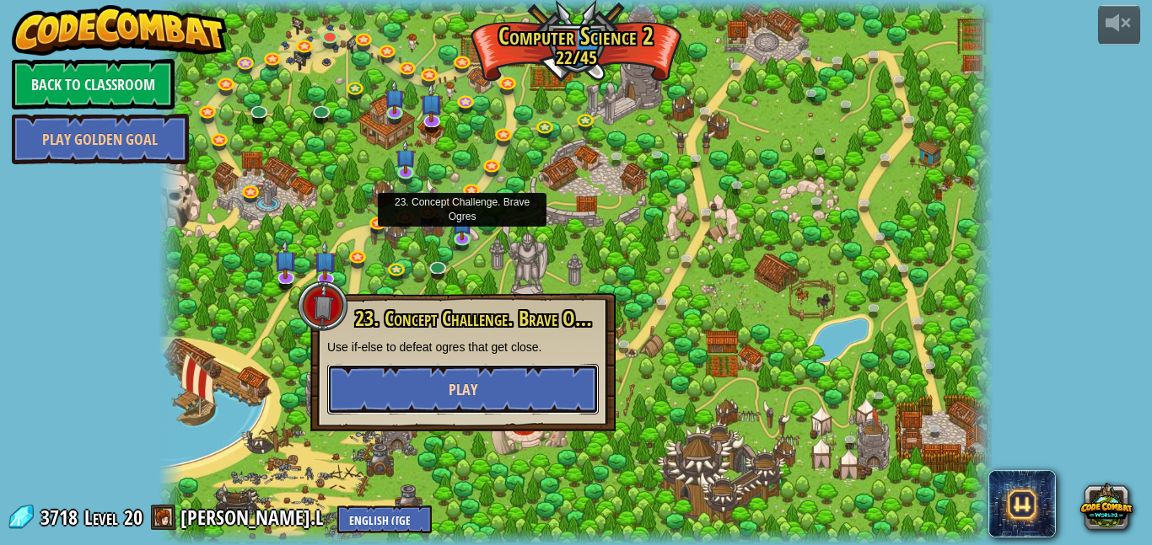
click at [545, 393] on button "Play" at bounding box center [462, 389] width 271 height 51
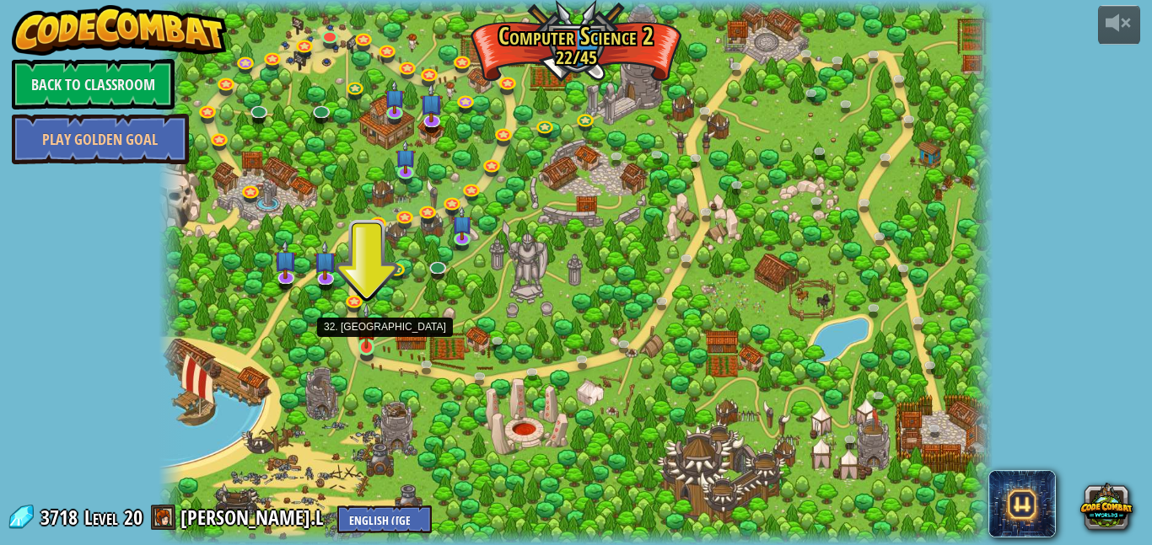
click at [365, 341] on img at bounding box center [366, 326] width 19 height 46
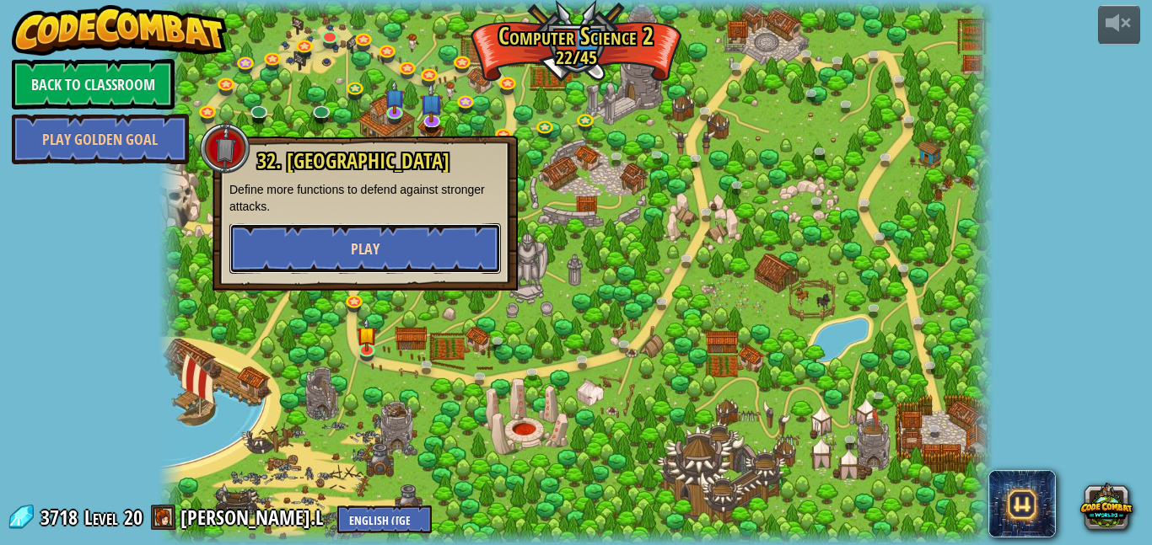
click at [400, 260] on button "Play" at bounding box center [364, 248] width 271 height 51
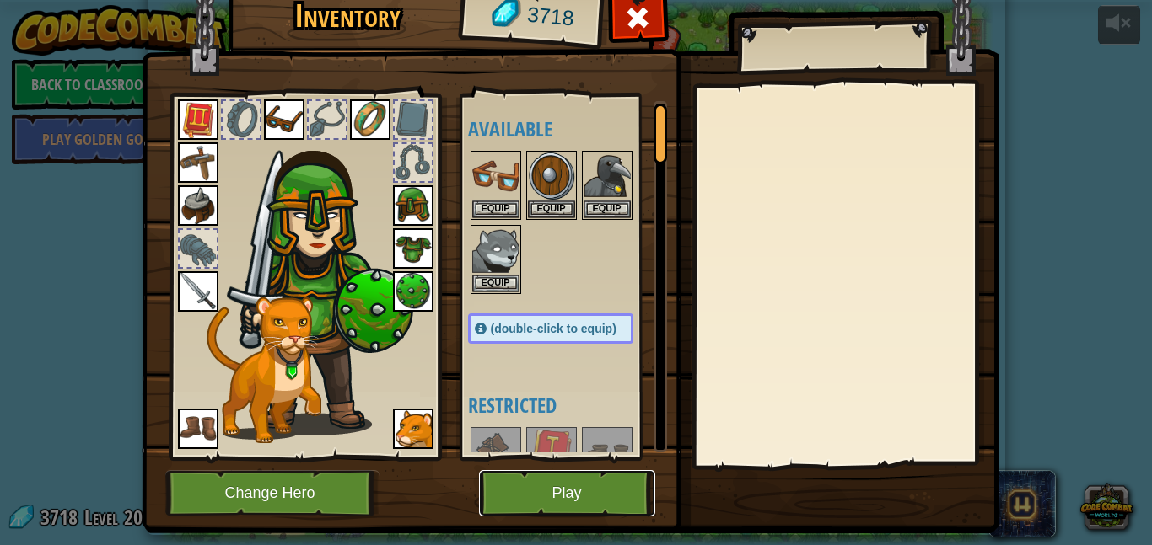
click at [590, 486] on button "Play" at bounding box center [567, 493] width 176 height 46
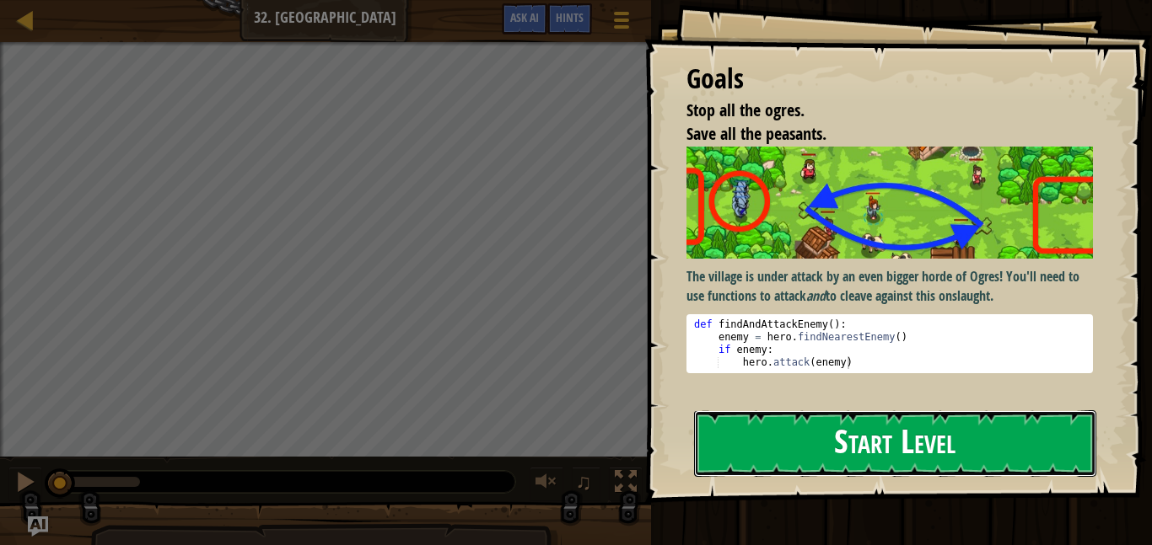
click at [770, 432] on button "Start Level" at bounding box center [895, 444] width 402 height 67
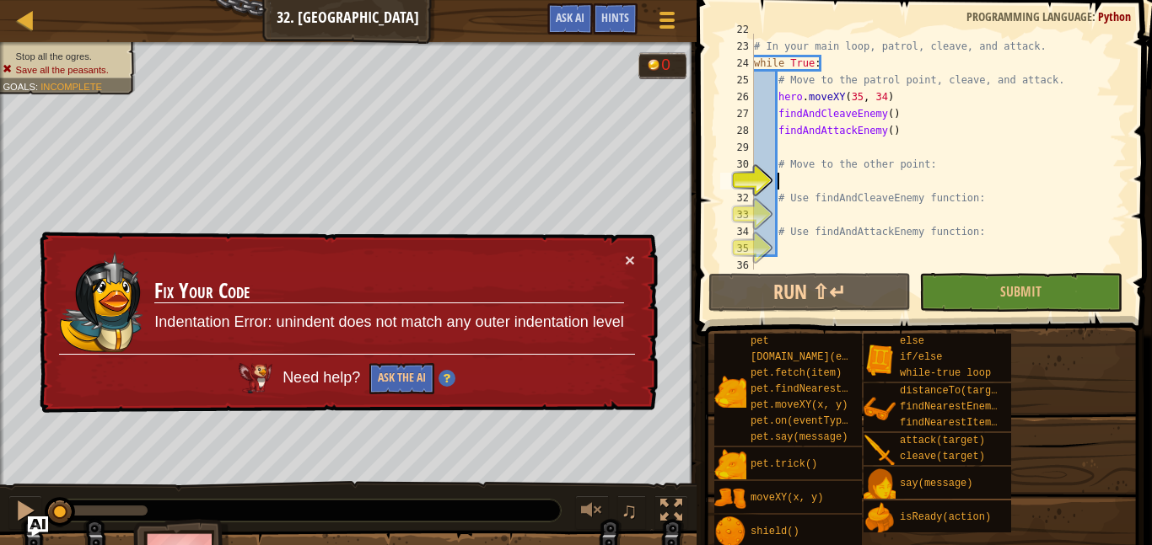
scroll to position [388, 0]
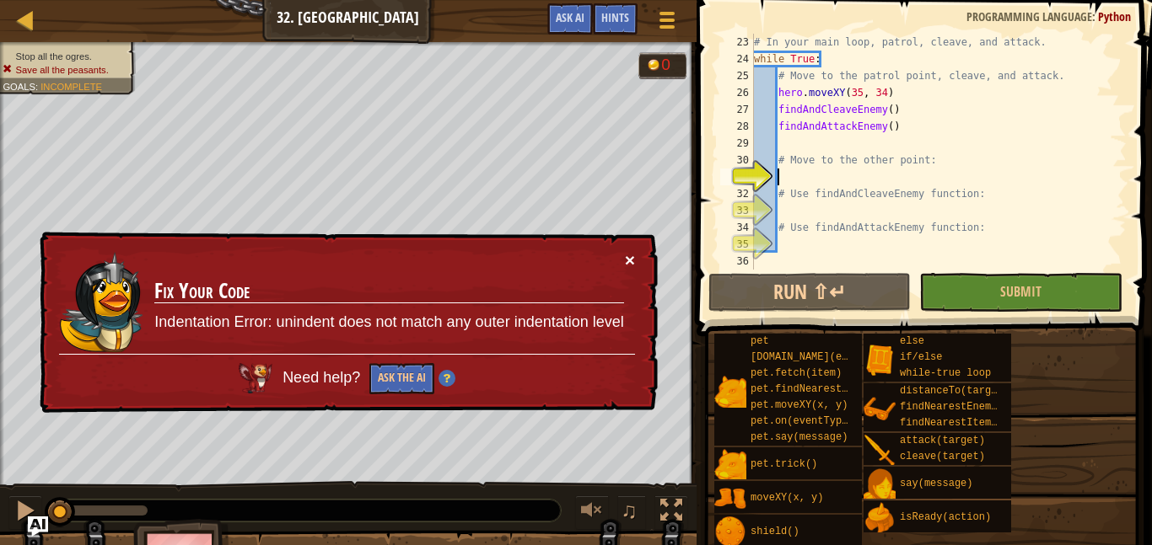
click at [631, 265] on button "×" at bounding box center [630, 260] width 10 height 18
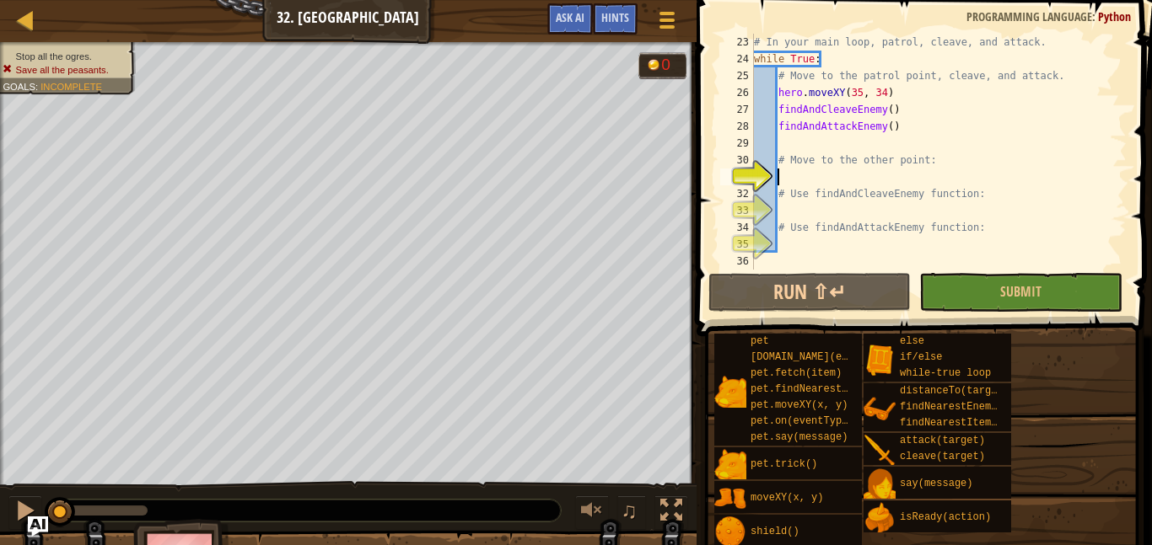
scroll to position [8, 3]
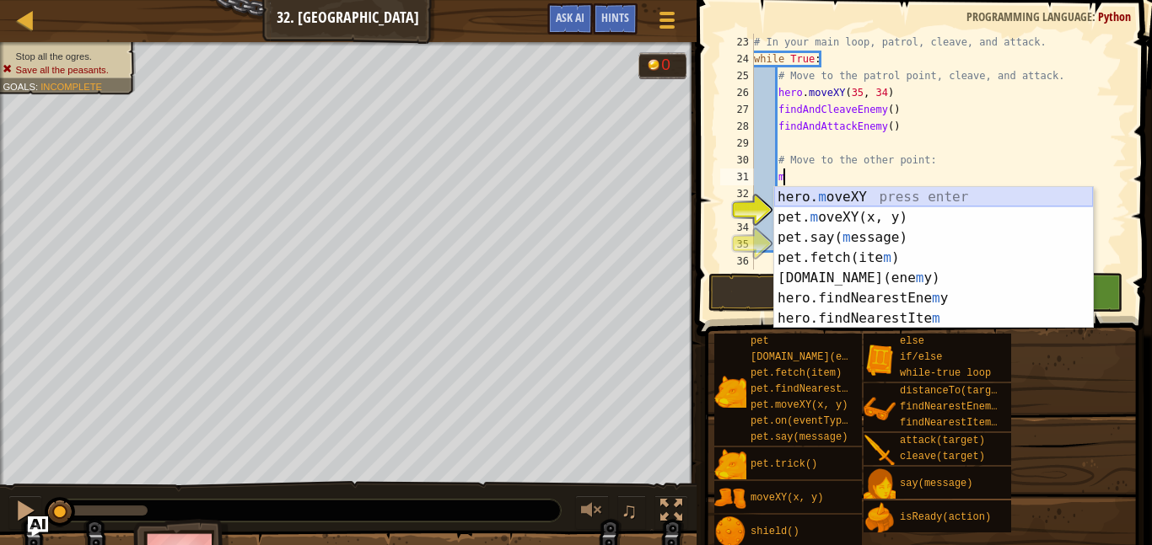
click at [865, 195] on div "hero. m oveXY press enter pet. m oveXY(x, y) press enter pet.say( m essage) pre…" at bounding box center [933, 278] width 319 height 182
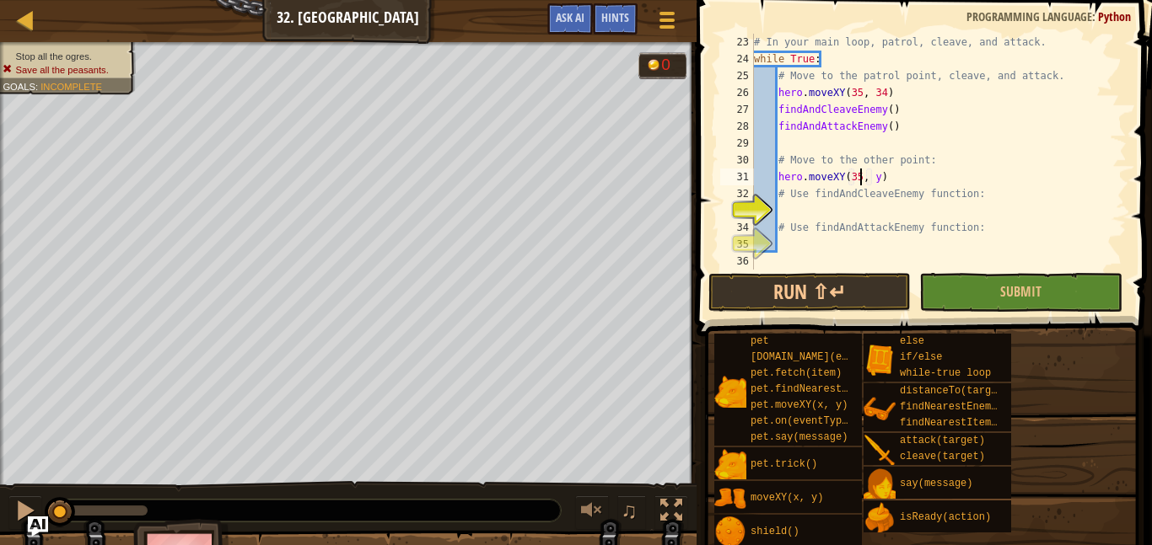
scroll to position [8, 15]
click at [878, 175] on div "# In your main loop, patrol, cleave, and attack. while True : # Move to the pat…" at bounding box center [938, 169] width 376 height 270
drag, startPoint x: 780, startPoint y: 108, endPoint x: 894, endPoint y: 104, distance: 113.9
click at [894, 104] on div "# In your main loop, patrol, cleave, and attack. while True : # Move to the pat…" at bounding box center [938, 169] width 376 height 270
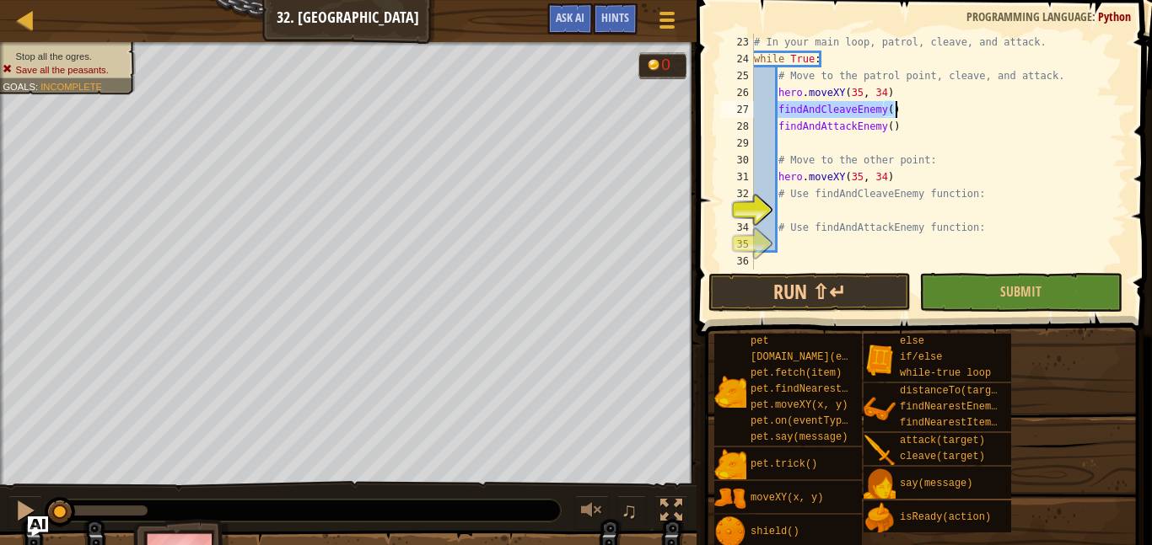
type textarea "findAndCleaveEnemy()"
click at [902, 206] on div "# In your main loop, patrol, cleave, and attack. while True : # Move to the pat…" at bounding box center [938, 169] width 376 height 270
paste textarea "findAndCleaveEnemy()"
type textarea "findAndCleaveEnemy()"
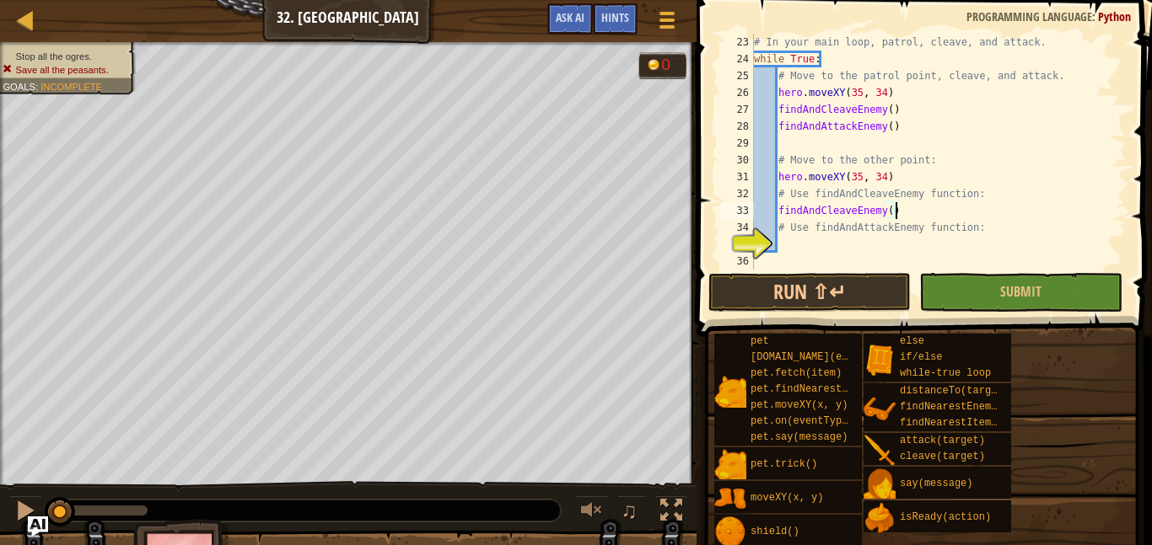
click at [907, 249] on div "# In your main loop, patrol, cleave, and attack. while True : # Move to the pat…" at bounding box center [938, 169] width 376 height 270
paste textarea "findAndCleaveEnemy()"
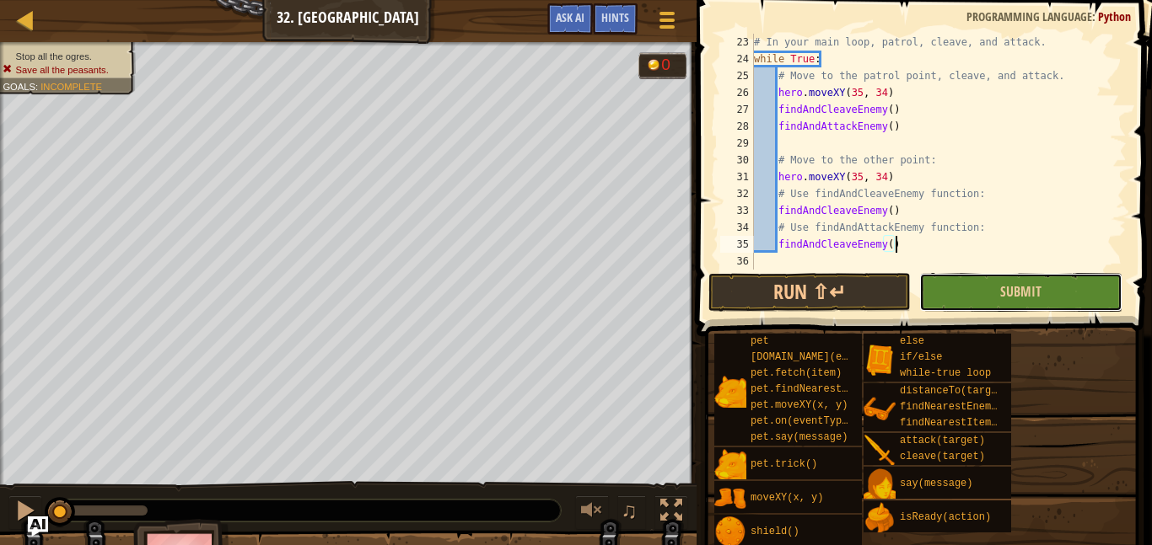
click at [954, 287] on button "Submit" at bounding box center [1020, 292] width 202 height 39
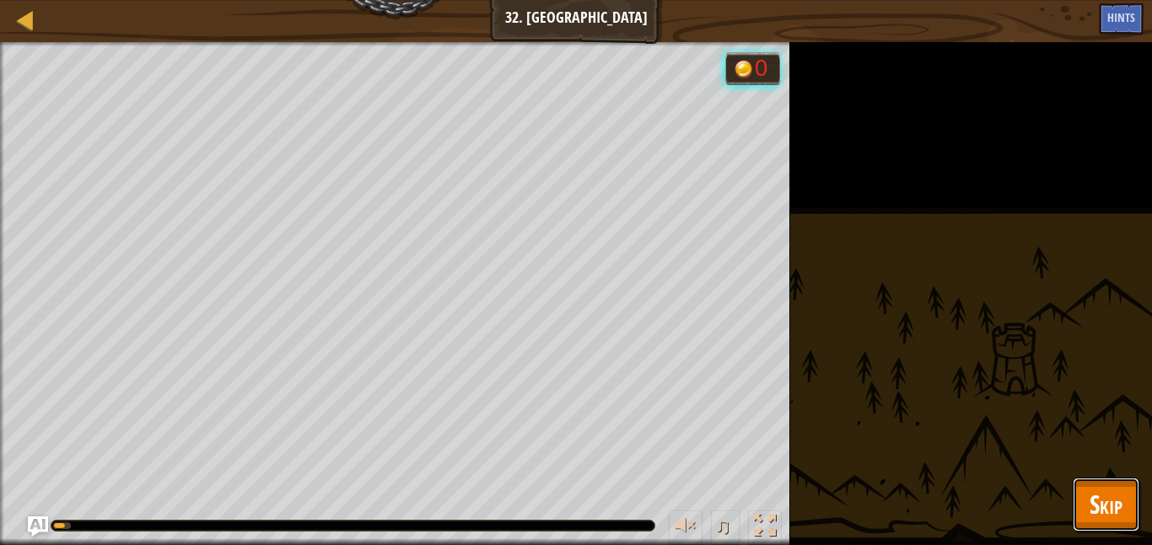
click at [1080, 516] on button "Skip" at bounding box center [1105, 505] width 67 height 54
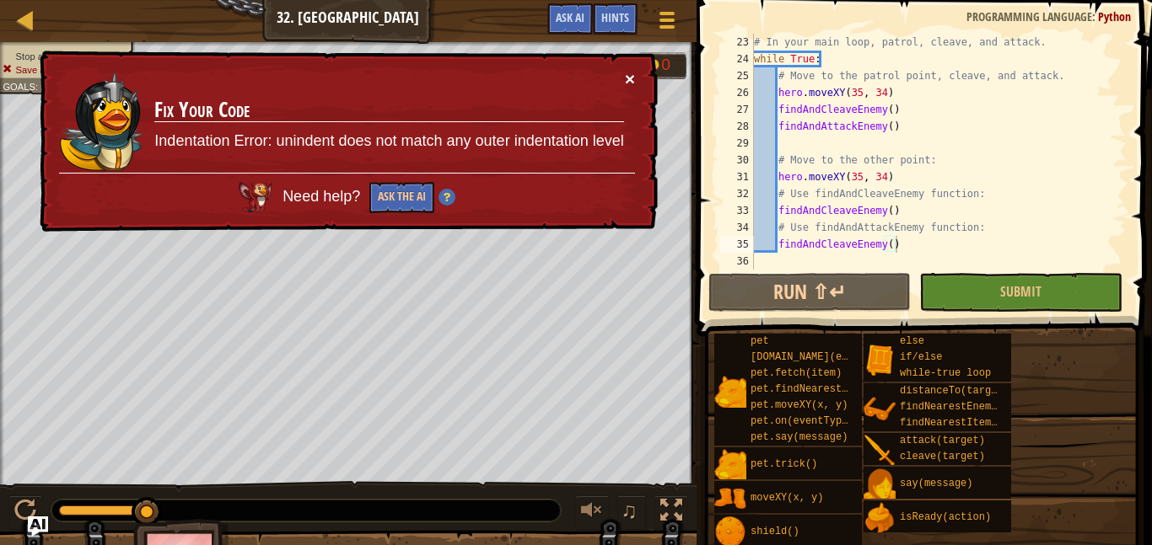
click at [632, 72] on button "×" at bounding box center [630, 79] width 10 height 18
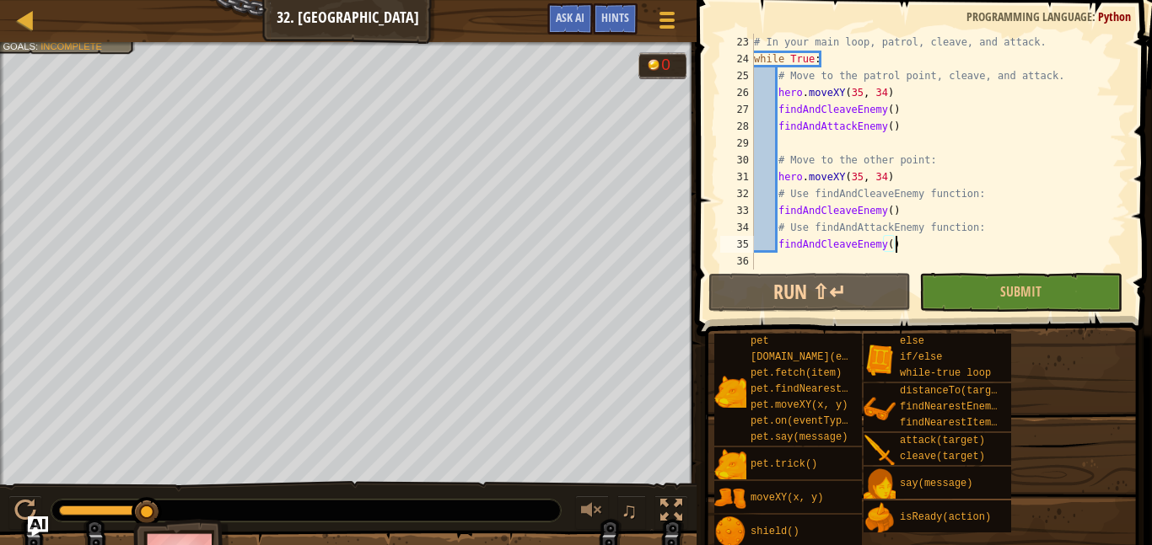
click at [883, 173] on div "# In your main loop, patrol, cleave, and attack. while True : # Move to the pat…" at bounding box center [938, 169] width 376 height 270
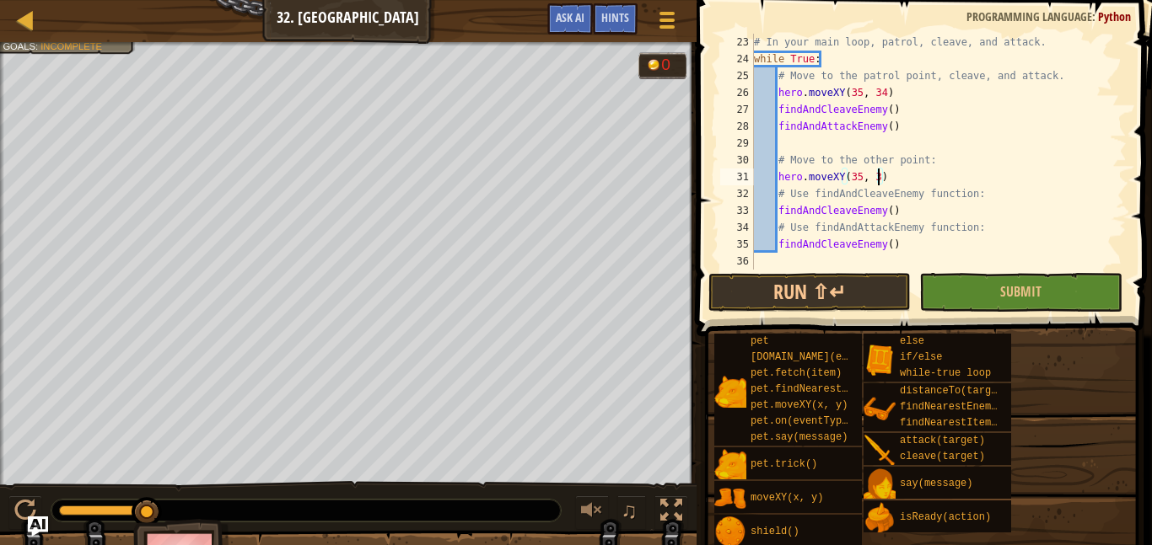
scroll to position [8, 19]
click at [857, 176] on div "# In your main loop, patrol, cleave, and attack. while True : # Move to the pat…" at bounding box center [938, 169] width 376 height 270
type textarea "hero.moveXY(60, 31)"
click at [985, 299] on button "Submit" at bounding box center [1020, 292] width 202 height 39
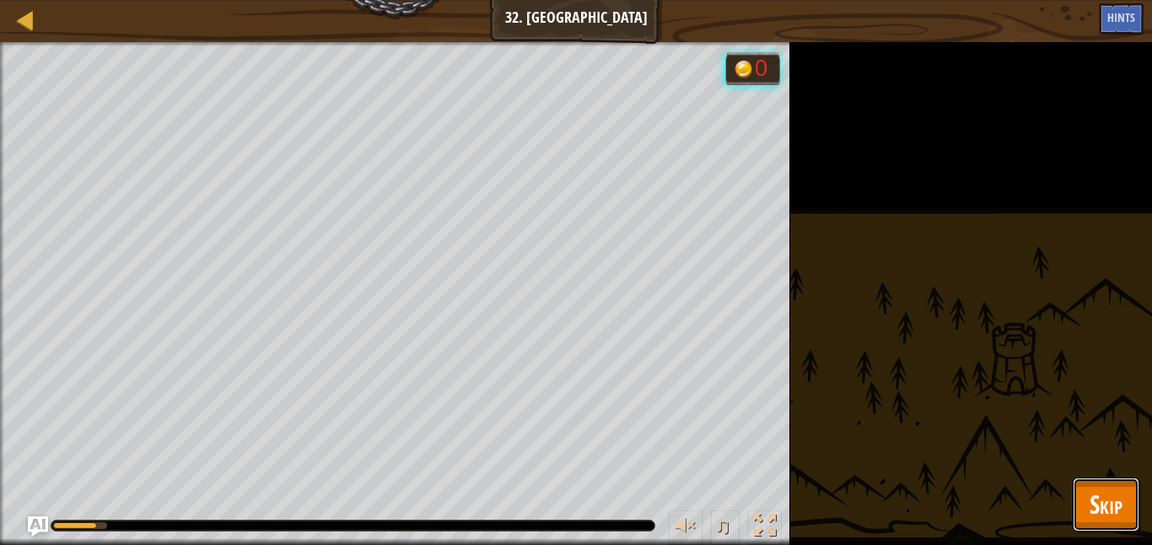
click at [1096, 486] on button "Skip" at bounding box center [1105, 505] width 67 height 54
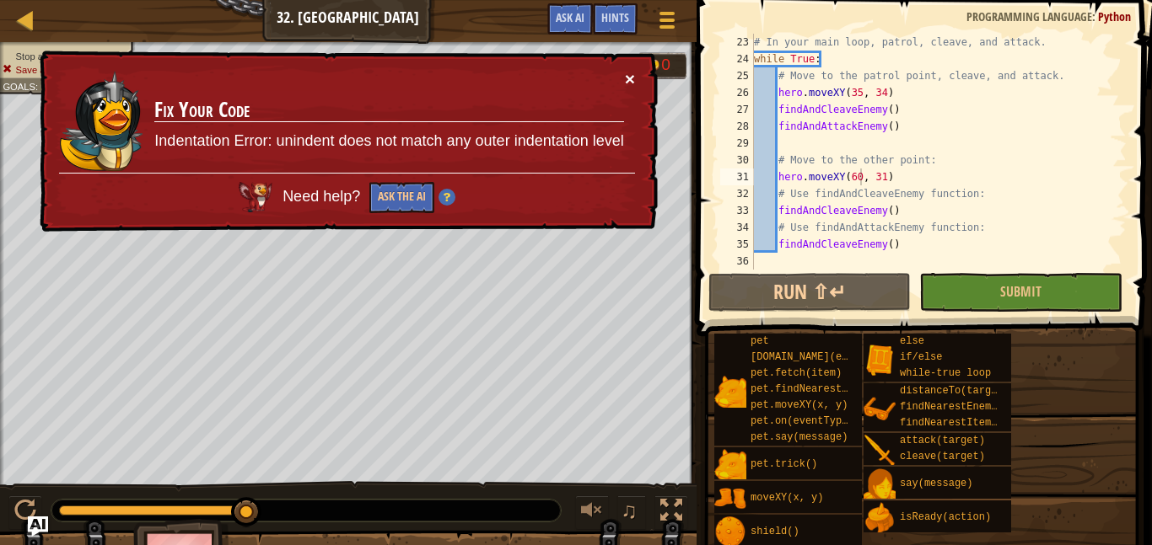
click at [628, 74] on button "×" at bounding box center [630, 79] width 10 height 18
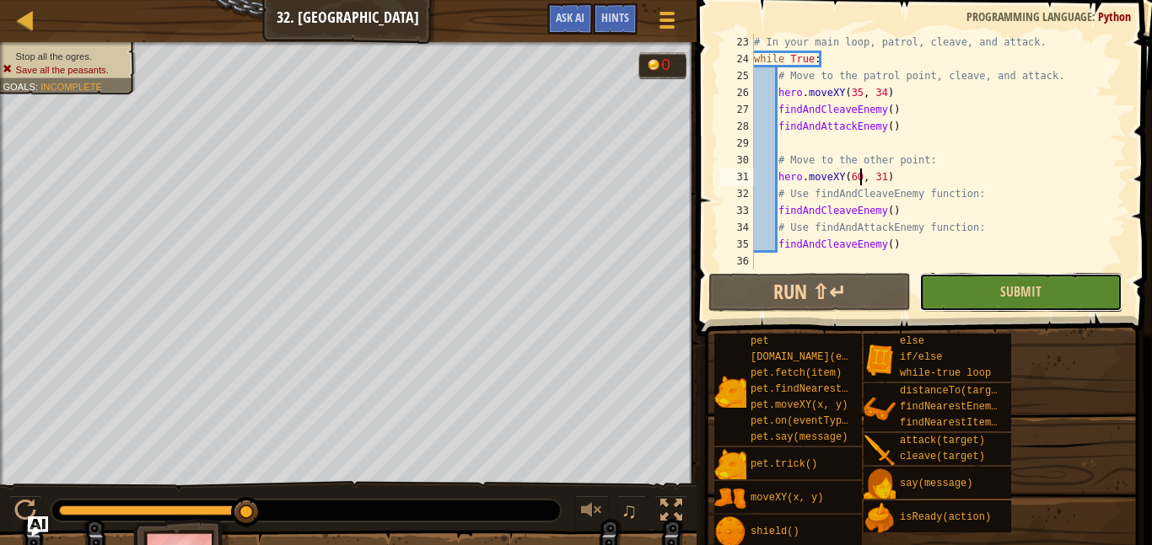
click at [978, 287] on button "Submit" at bounding box center [1020, 292] width 202 height 39
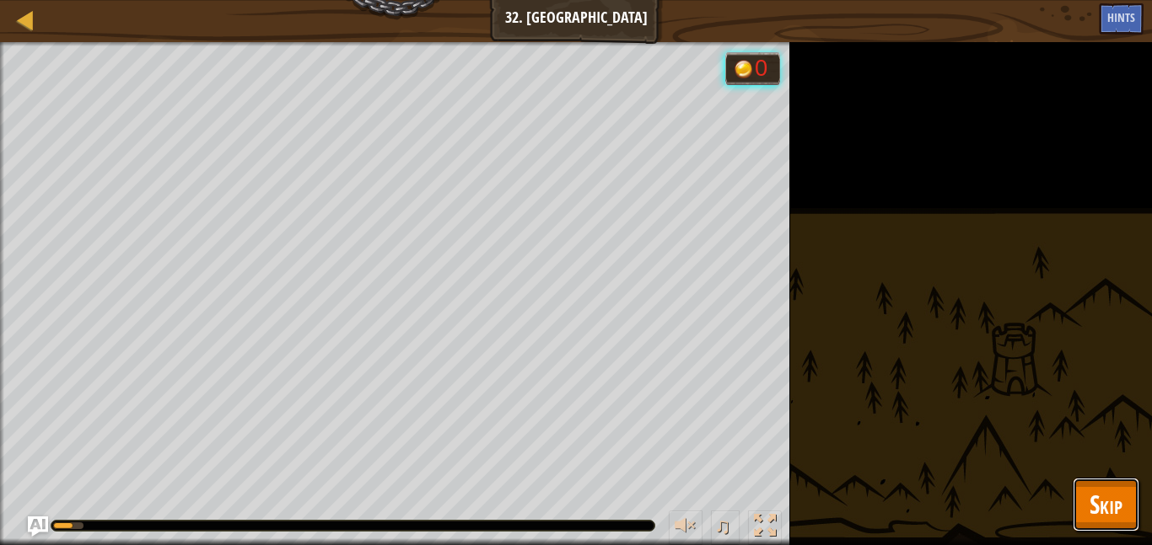
click at [1093, 481] on button "Skip" at bounding box center [1105, 505] width 67 height 54
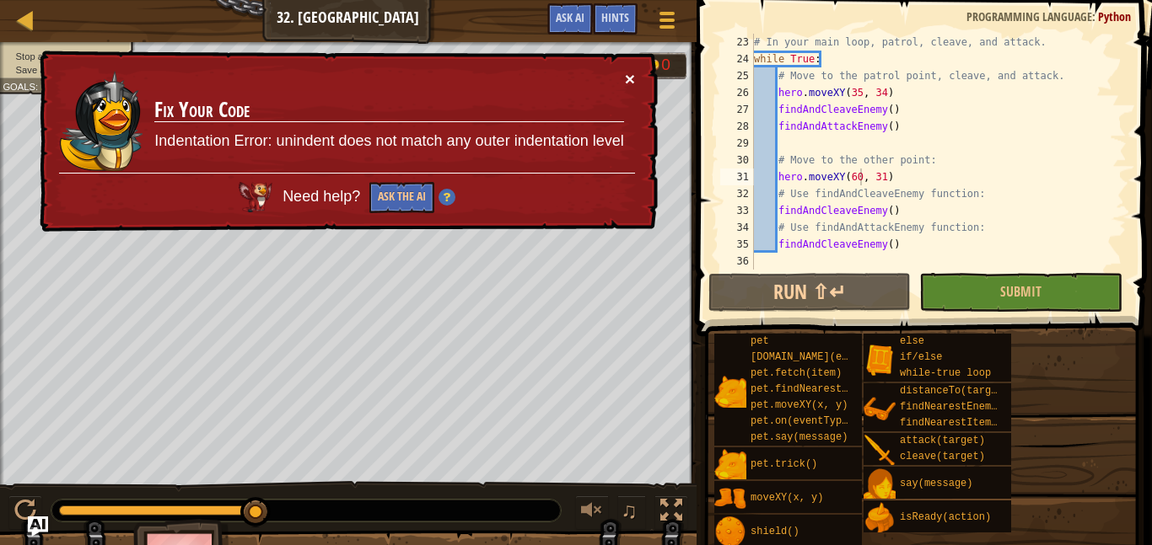
click at [625, 73] on button "×" at bounding box center [630, 79] width 10 height 18
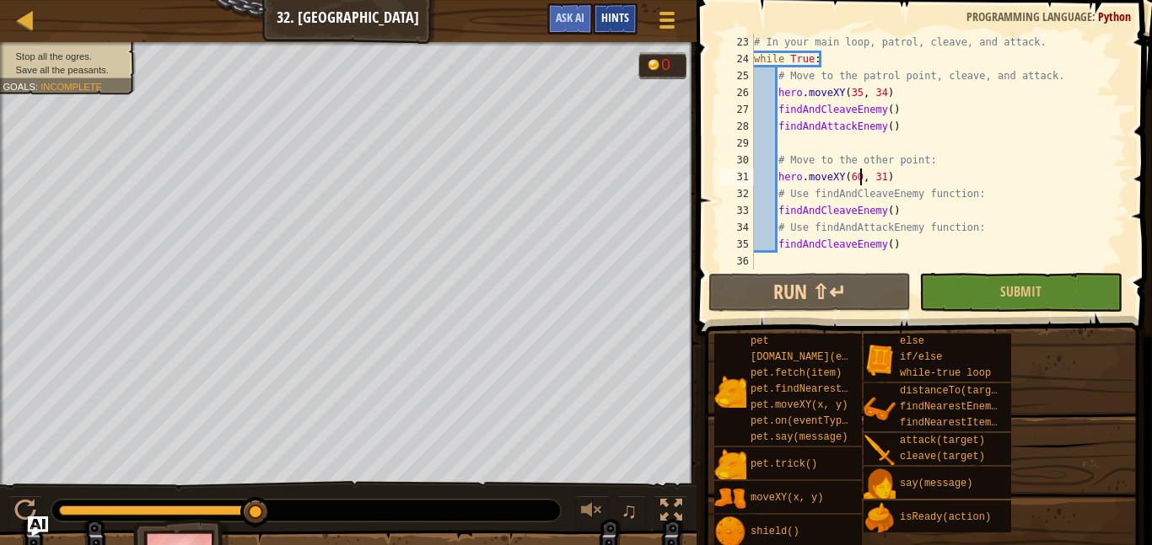
click at [604, 19] on span "Hints" at bounding box center [615, 17] width 28 height 16
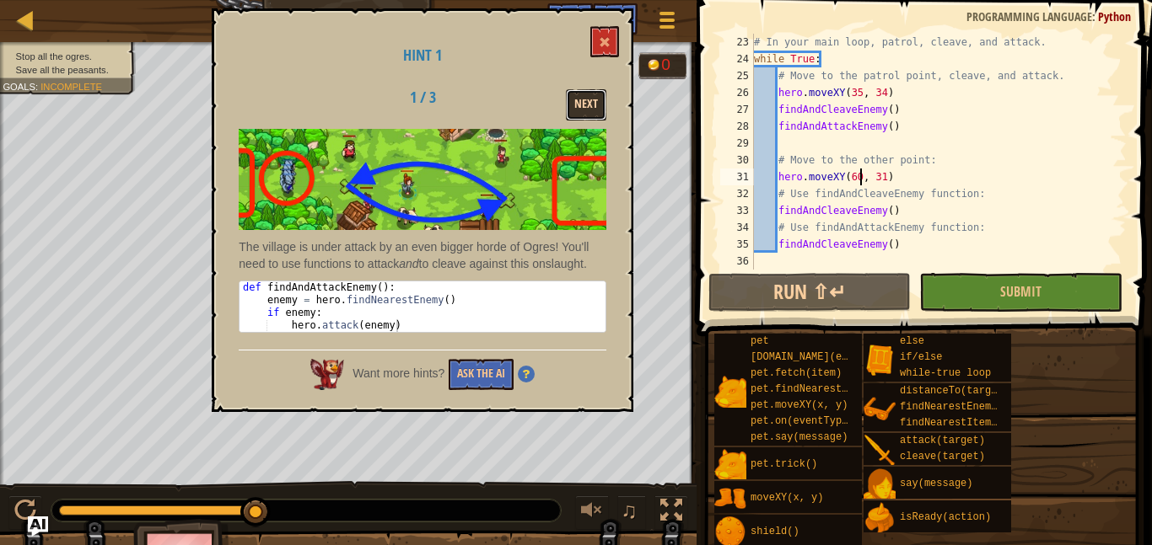
click at [593, 91] on button "Next" at bounding box center [586, 104] width 40 height 31
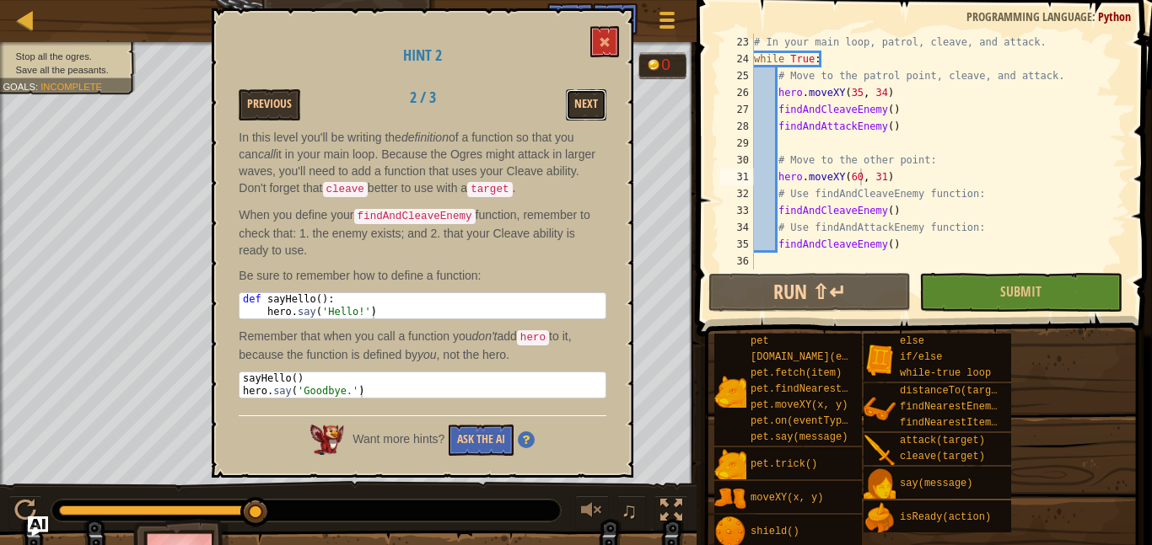
click at [593, 91] on button "Next" at bounding box center [586, 104] width 40 height 31
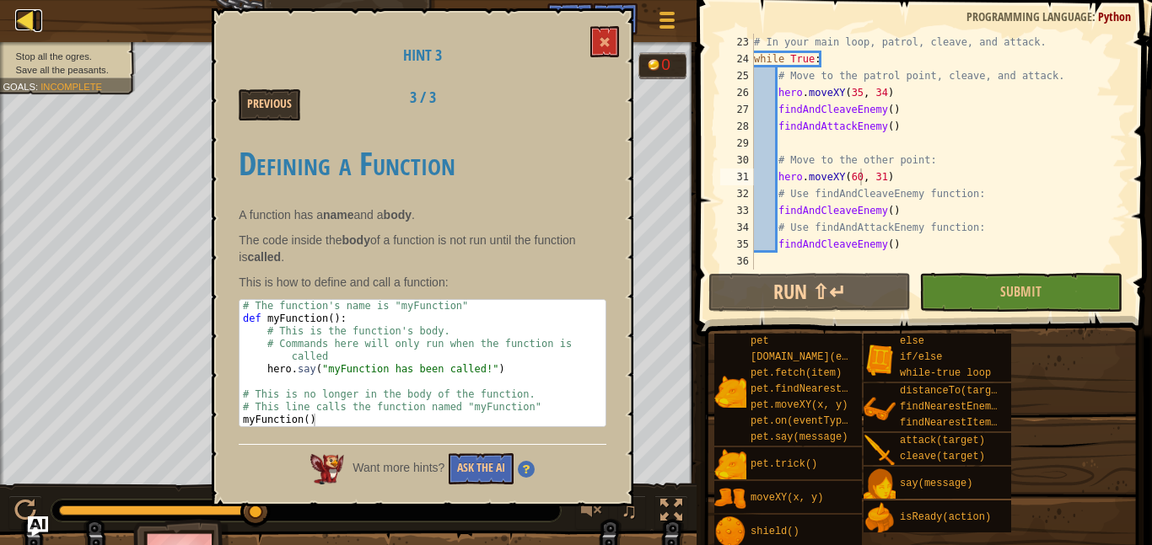
click at [21, 23] on div at bounding box center [25, 19] width 21 height 21
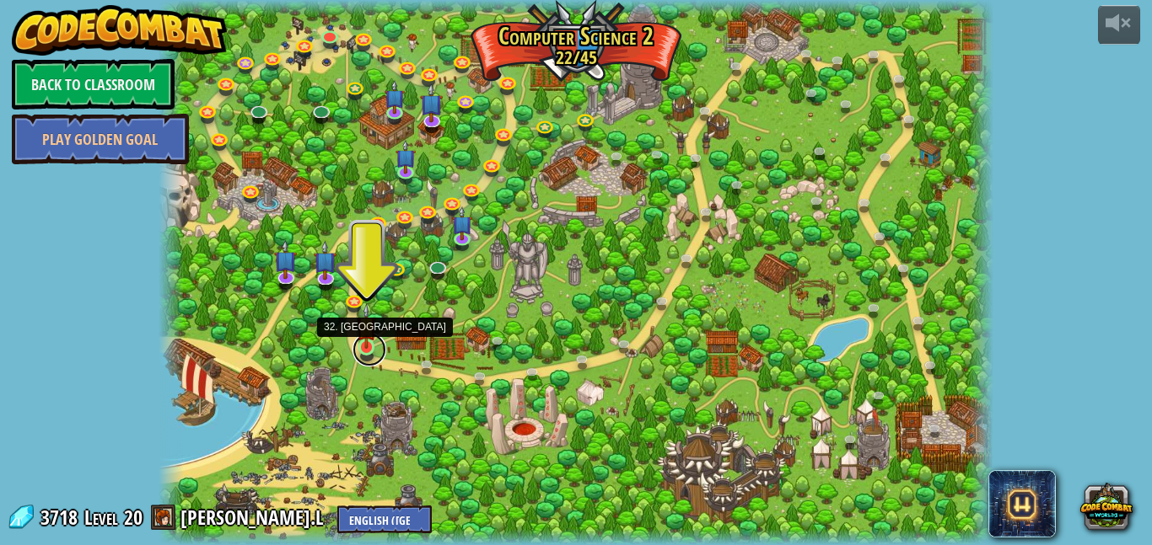
click at [365, 354] on link at bounding box center [369, 350] width 34 height 34
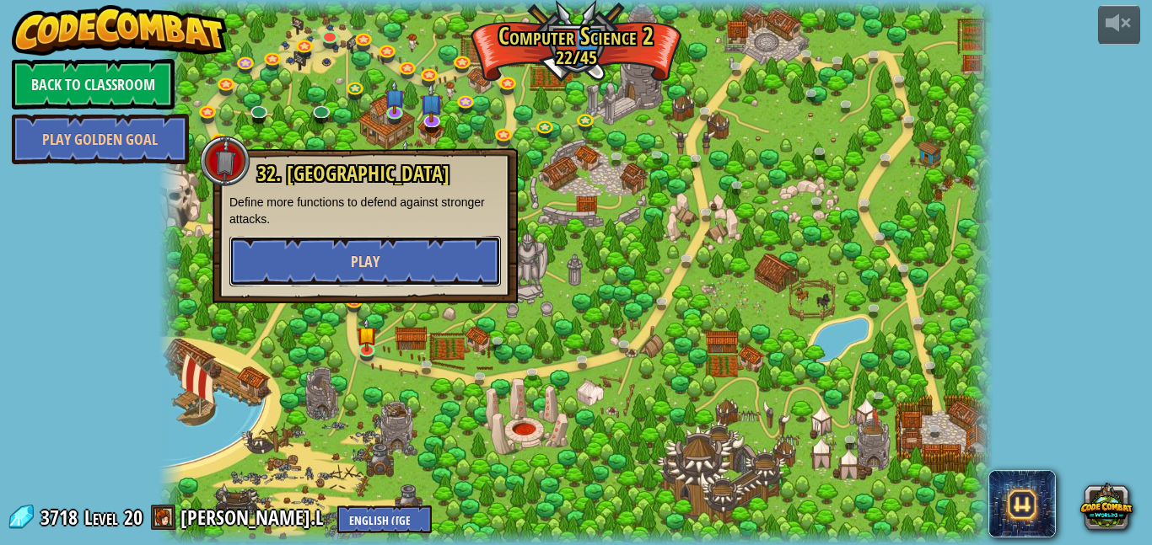
click at [379, 285] on button "Play" at bounding box center [364, 261] width 271 height 51
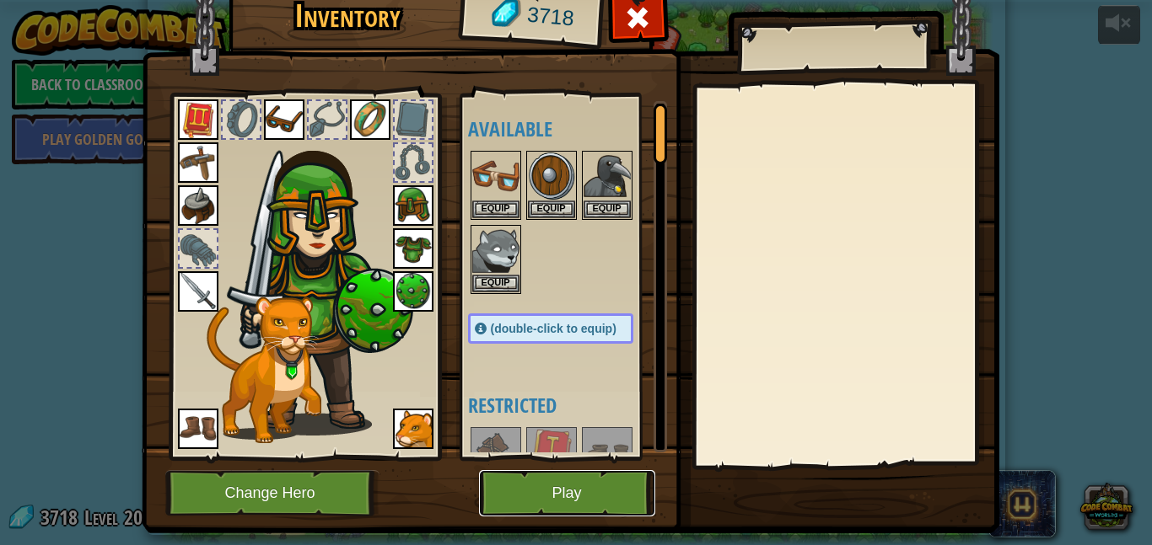
click at [531, 493] on button "Play" at bounding box center [567, 493] width 176 height 46
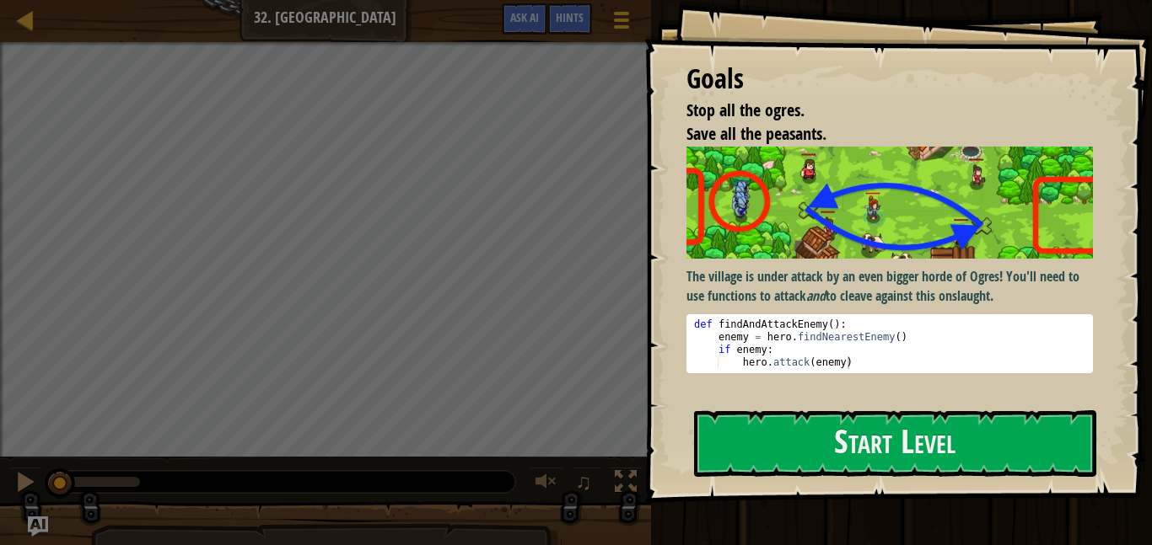
type textarea "enemy = hero.findNearestEnemy()"
drag, startPoint x: 712, startPoint y: 339, endPoint x: 903, endPoint y: 340, distance: 190.5
click at [903, 340] on div "def findAndAttackEnemy ( ) : enemy = hero . findNearestEnemy ( ) if enemy : her…" at bounding box center [889, 357] width 398 height 76
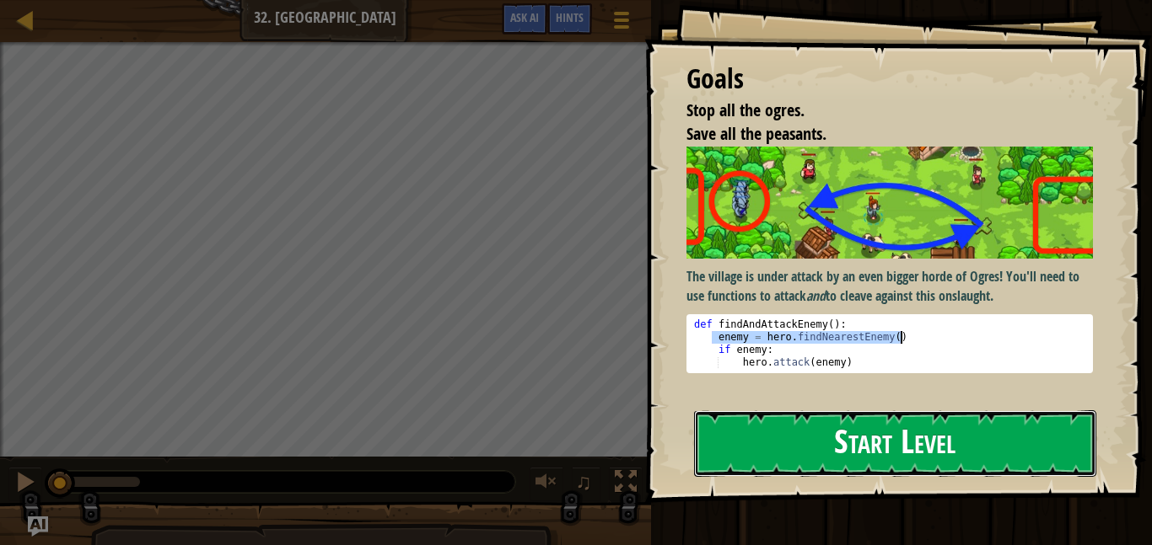
click at [964, 421] on button "Start Level" at bounding box center [895, 444] width 402 height 67
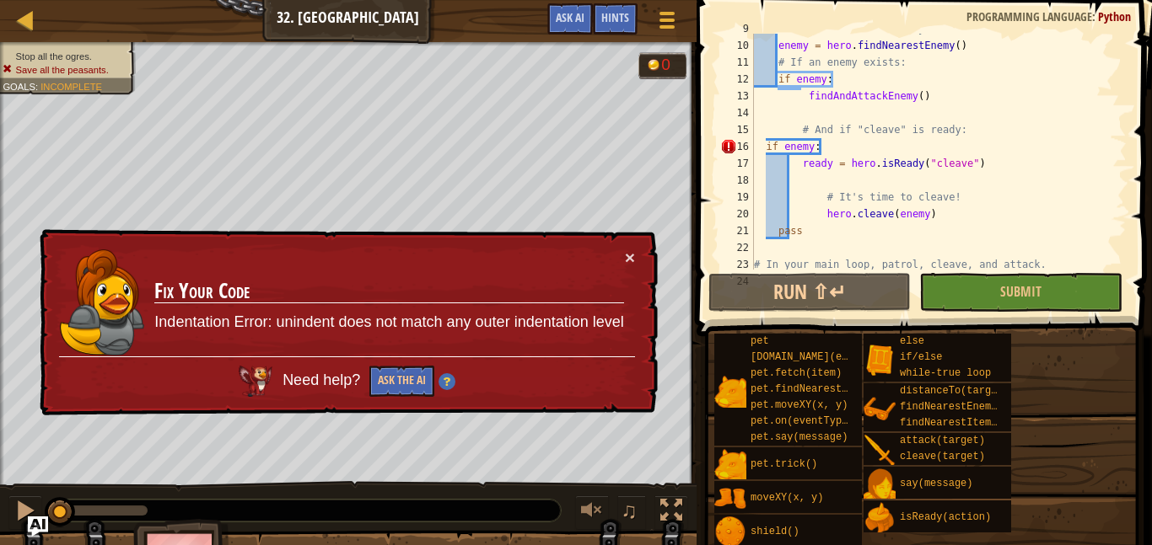
scroll to position [161, 0]
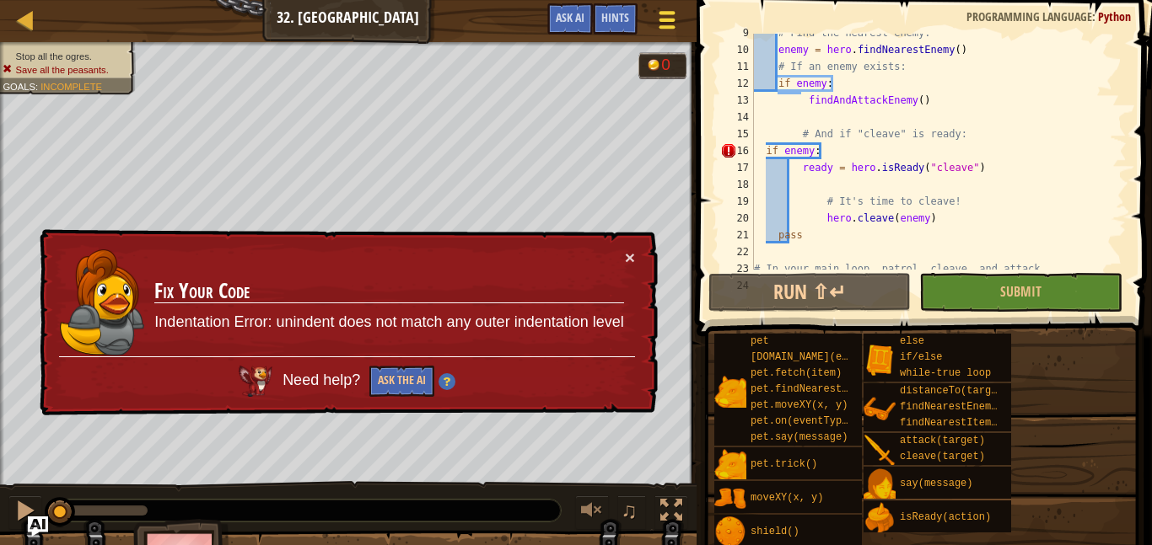
click at [652, 19] on button "Game Menu" at bounding box center [666, 23] width 45 height 41
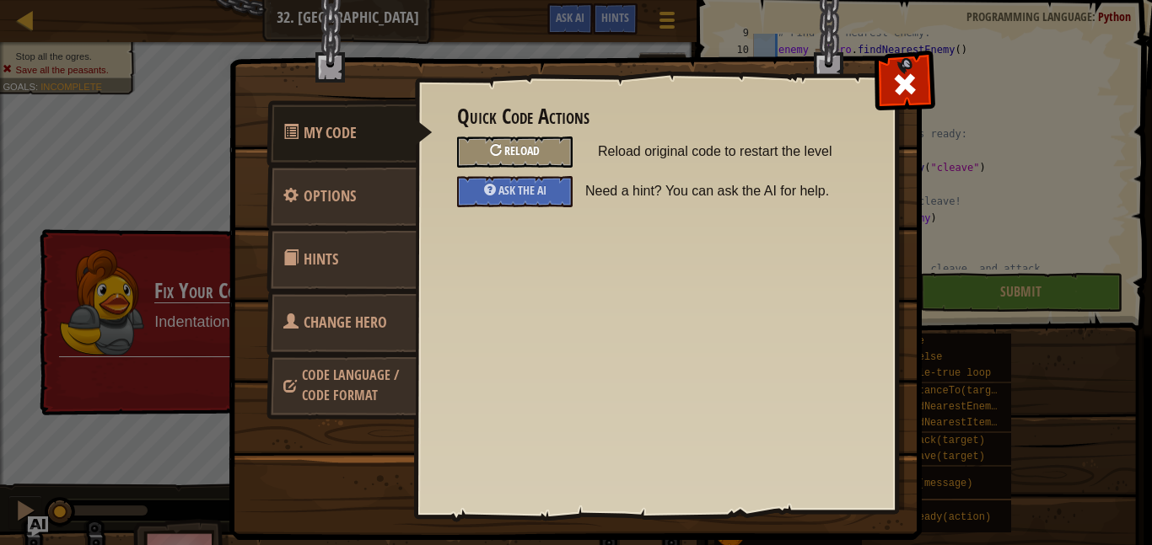
click at [551, 147] on div "Reload" at bounding box center [514, 152] width 115 height 31
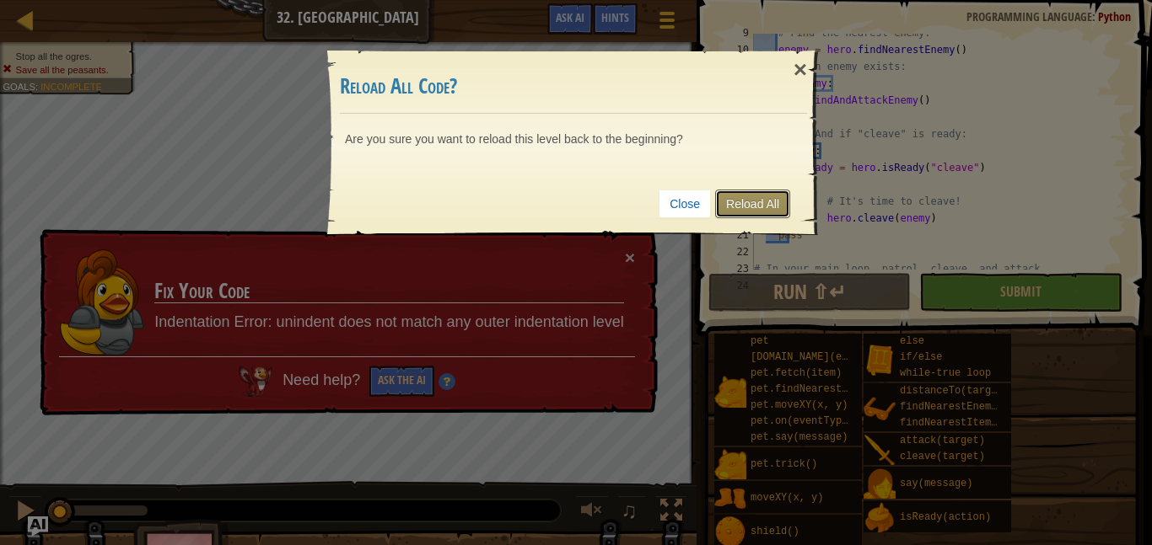
click at [733, 201] on link "Reload All" at bounding box center [752, 204] width 75 height 29
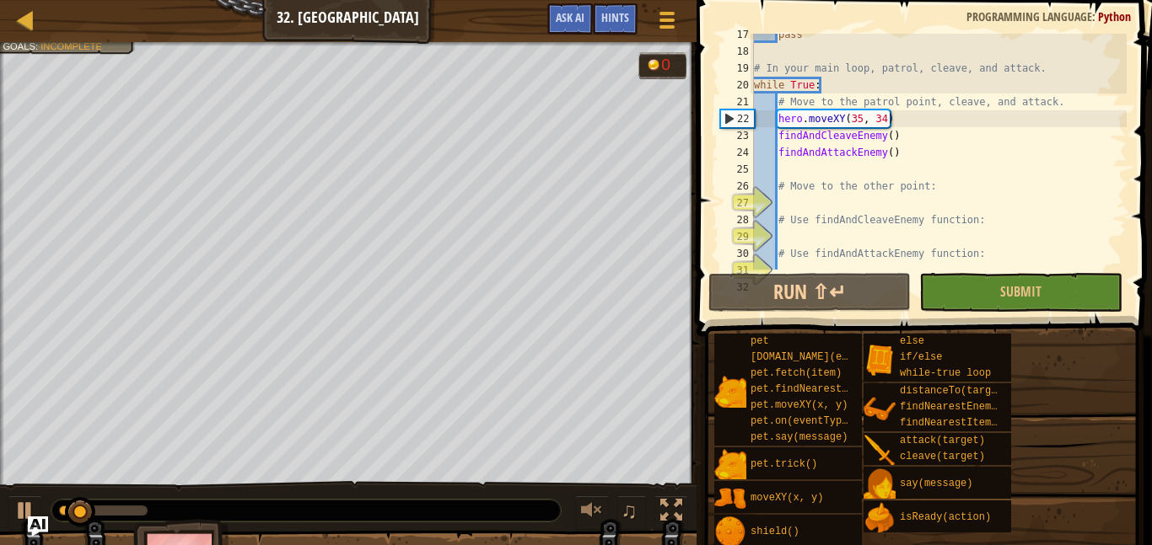
scroll to position [320, 0]
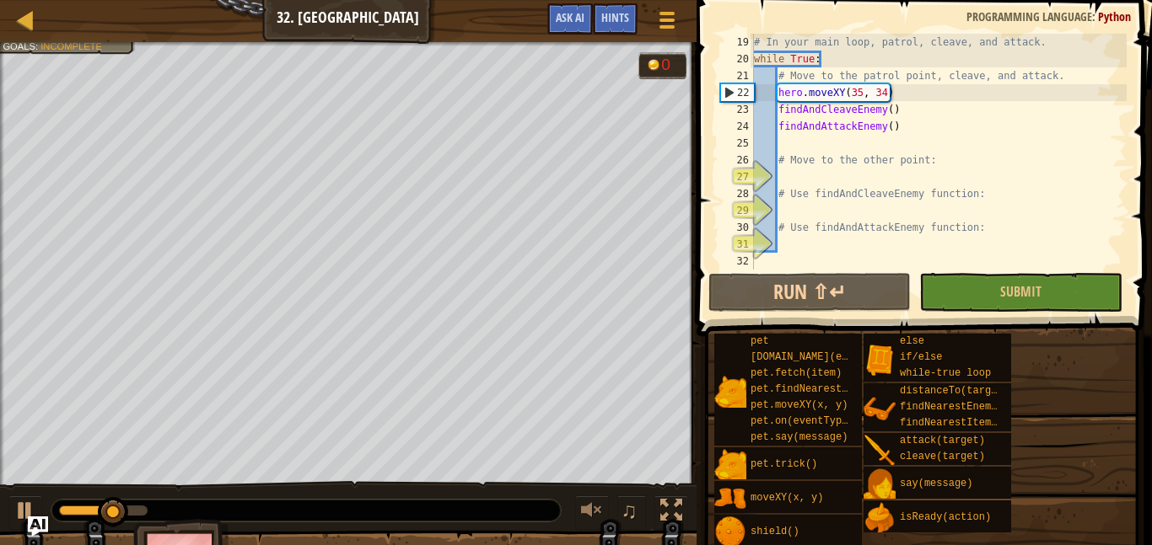
click at [807, 179] on div "# In your main loop, patrol, cleave, and attack. while True : # Move to the pat…" at bounding box center [938, 169] width 376 height 270
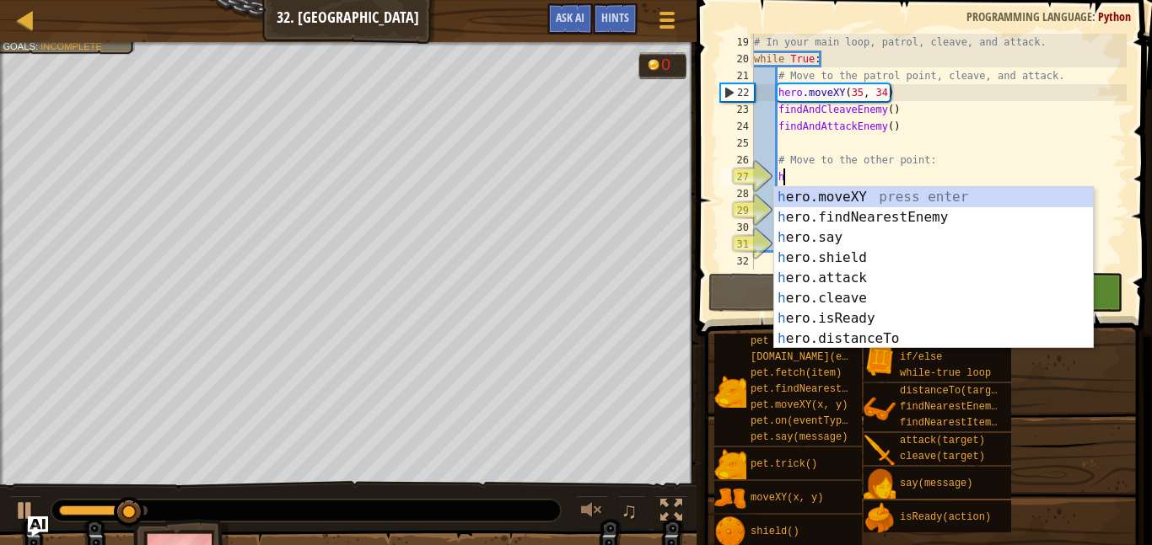
scroll to position [8, 3]
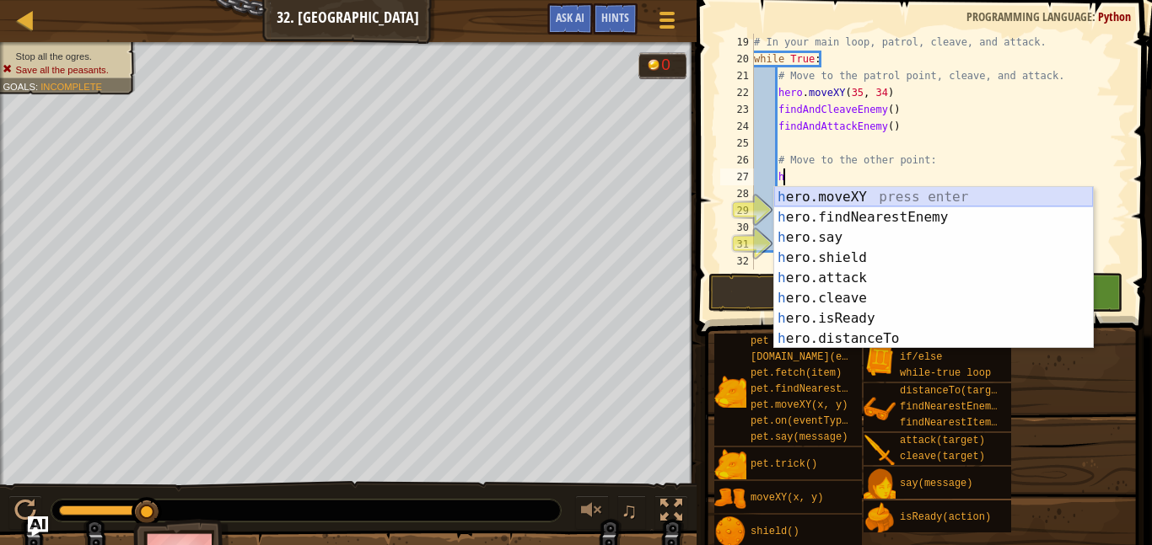
click at [839, 202] on div "h ero.moveXY press enter h ero.findNearestEnemy press enter h ero.say press ent…" at bounding box center [933, 288] width 319 height 202
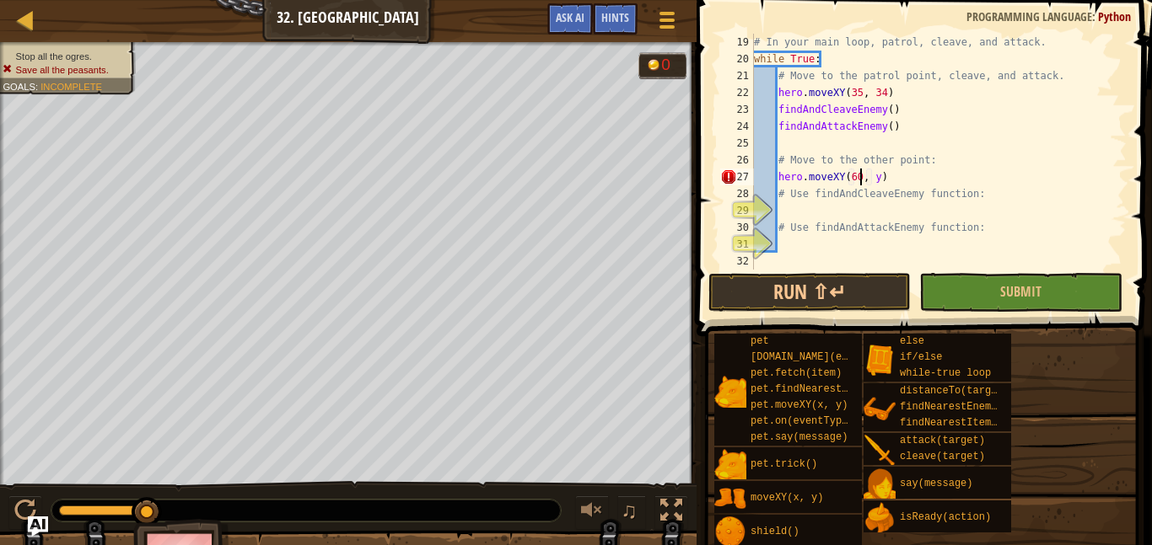
scroll to position [8, 15]
click at [878, 178] on div "# In your main loop, patrol, cleave, and attack. while True : # Move to the pat…" at bounding box center [938, 169] width 376 height 270
type textarea "hero.moveXY(60, 31)"
click at [894, 212] on div "# In your main loop, patrol, cleave, and attack. while True : # Move to the pat…" at bounding box center [938, 169] width 376 height 270
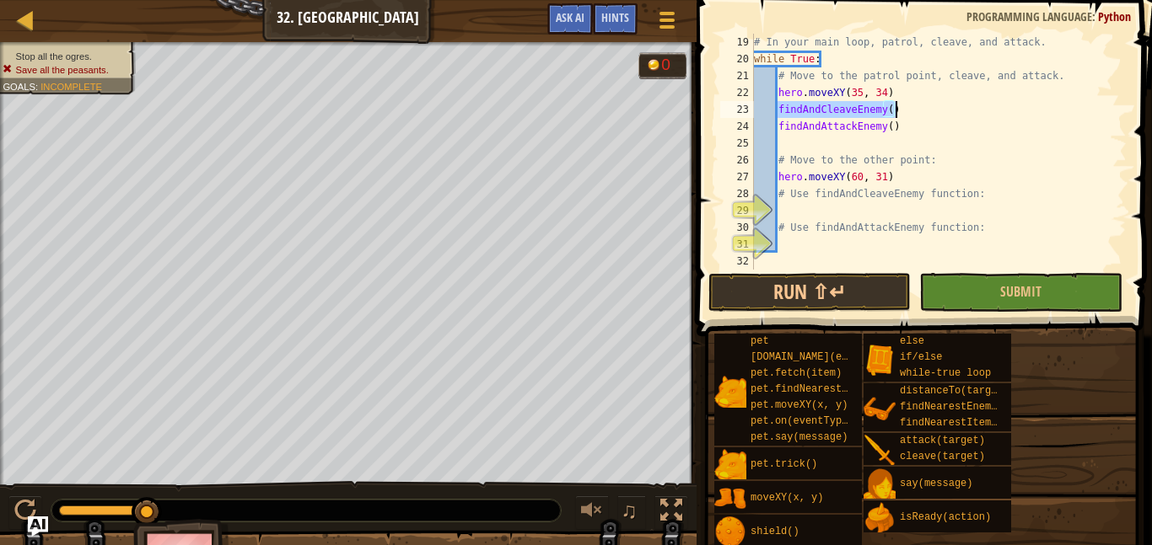
drag, startPoint x: 779, startPoint y: 106, endPoint x: 893, endPoint y: 107, distance: 113.8
click at [893, 107] on div "# In your main loop, patrol, cleave, and attack. while True : # Move to the pat…" at bounding box center [938, 169] width 376 height 270
type textarea "findAndCleaveEnemy()"
click at [846, 210] on div "# In your main loop, patrol, cleave, and attack. while True : # Move to the pat…" at bounding box center [938, 169] width 376 height 270
paste textarea "findAndCleaveEnemy()"
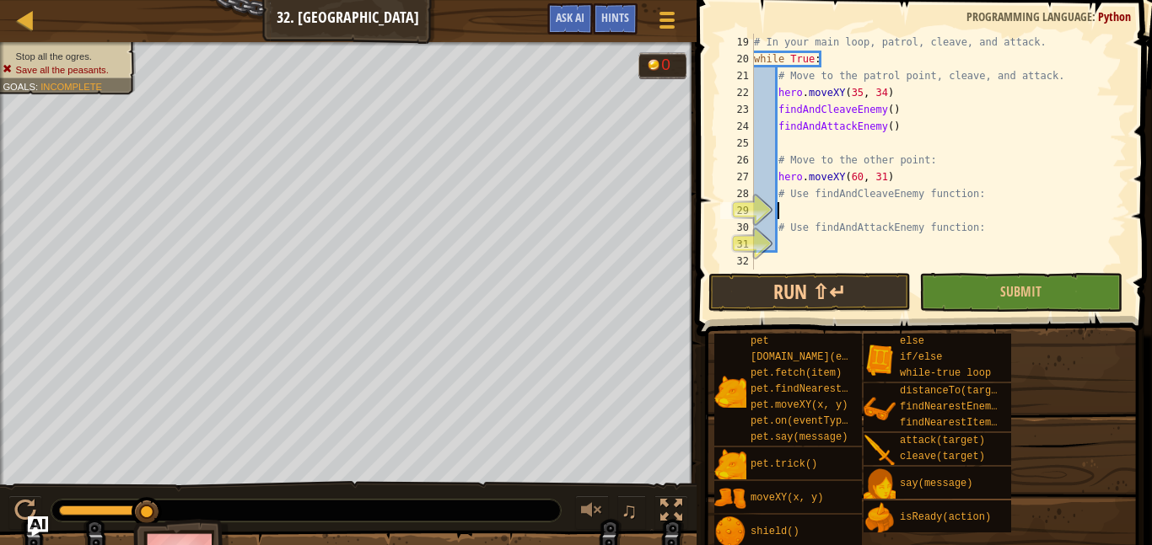
type textarea "findAndCleaveEnemy()"
click at [867, 239] on div "# In your main loop, patrol, cleave, and attack. while True : # Move to the pat…" at bounding box center [938, 169] width 376 height 270
paste textarea "findAndCleaveEnemy()"
type textarea "findAndCleaveEnemy()"
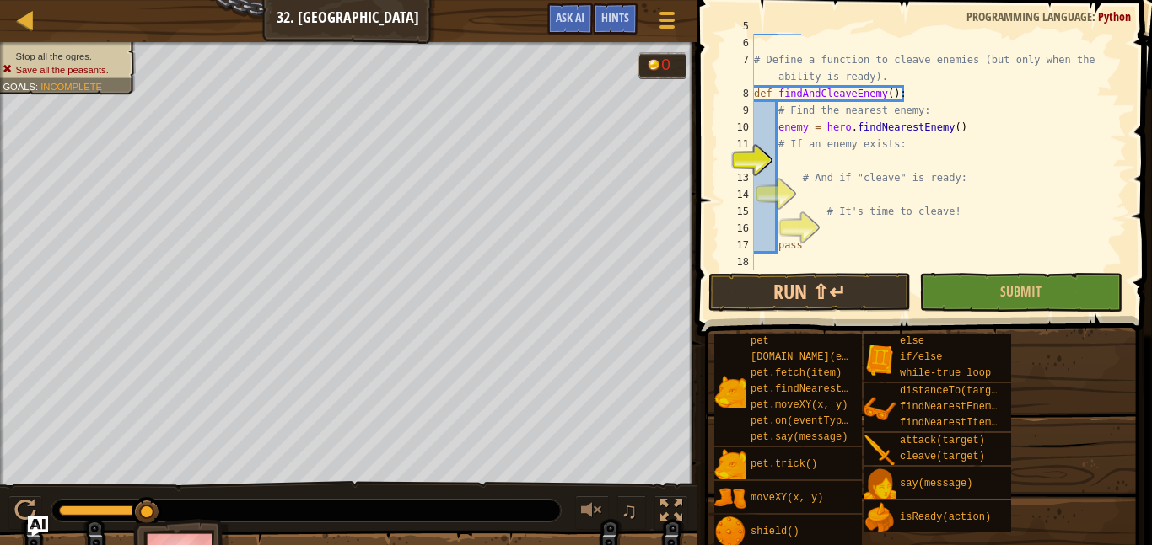
scroll to position [91, 0]
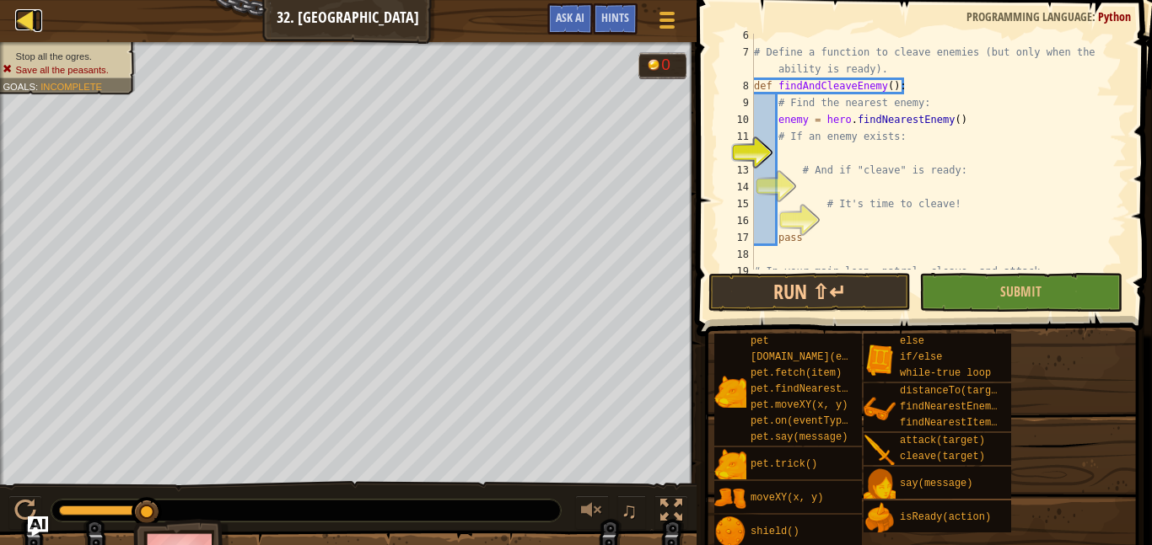
click at [32, 22] on div at bounding box center [25, 19] width 21 height 21
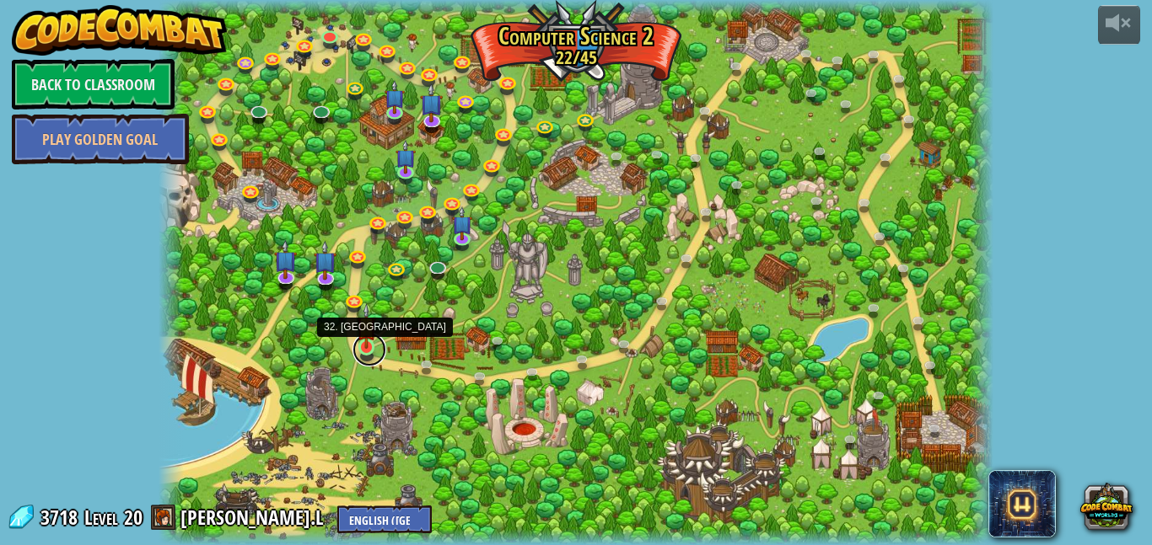
click at [364, 349] on link at bounding box center [369, 350] width 34 height 34
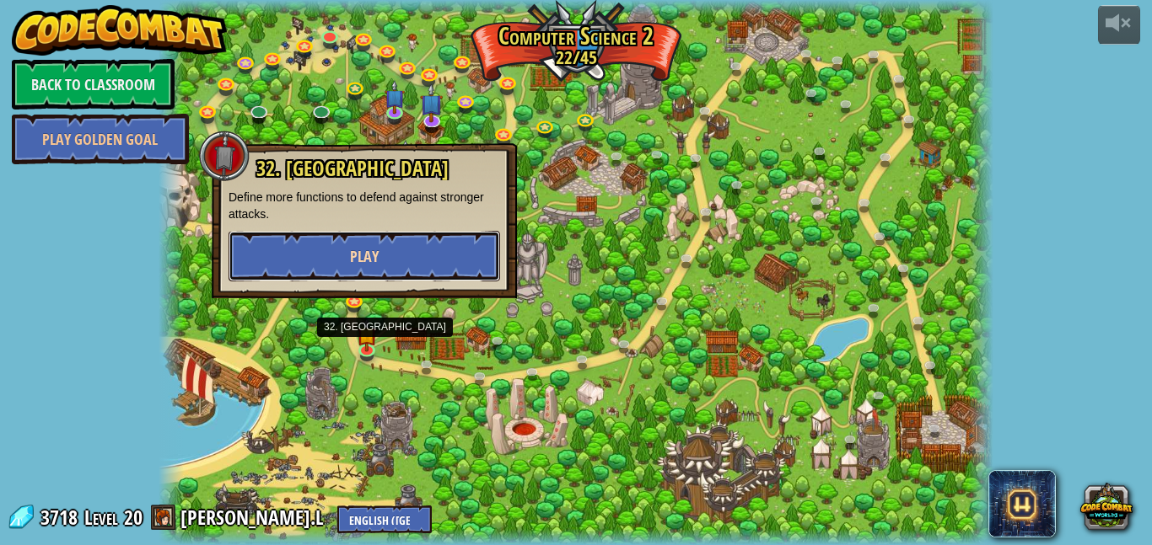
click at [405, 265] on button "Play" at bounding box center [363, 256] width 271 height 51
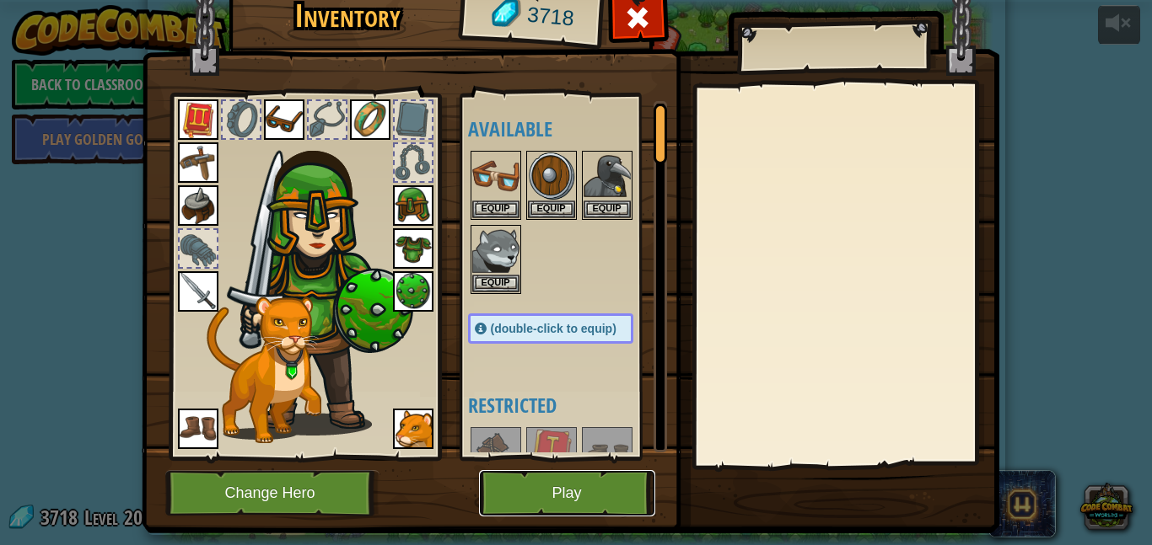
click at [501, 497] on button "Play" at bounding box center [567, 493] width 176 height 46
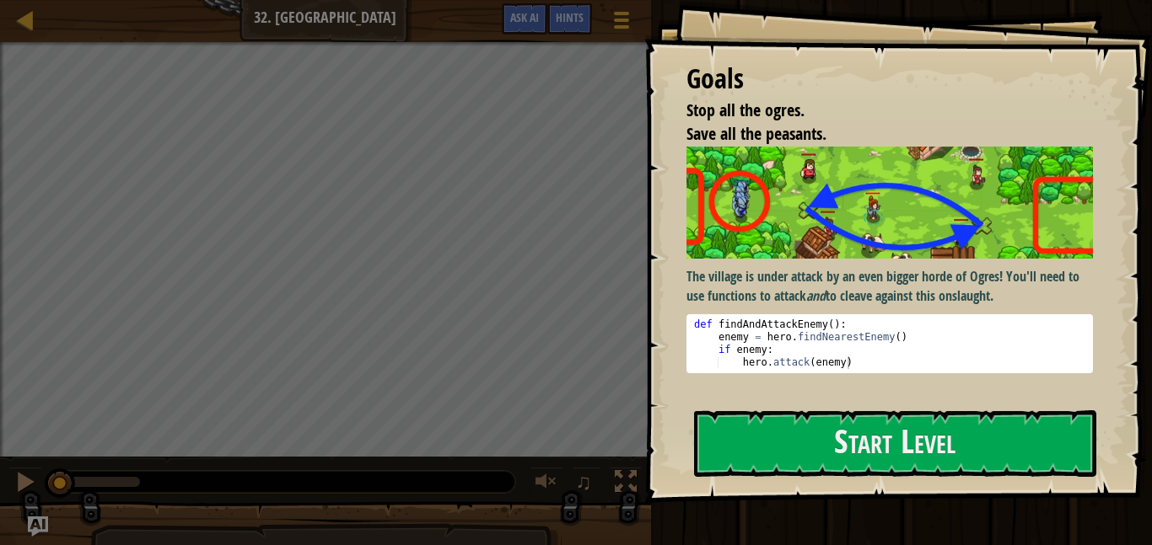
type textarea "def findAndAttackEnemy():"
drag, startPoint x: 715, startPoint y: 321, endPoint x: 840, endPoint y: 320, distance: 124.8
click at [840, 320] on div "def findAndAttackEnemy ( ) : enemy = hero . findNearestEnemy ( ) if enemy : her…" at bounding box center [889, 357] width 398 height 76
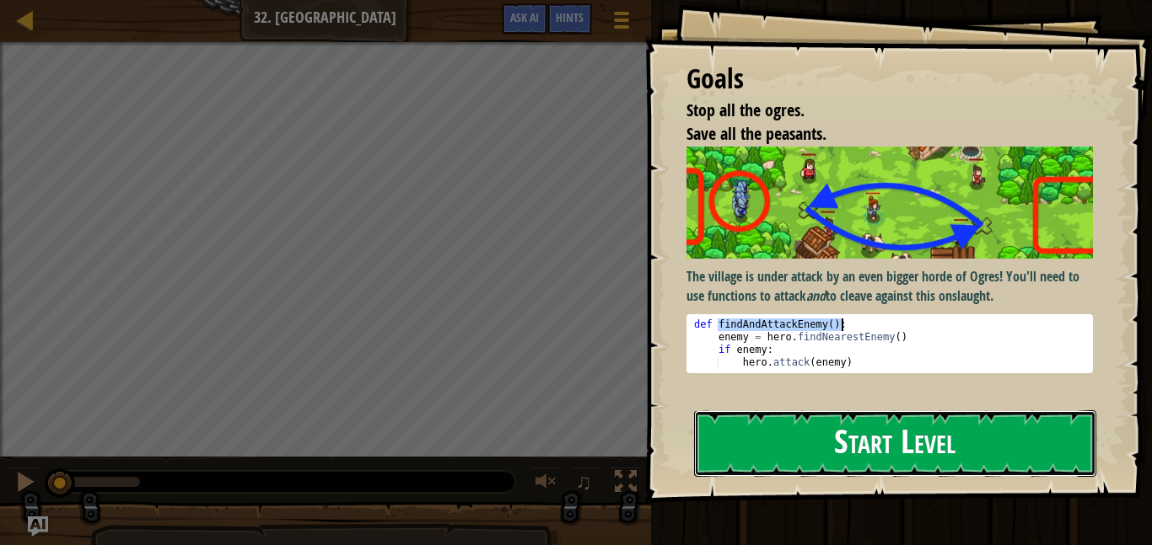
click at [878, 447] on button "Start Level" at bounding box center [895, 444] width 402 height 67
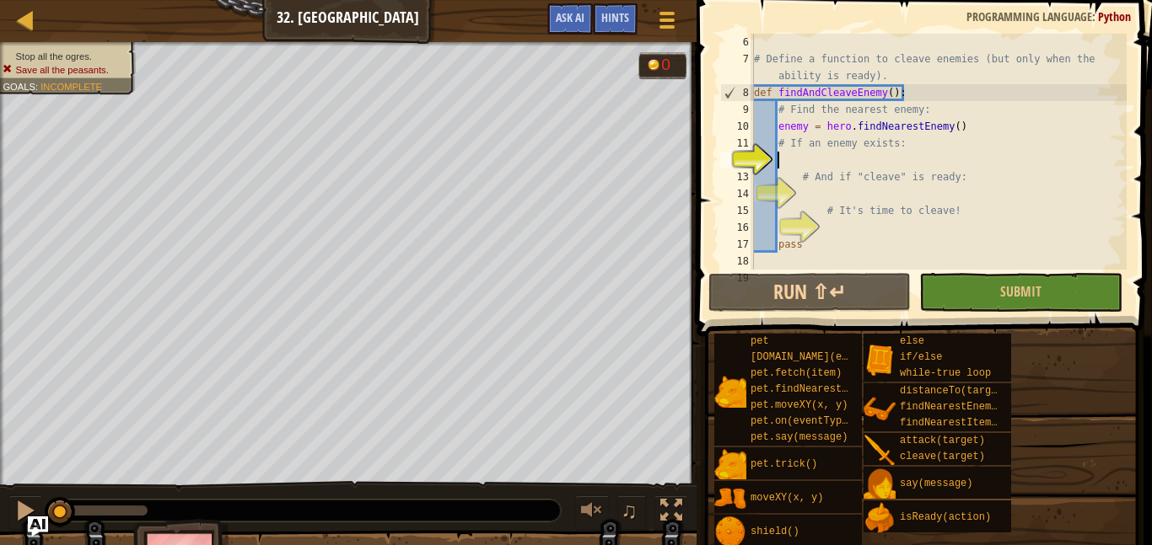
scroll to position [84, 0]
paste textarea "findAndAttackEnemy():"
type textarea "findAndAttackEnemy():"
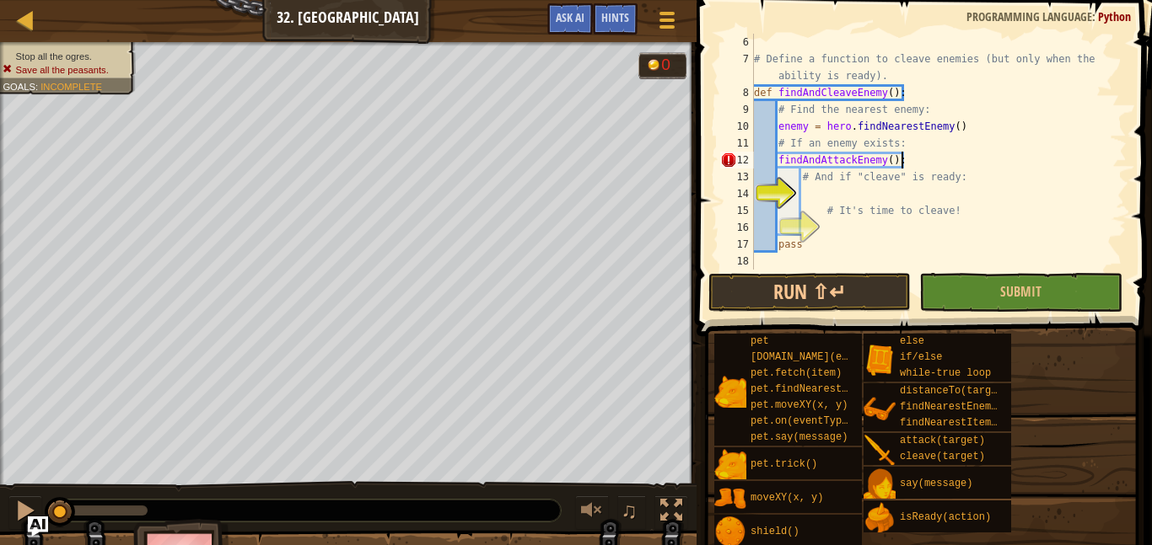
click at [818, 191] on div "# Define a function to cleave enemies (but only when the ability is ready). def…" at bounding box center [938, 169] width 376 height 270
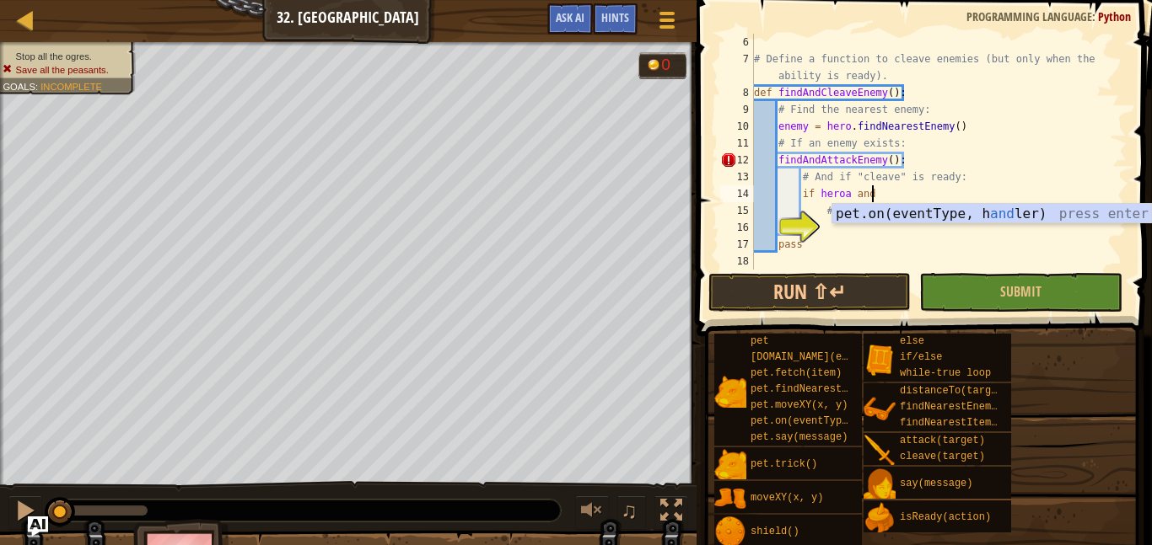
scroll to position [8, 16]
type textarea "if heroa and"
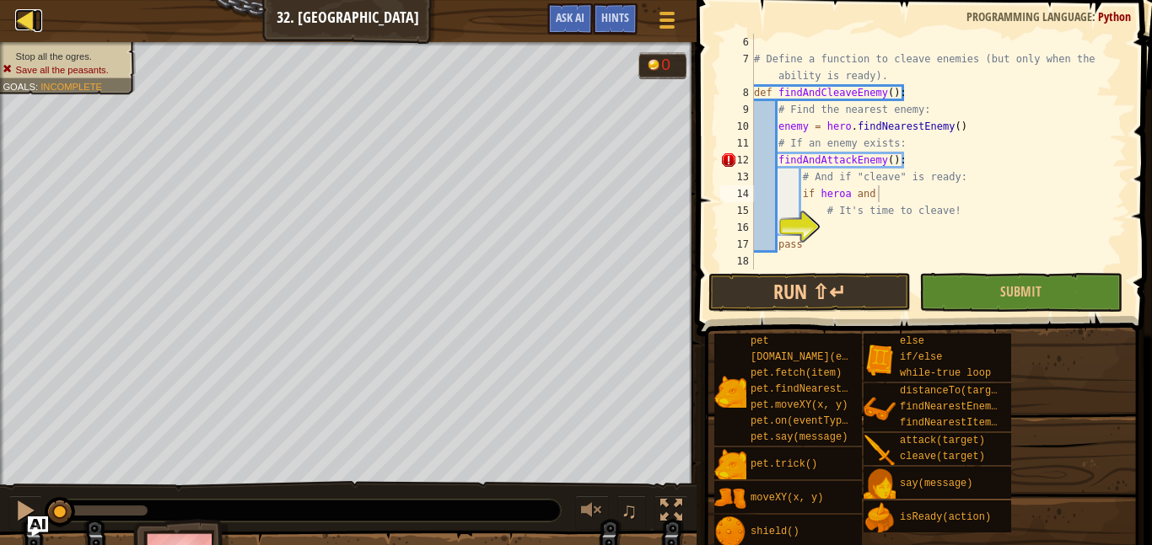
click at [17, 19] on div at bounding box center [25, 19] width 21 height 21
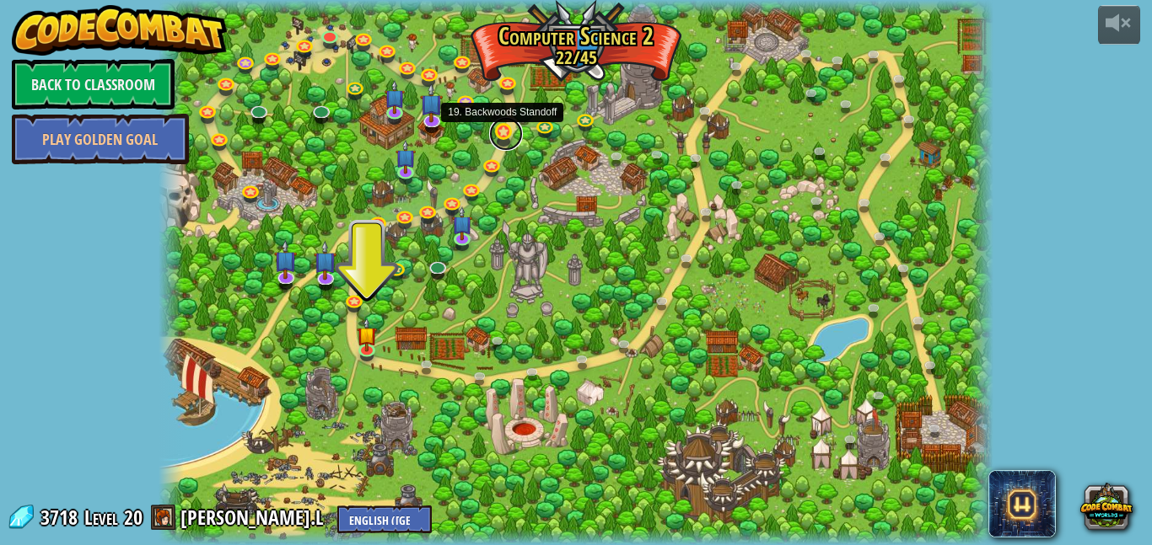
click at [503, 135] on link at bounding box center [506, 134] width 34 height 34
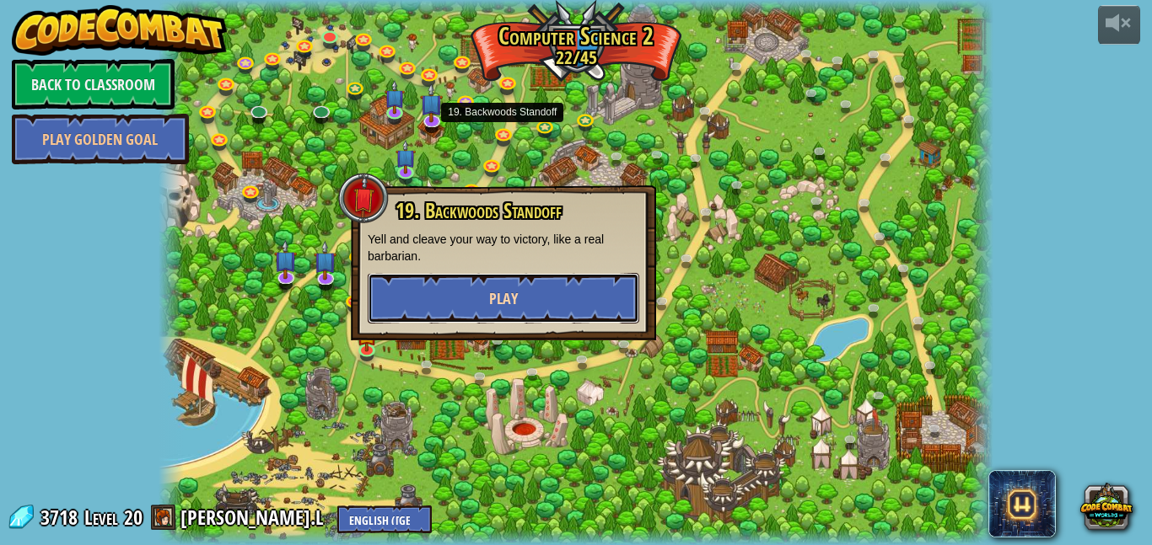
click at [544, 314] on button "Play" at bounding box center [503, 298] width 271 height 51
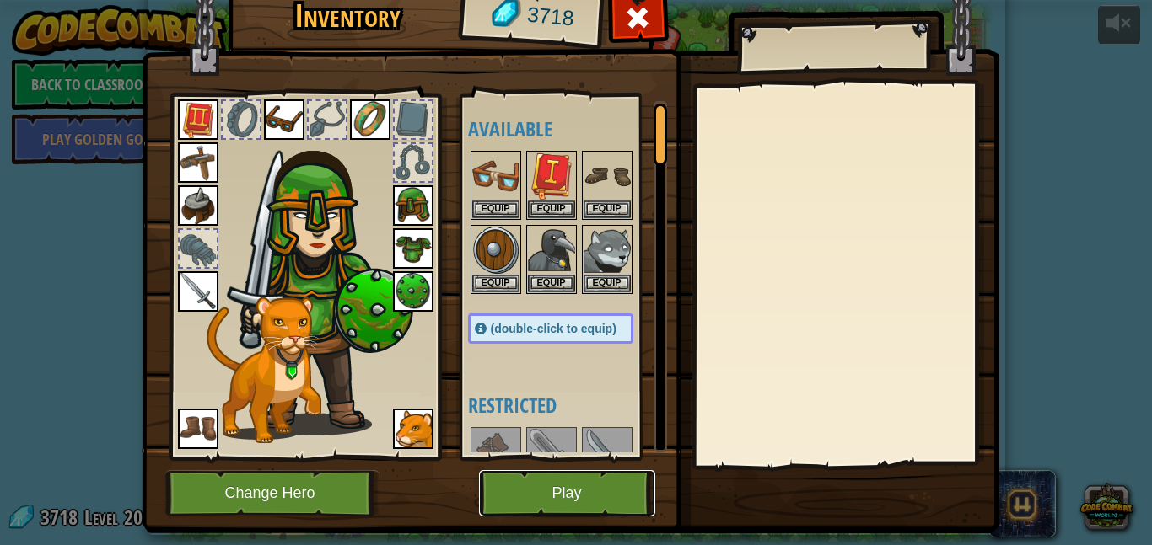
click at [515, 512] on button "Play" at bounding box center [567, 493] width 176 height 46
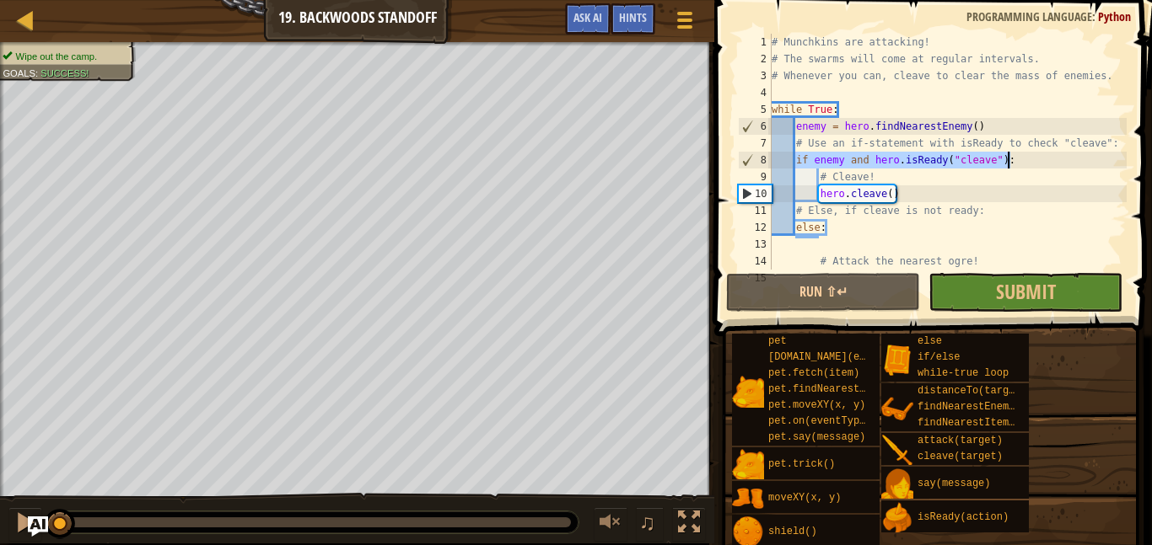
drag, startPoint x: 795, startPoint y: 160, endPoint x: 1007, endPoint y: 158, distance: 211.6
click at [1007, 158] on div "# Munchkins are attacking! # The swarms will come at regular intervals. # Whene…" at bounding box center [947, 169] width 358 height 270
type textarea "if enemy and hero.isReady("cleave"):"
click at [33, 21] on div at bounding box center [25, 19] width 21 height 21
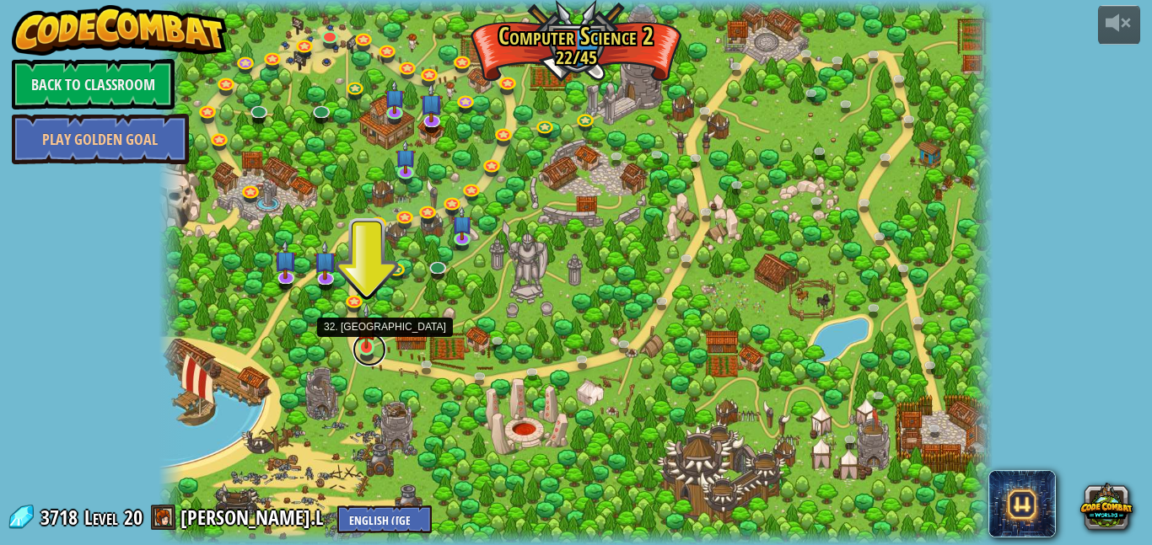
click at [368, 351] on link at bounding box center [369, 350] width 34 height 34
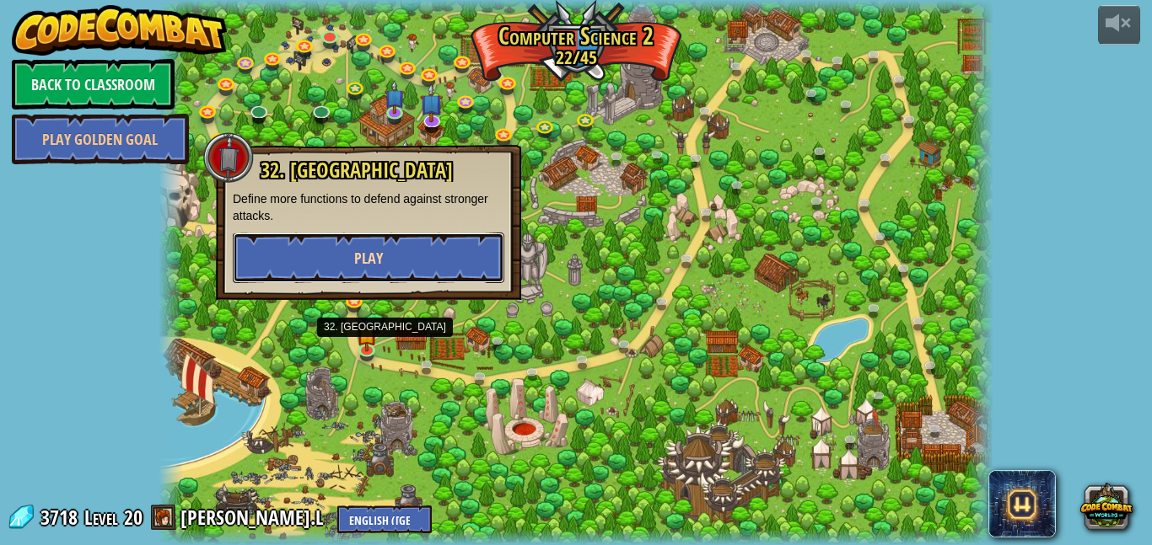
click at [407, 247] on button "Play" at bounding box center [368, 258] width 271 height 51
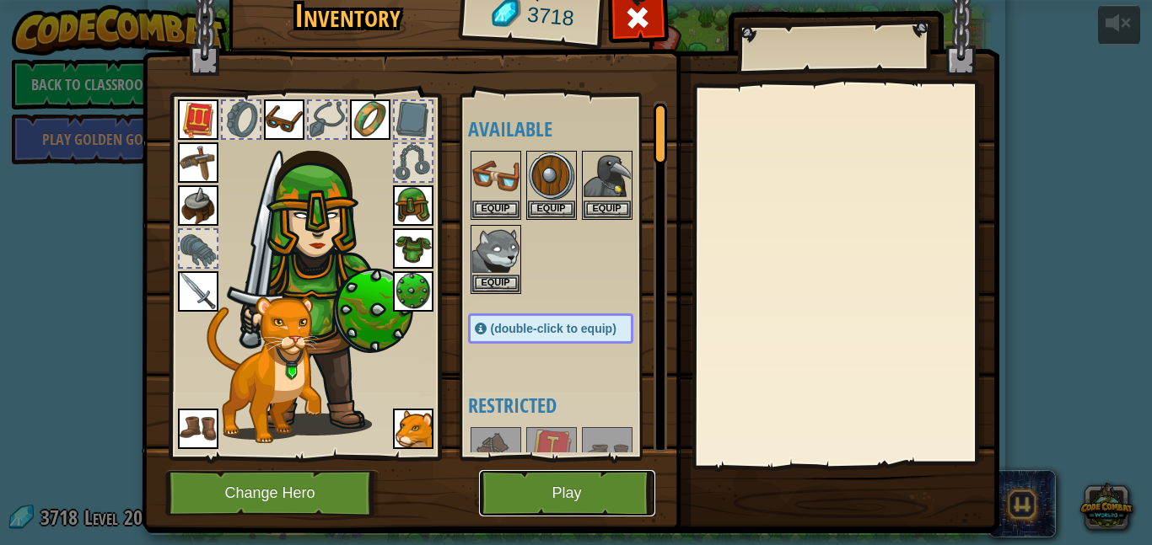
click at [555, 486] on button "Play" at bounding box center [567, 493] width 176 height 46
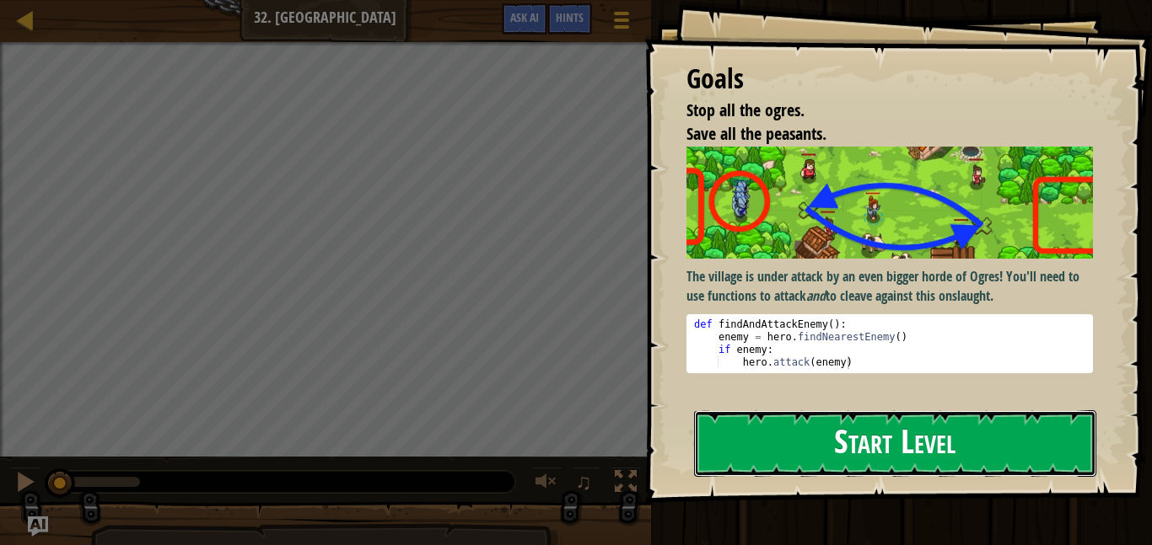
click at [824, 449] on button "Start Level" at bounding box center [895, 444] width 402 height 67
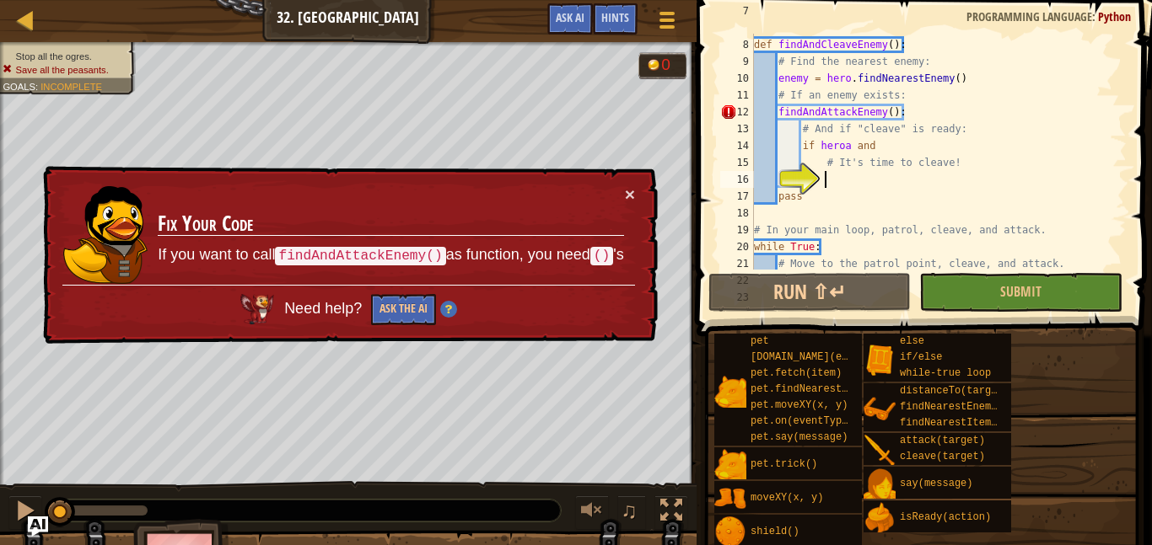
scroll to position [152, 0]
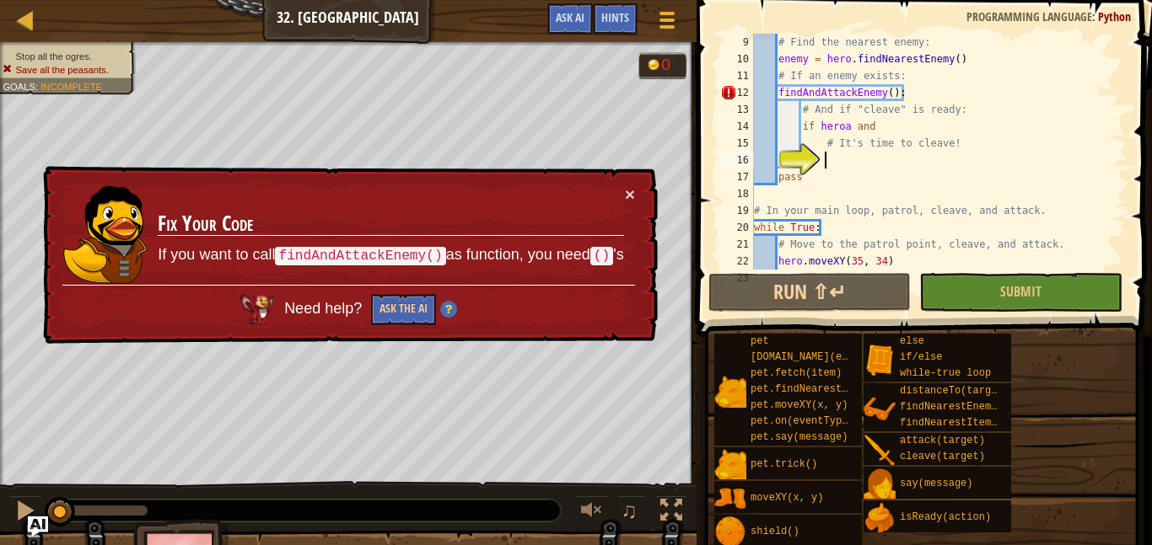
click at [900, 87] on div "# Find the nearest enemy: enemy = hero . findNearestEnemy ( ) # If an enemy exi…" at bounding box center [938, 169] width 376 height 270
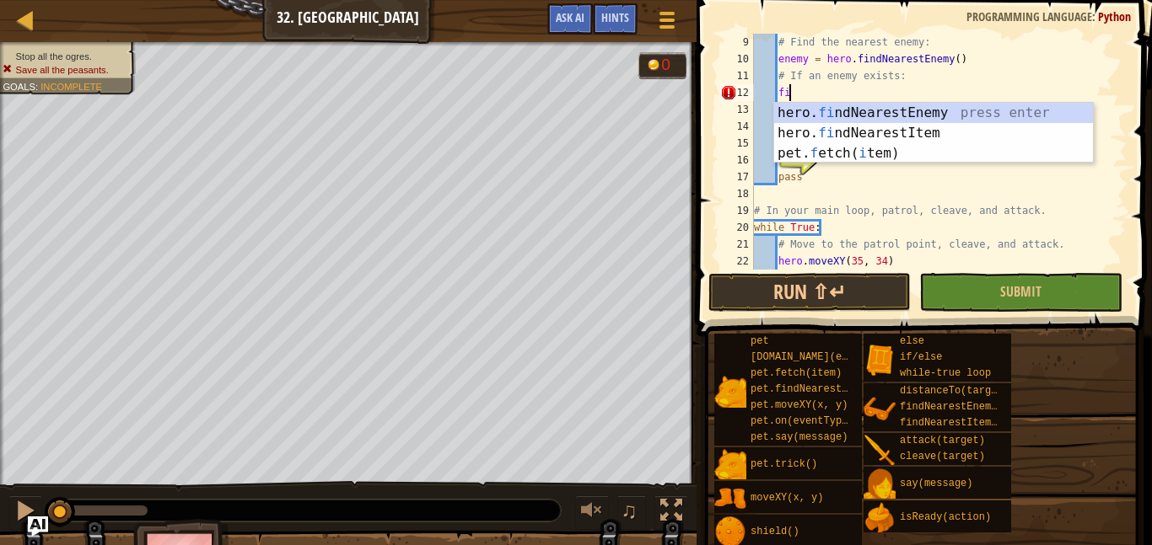
type textarea "f"
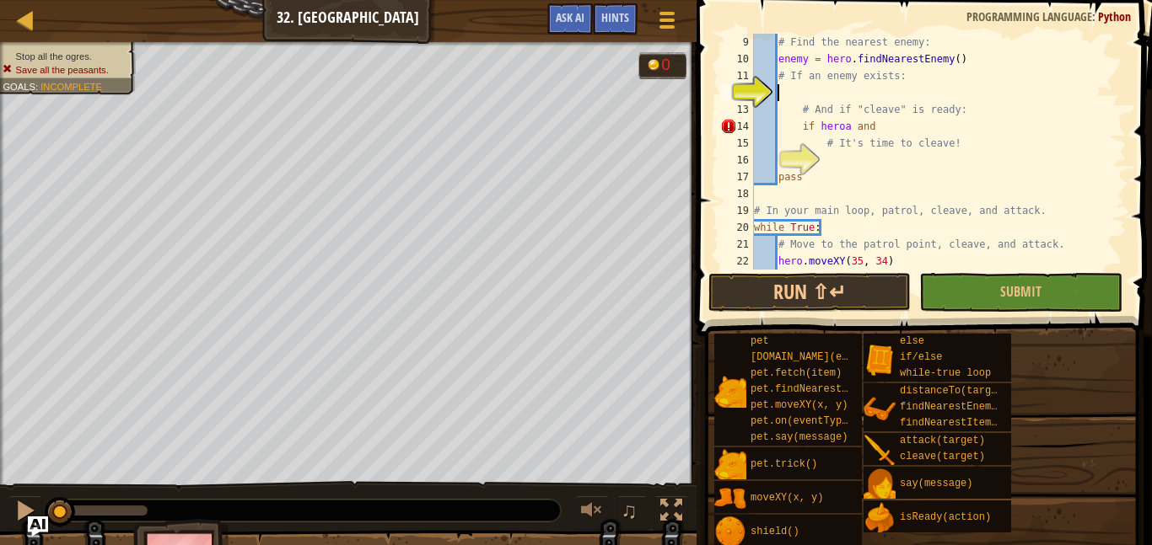
paste textarea "if enemy and hero.isReady("cleave"):"
click at [915, 134] on div "# Find the nearest enemy: enemy = hero . findNearestEnemy ( ) # If an enemy exi…" at bounding box center [938, 169] width 376 height 270
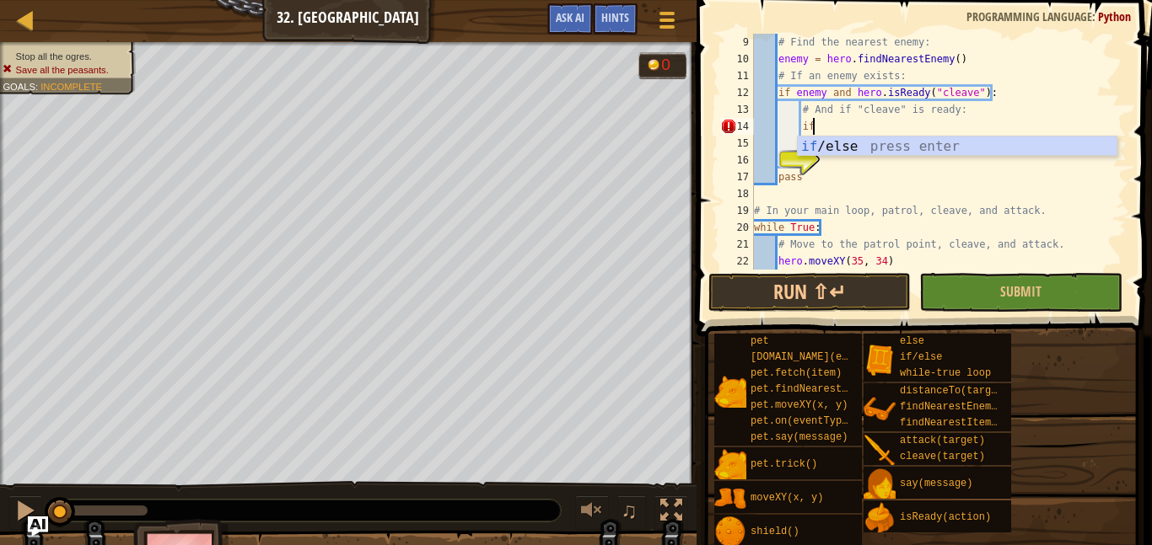
type textarea "i"
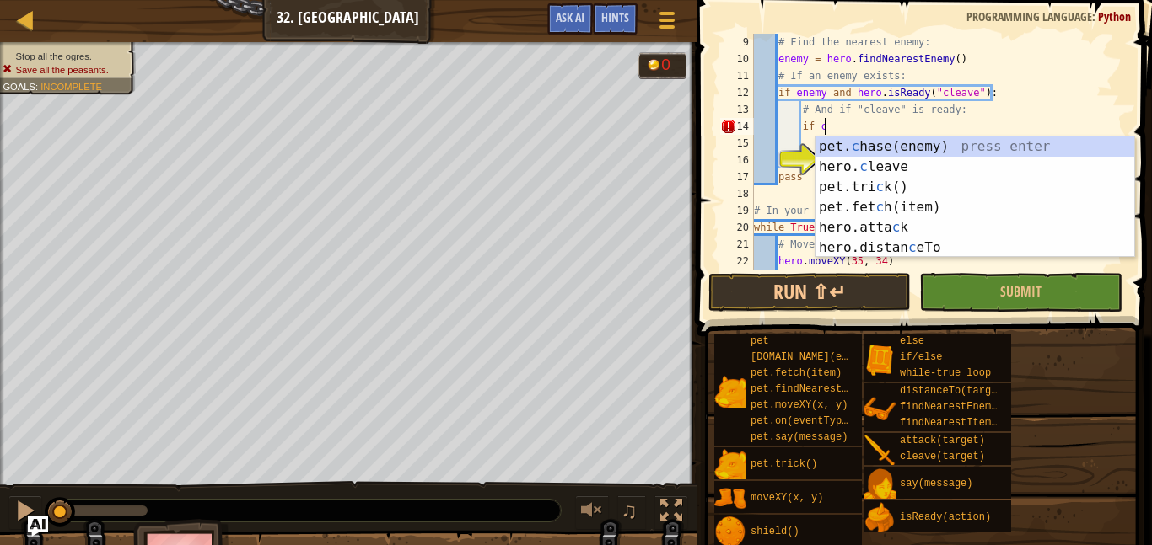
scroll to position [8, 9]
type textarea "if c"
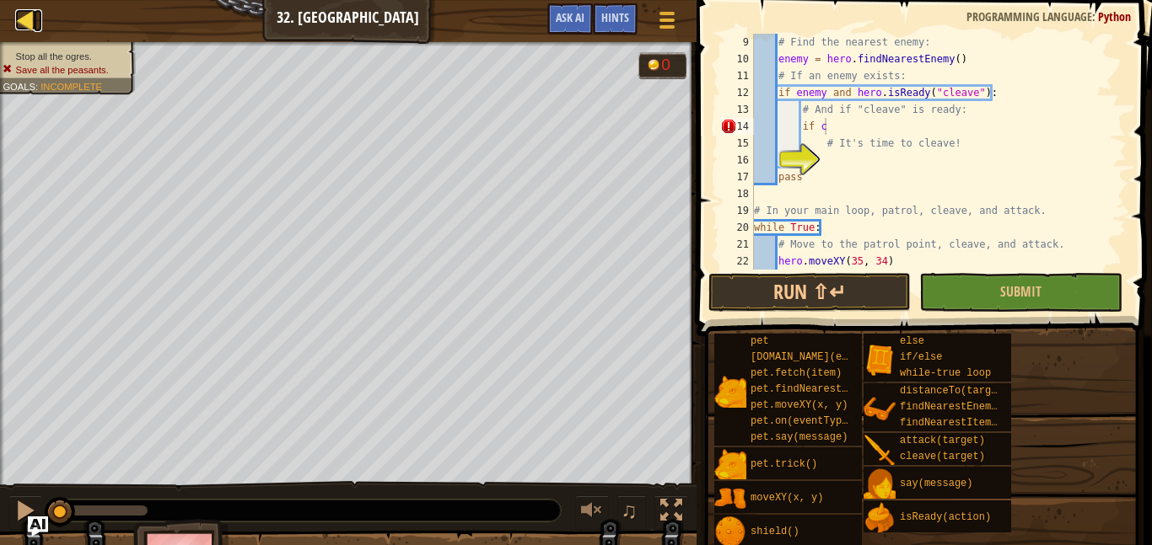
click at [38, 14] on link "Map" at bounding box center [38, 20] width 8 height 23
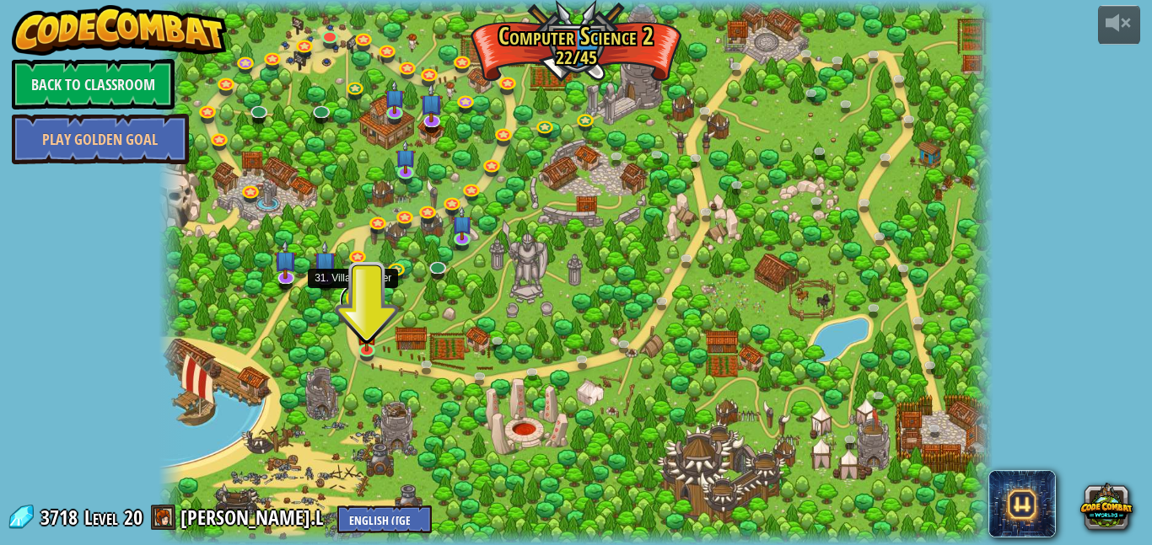
click at [351, 304] on link at bounding box center [357, 301] width 34 height 34
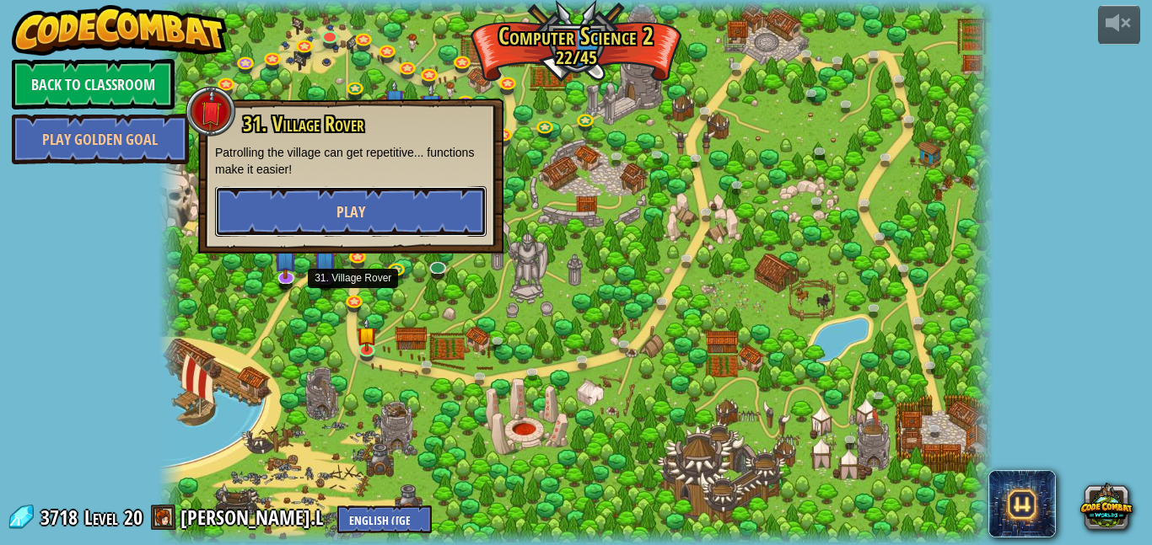
click at [411, 227] on button "Play" at bounding box center [350, 211] width 271 height 51
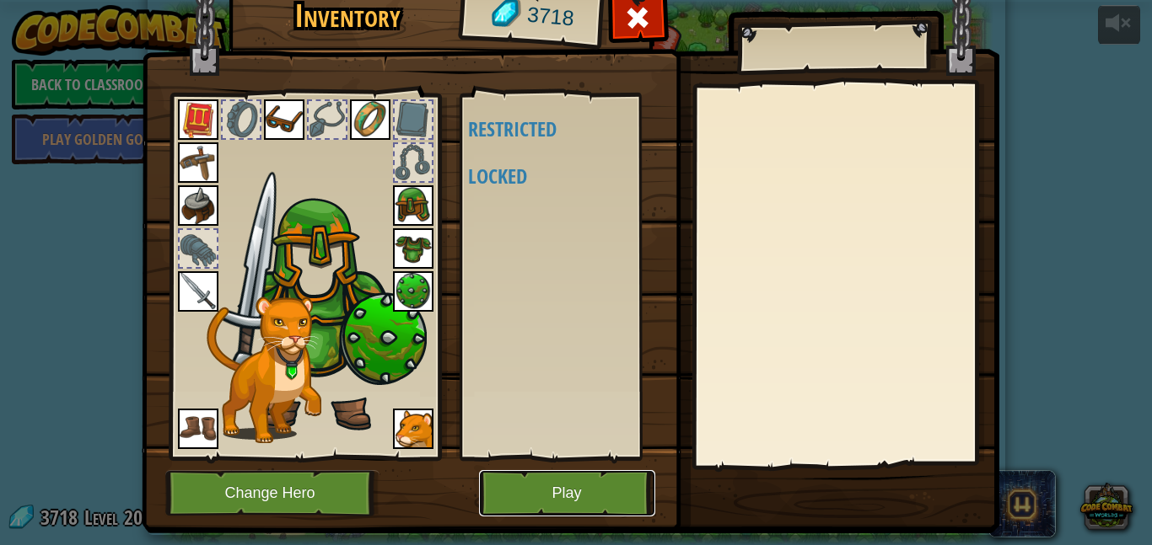
click at [563, 494] on button "Play" at bounding box center [567, 493] width 176 height 46
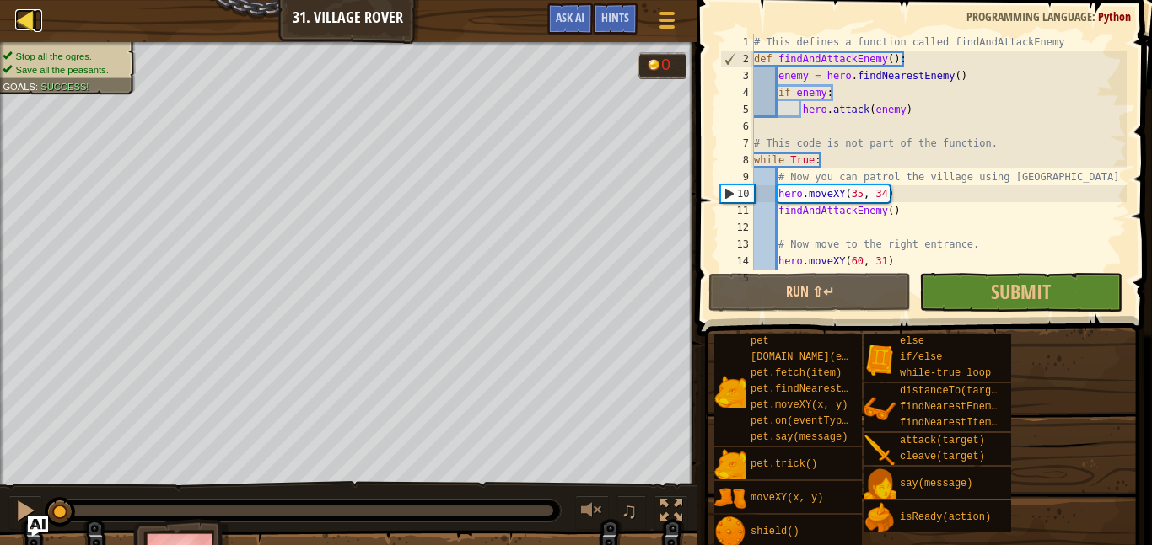
click at [26, 24] on div at bounding box center [25, 19] width 21 height 21
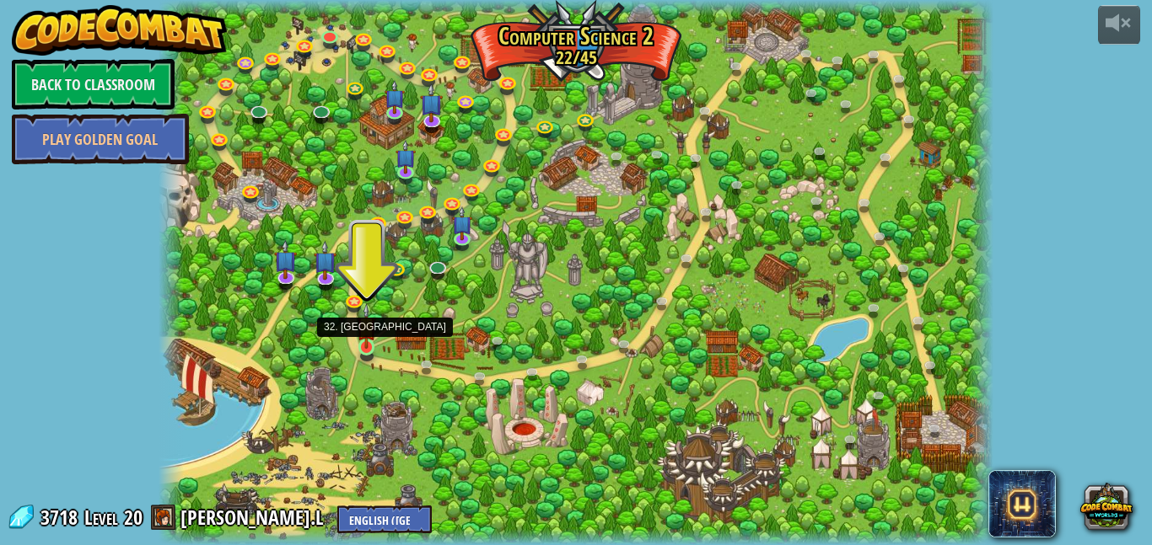
click at [366, 347] on img at bounding box center [366, 326] width 19 height 46
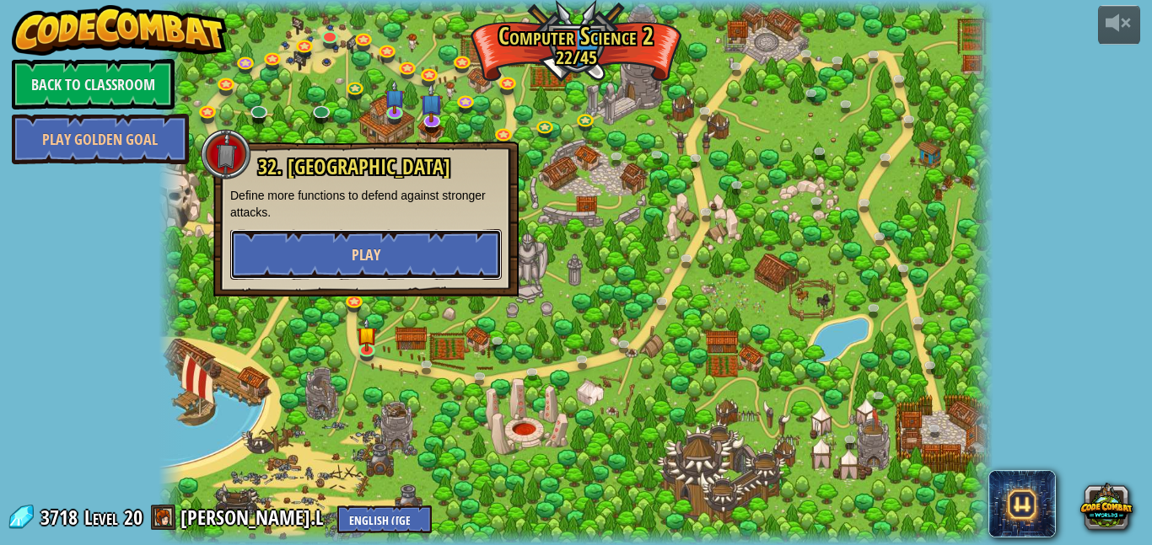
click at [385, 257] on button "Play" at bounding box center [365, 254] width 271 height 51
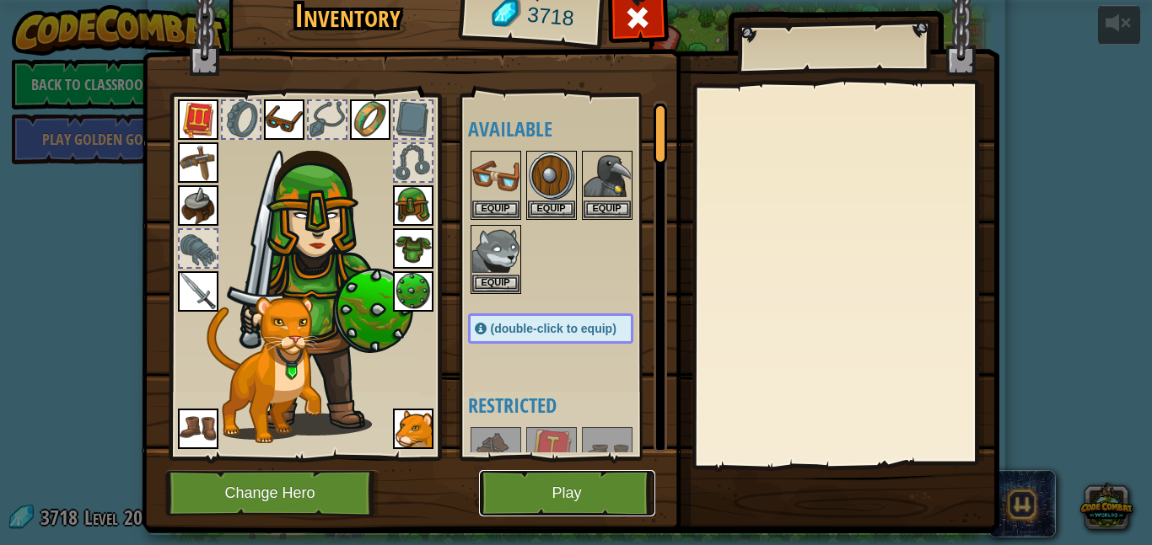
click at [635, 500] on button "Play" at bounding box center [567, 493] width 176 height 46
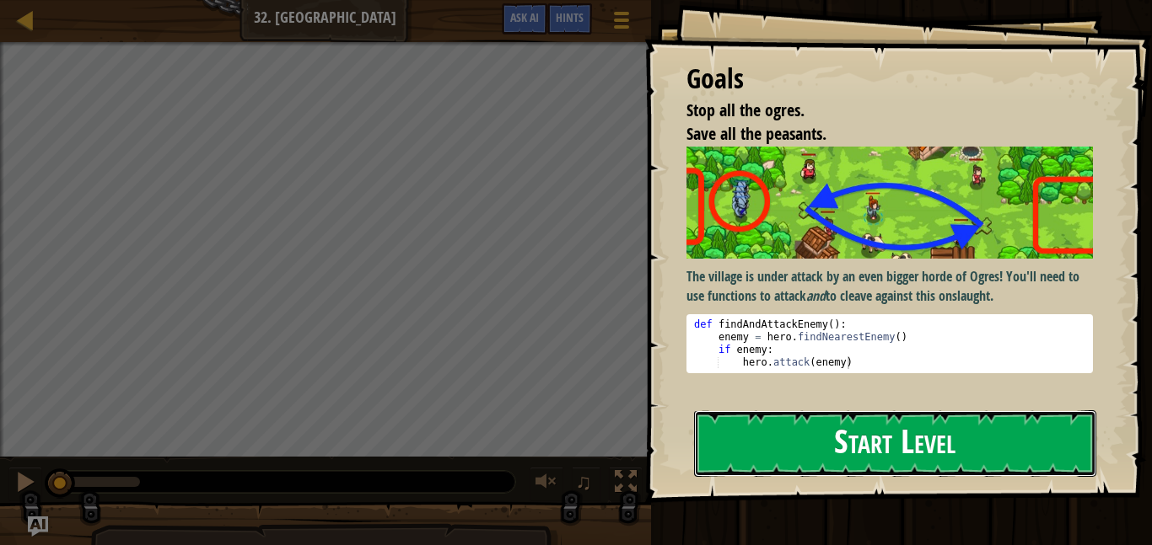
click at [754, 458] on button "Start Level" at bounding box center [895, 444] width 402 height 67
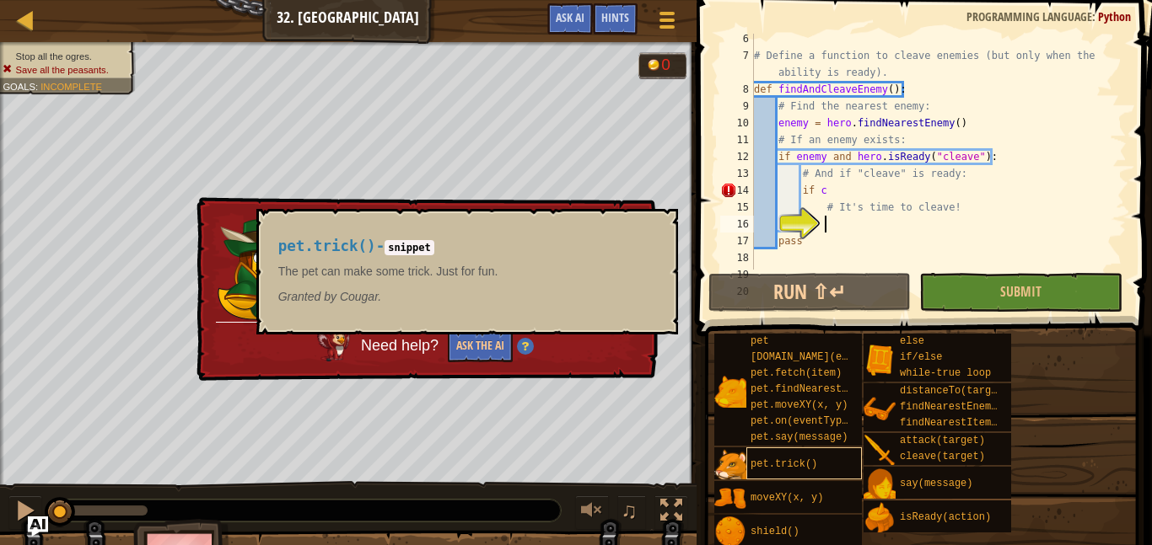
scroll to position [152, 0]
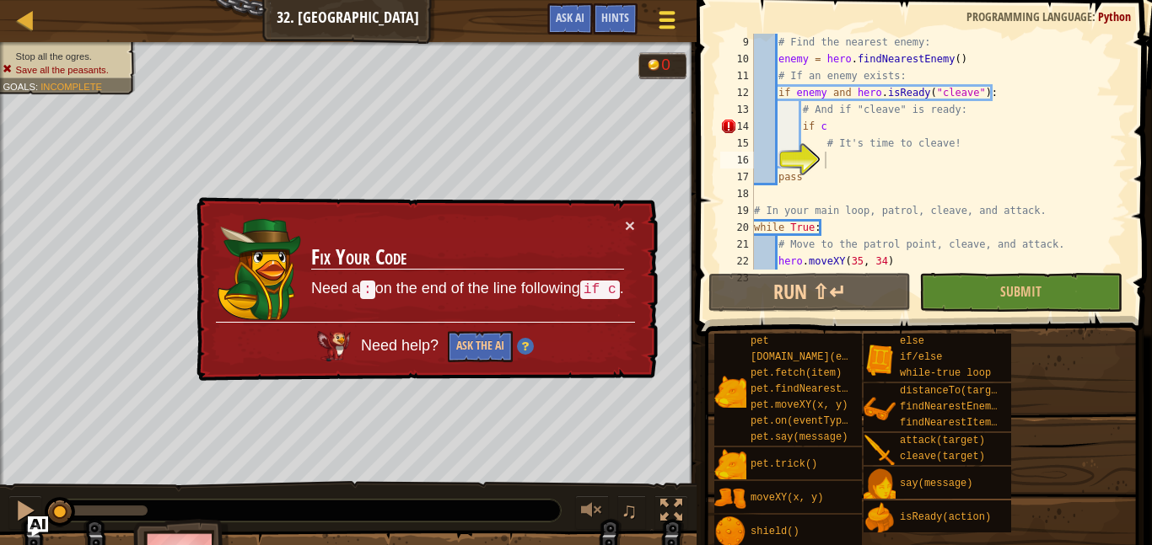
click at [670, 19] on span at bounding box center [666, 20] width 16 height 3
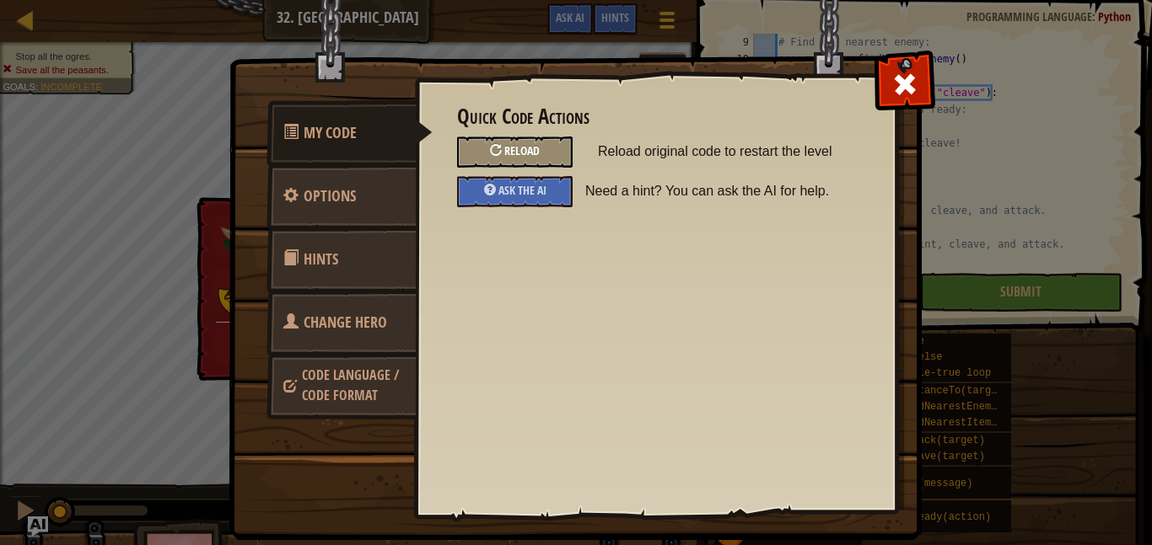
click at [542, 147] on div "Reload" at bounding box center [514, 152] width 115 height 31
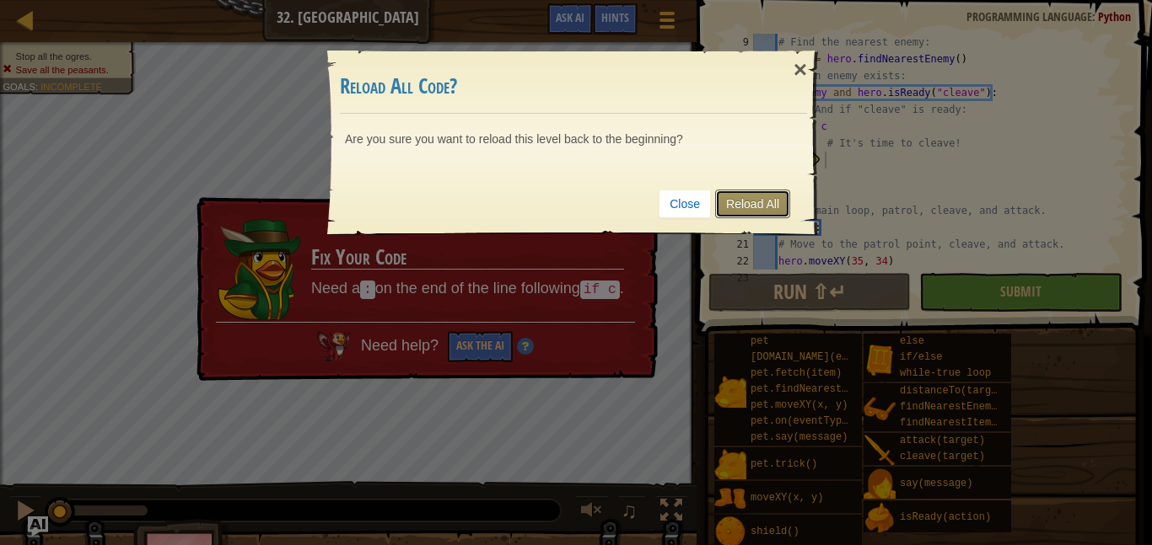
click at [737, 203] on link "Reload All" at bounding box center [752, 204] width 75 height 29
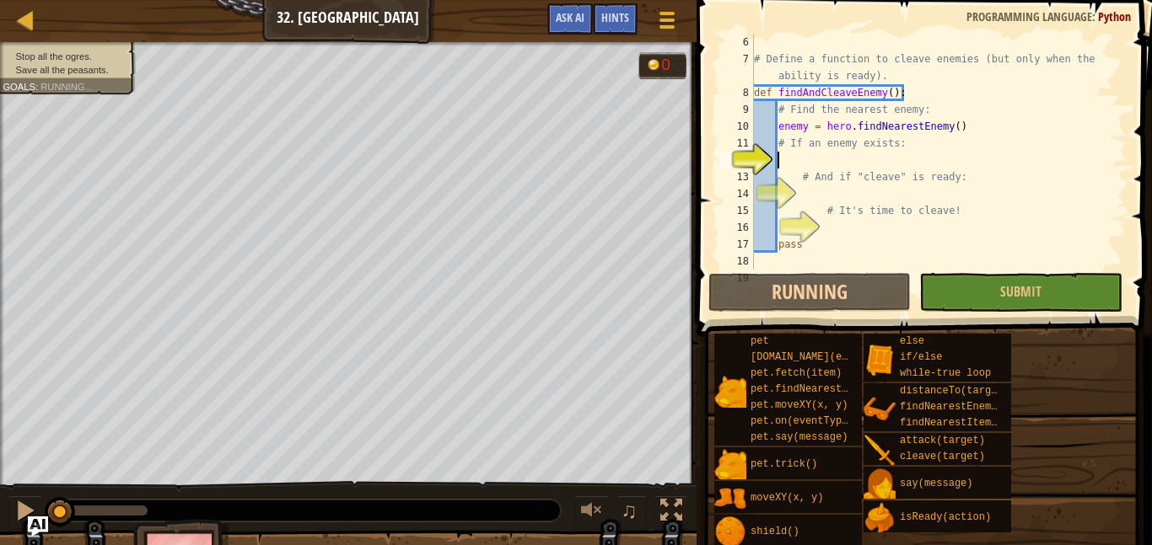
scroll to position [84, 0]
